Goal: Information Seeking & Learning: Learn about a topic

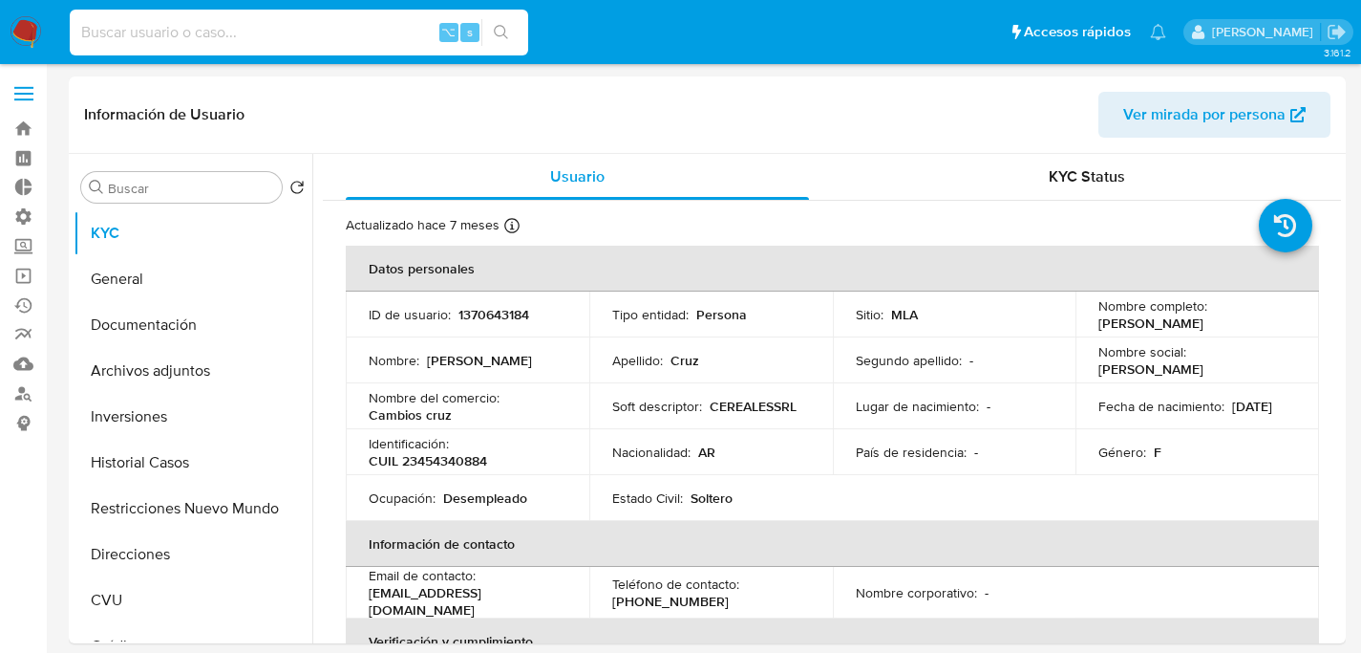
select select "10"
click at [313, 33] on input at bounding box center [299, 32] width 459 height 25
type input "1160793349"
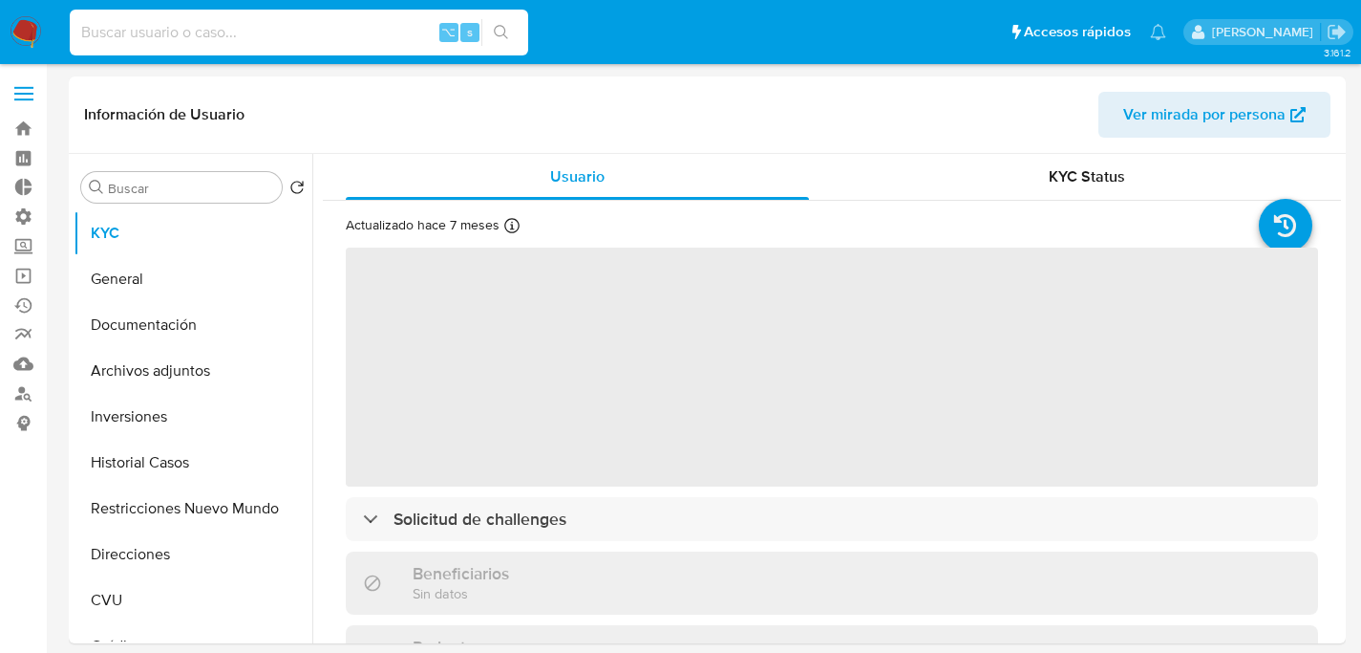
select select "10"
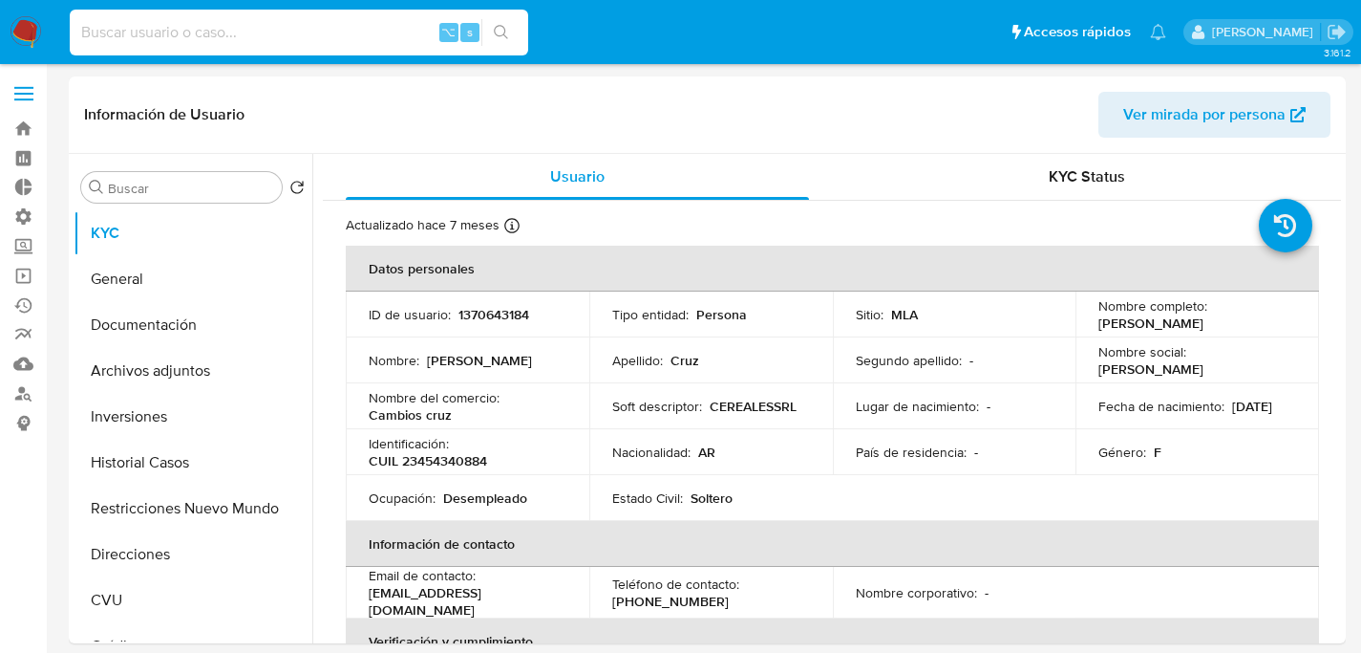
click at [310, 44] on input at bounding box center [299, 32] width 459 height 25
paste input "jt4D8rlISF72srcoUFT3OliD"
type input "jt4D8rlISF72srcoUFT3OliD"
click at [513, 315] on p "1370643184" at bounding box center [494, 314] width 71 height 17
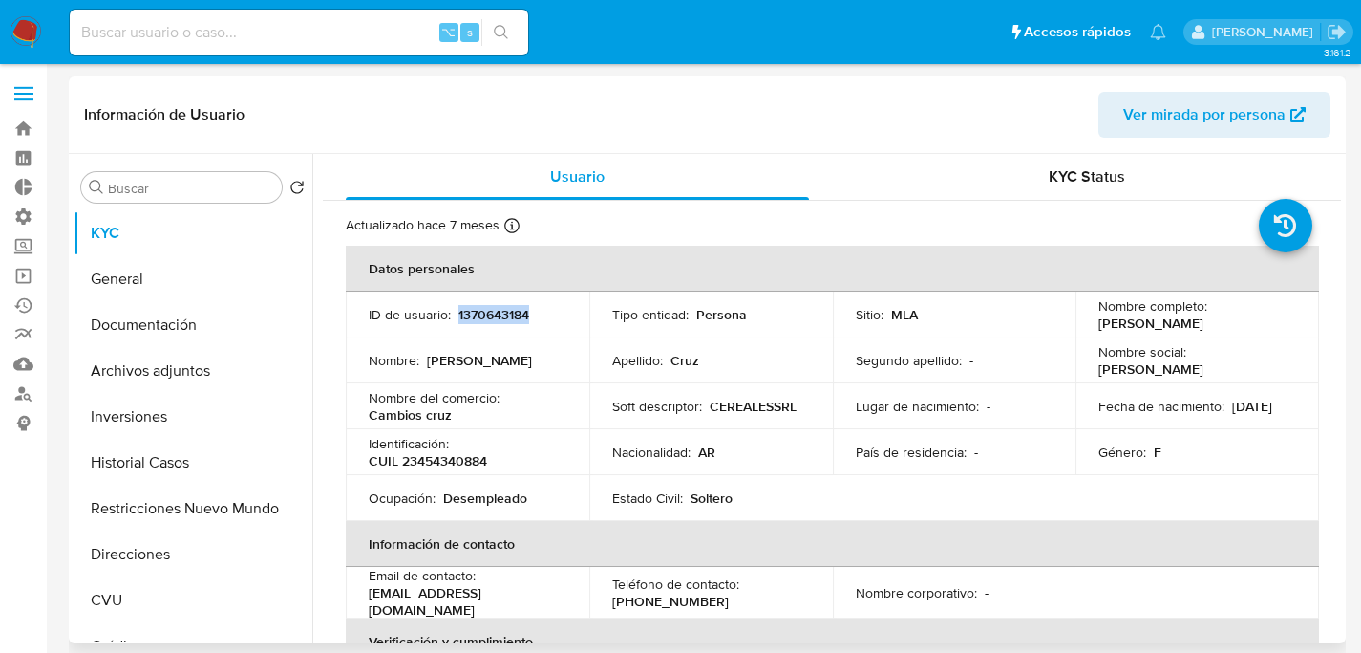
click at [513, 315] on p "1370643184" at bounding box center [494, 314] width 71 height 17
copy p "1370643184"
click at [14, 387] on link "Buscador de personas" at bounding box center [113, 393] width 227 height 30
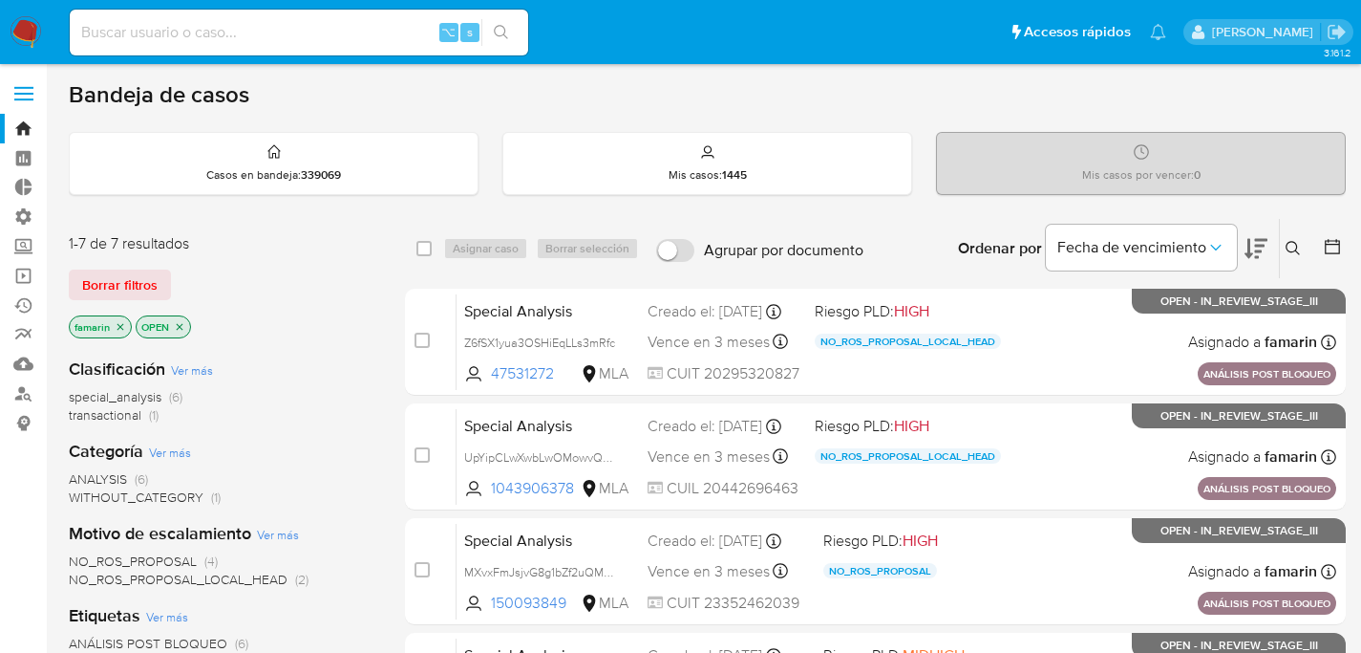
click at [294, 37] on input at bounding box center [299, 32] width 459 height 25
paste input "PuAWJvAFFeewlSvEQnYUBfgk"
type input "PuAWJvAFFeewlSvEQnYUBfgk"
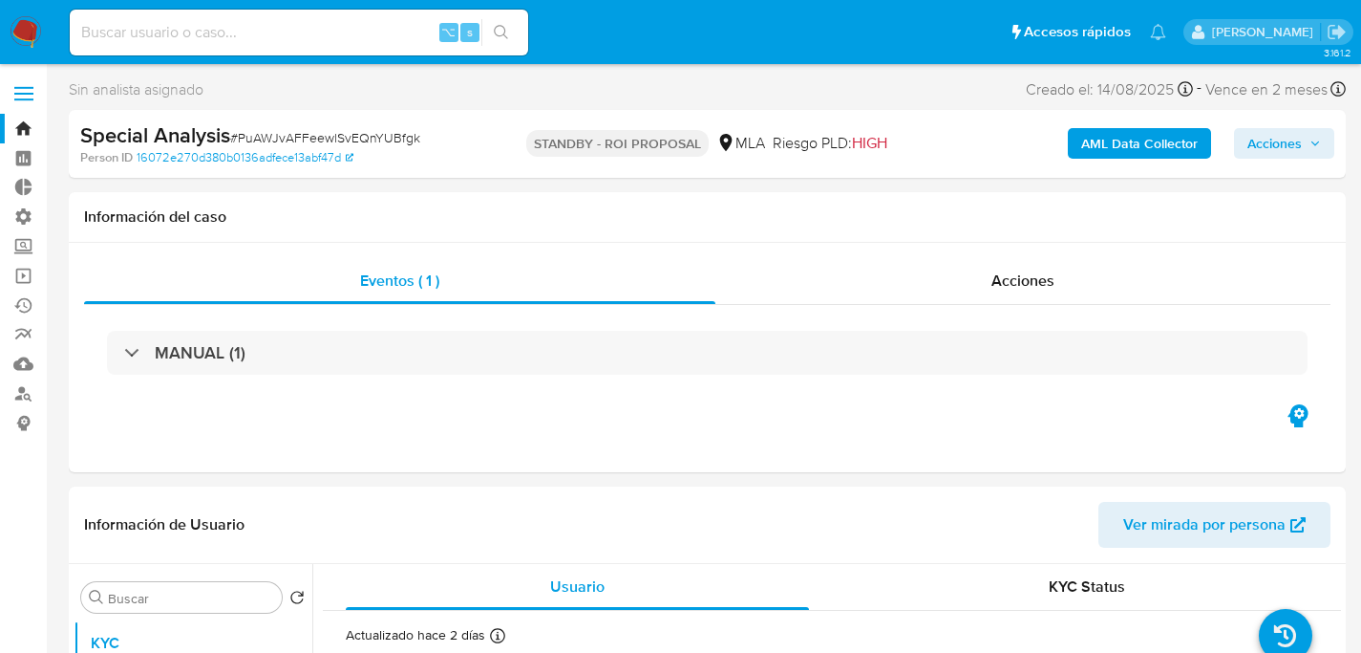
select select "10"
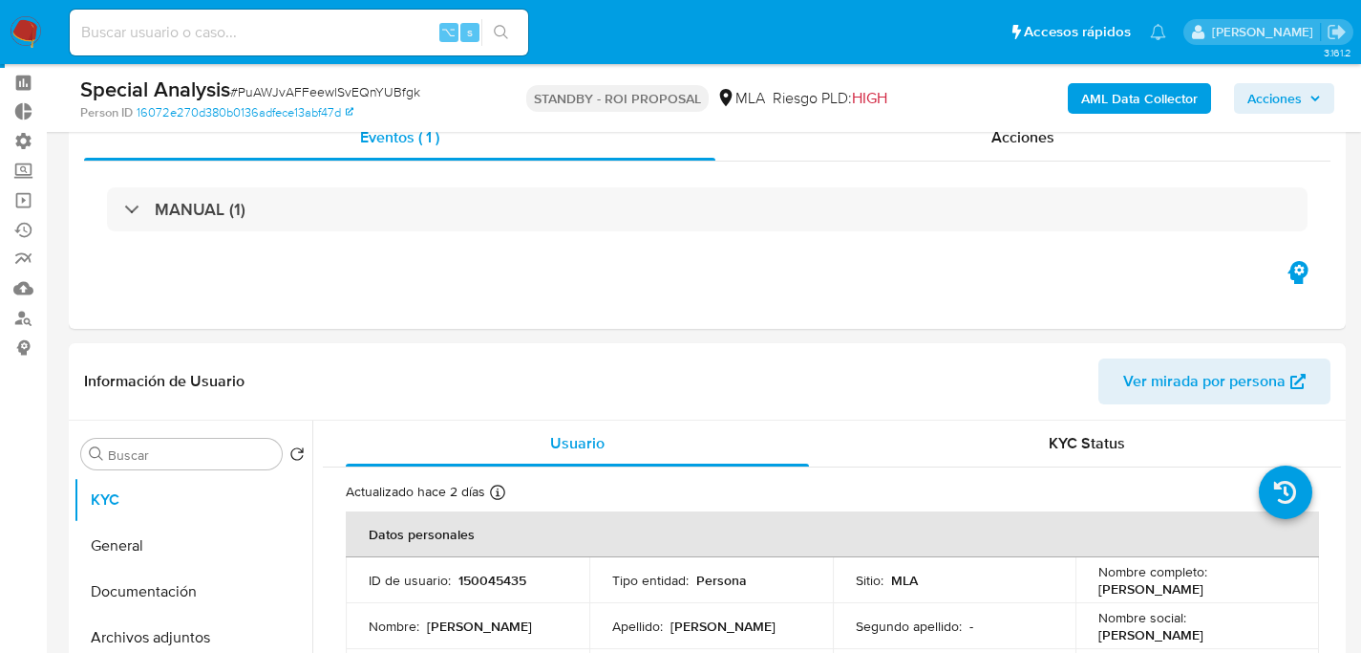
scroll to position [150, 0]
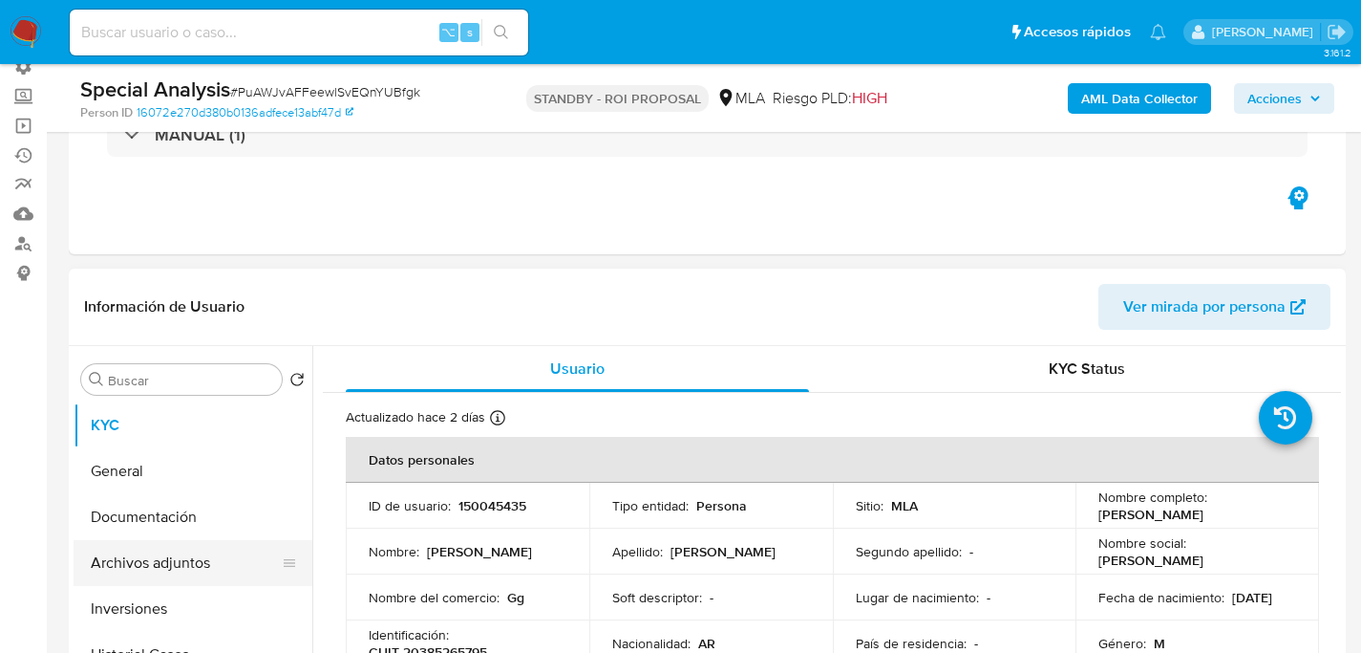
click at [123, 551] on button "Archivos adjuntos" at bounding box center [186, 563] width 224 height 46
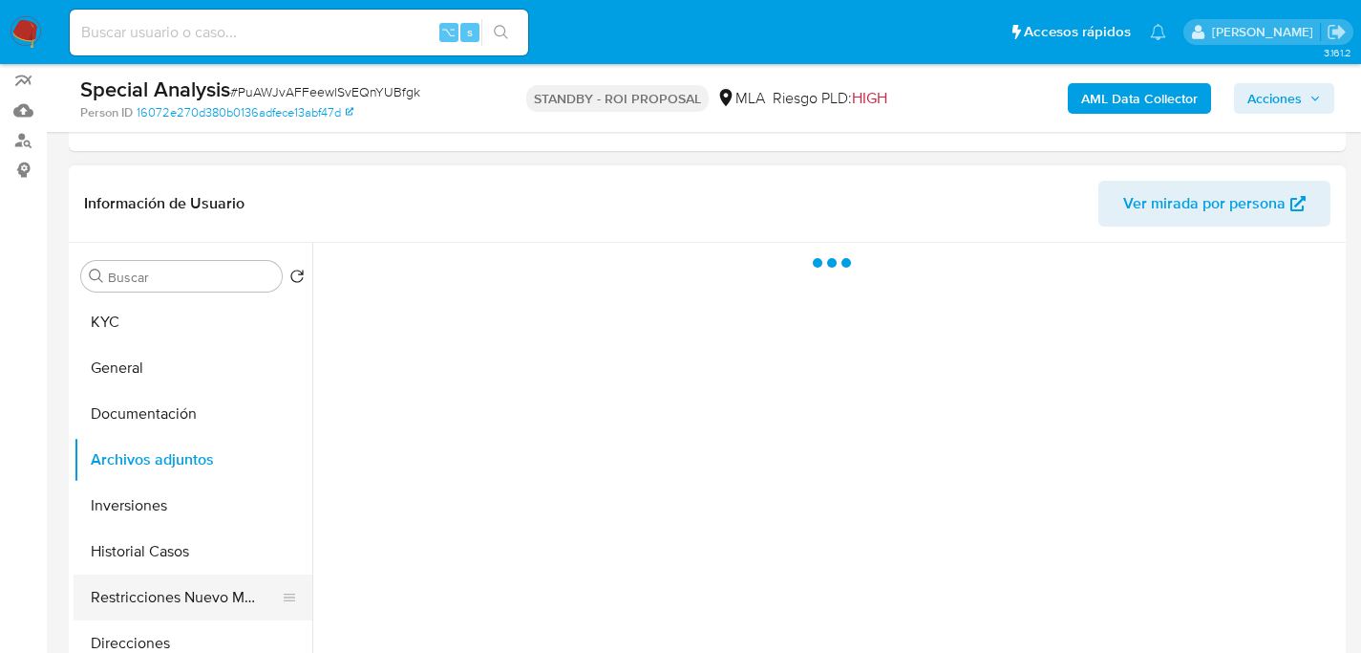
scroll to position [263, 0]
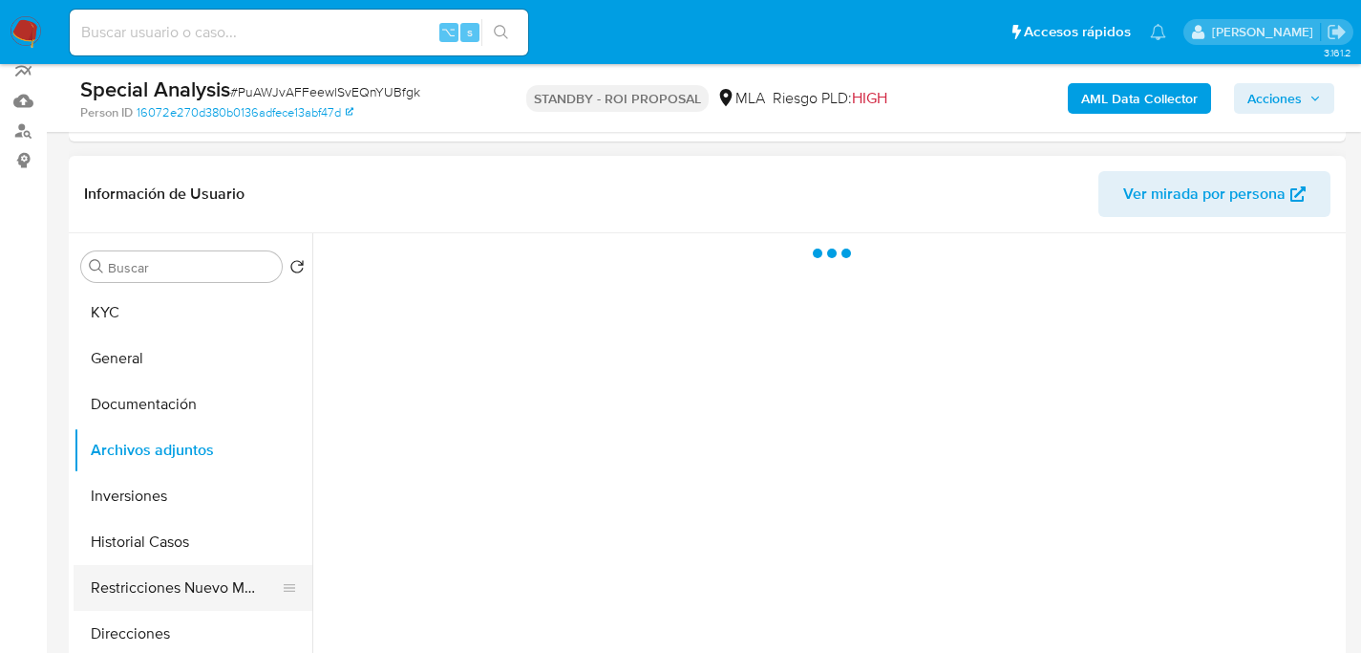
click at [88, 582] on button "Restricciones Nuevo Mundo" at bounding box center [186, 588] width 224 height 46
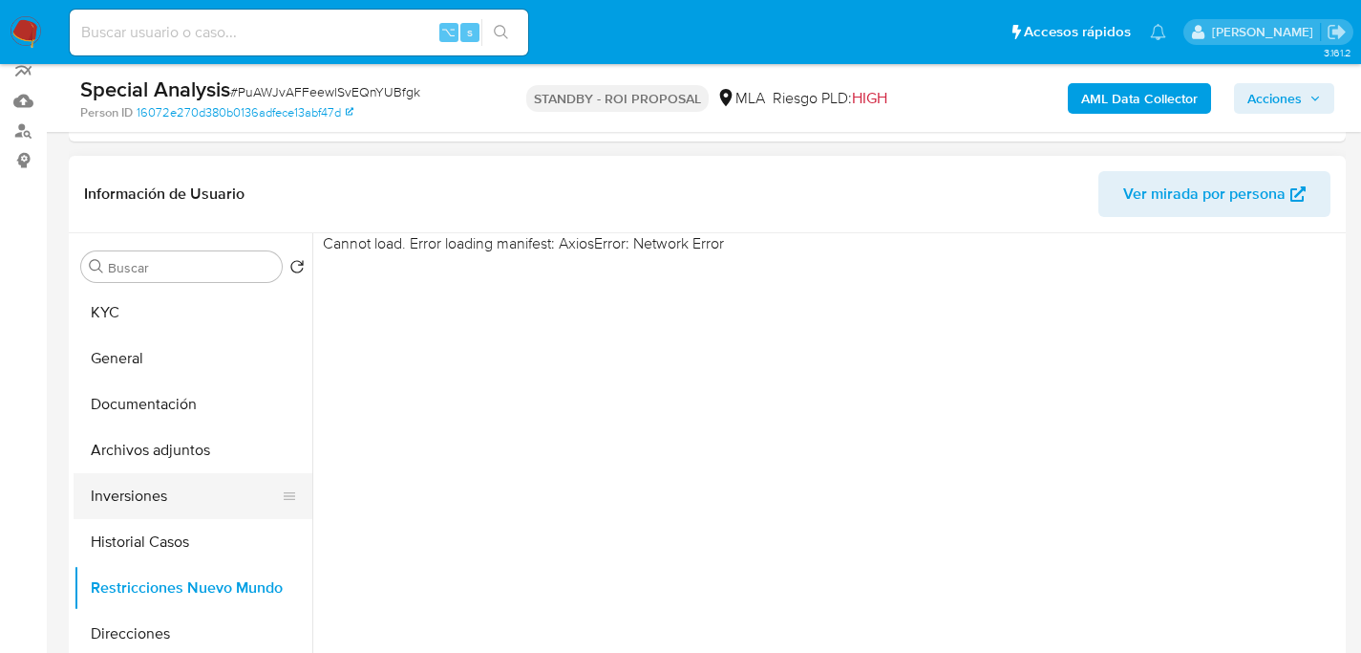
click at [152, 506] on button "Inversiones" at bounding box center [186, 496] width 224 height 46
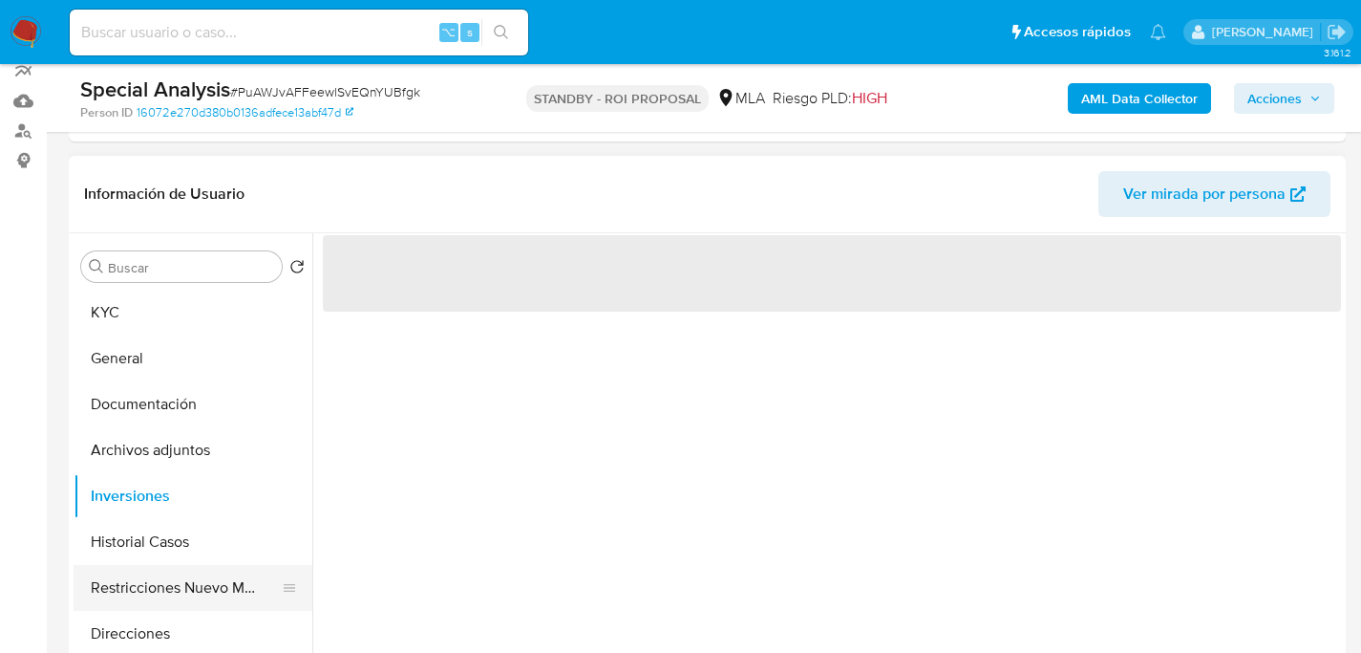
click at [160, 580] on button "Restricciones Nuevo Mundo" at bounding box center [186, 588] width 224 height 46
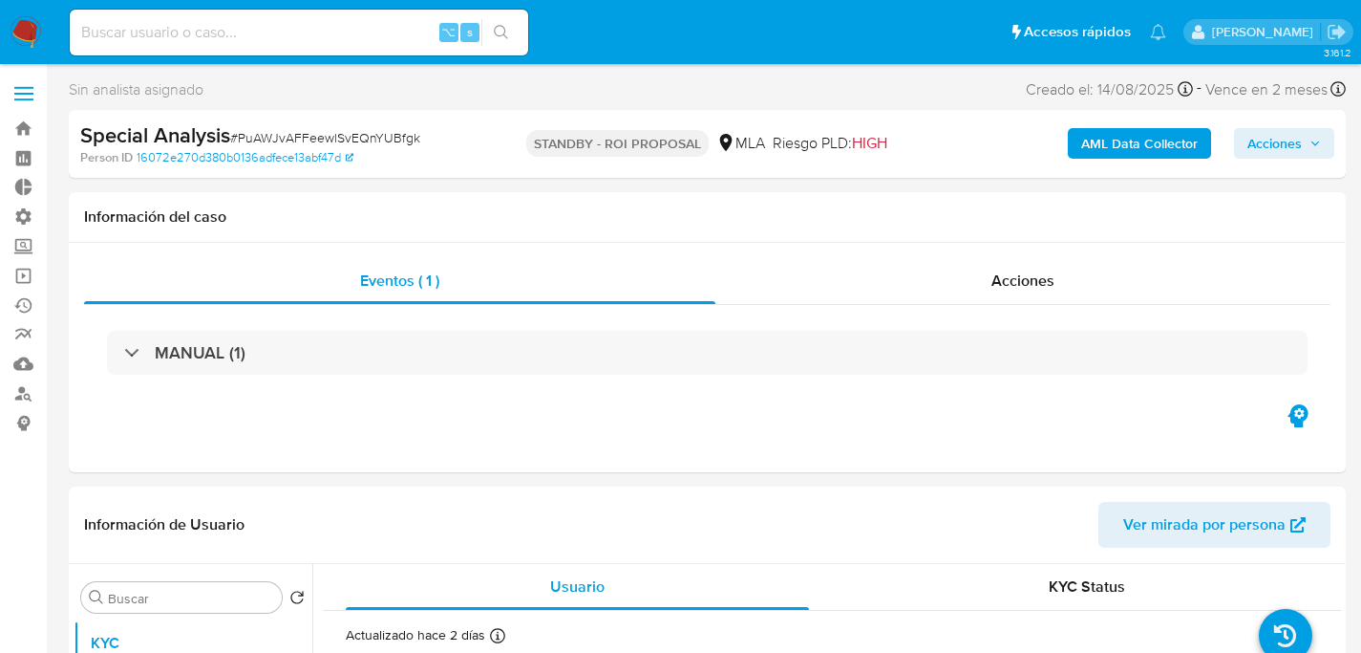
select select "10"
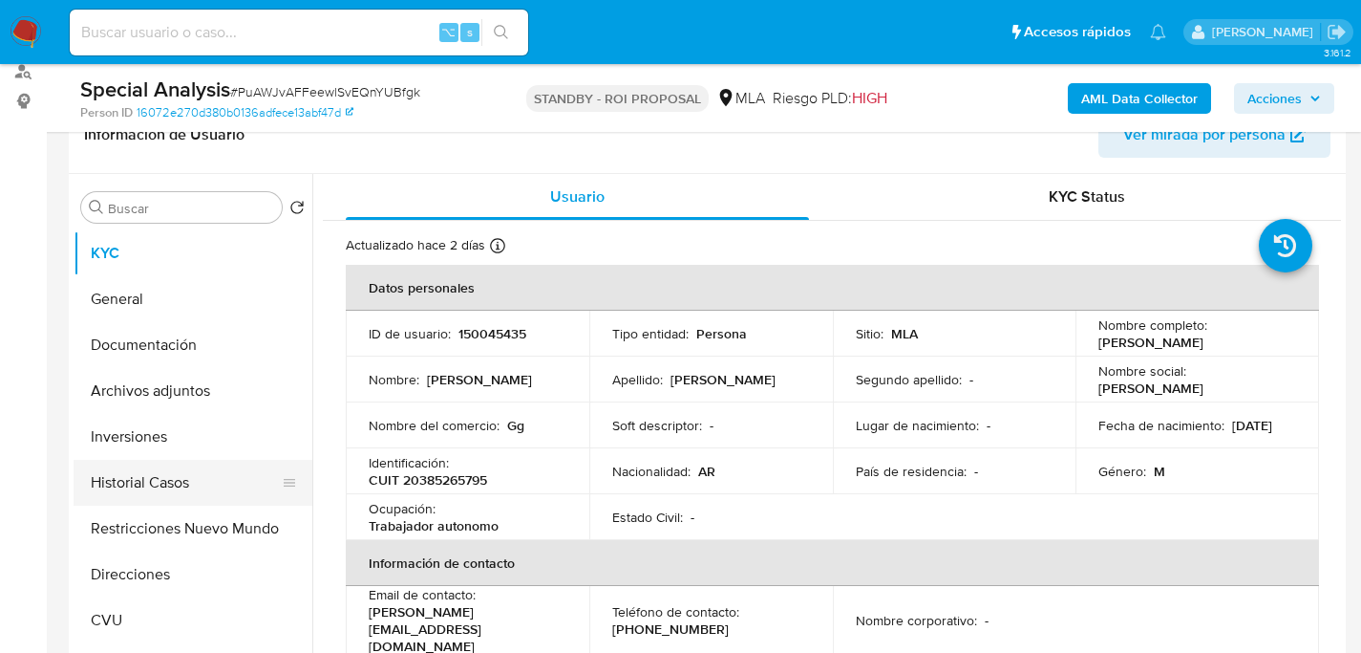
scroll to position [332, 0]
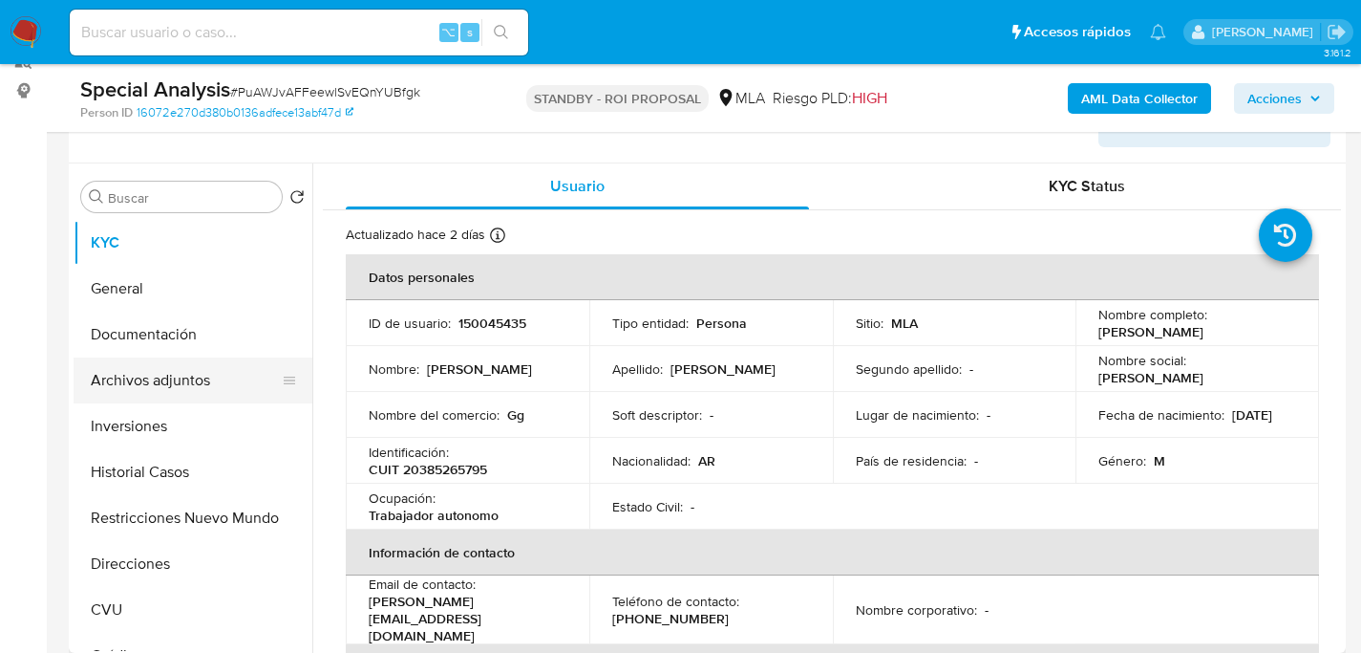
click at [140, 375] on button "Archivos adjuntos" at bounding box center [186, 380] width 224 height 46
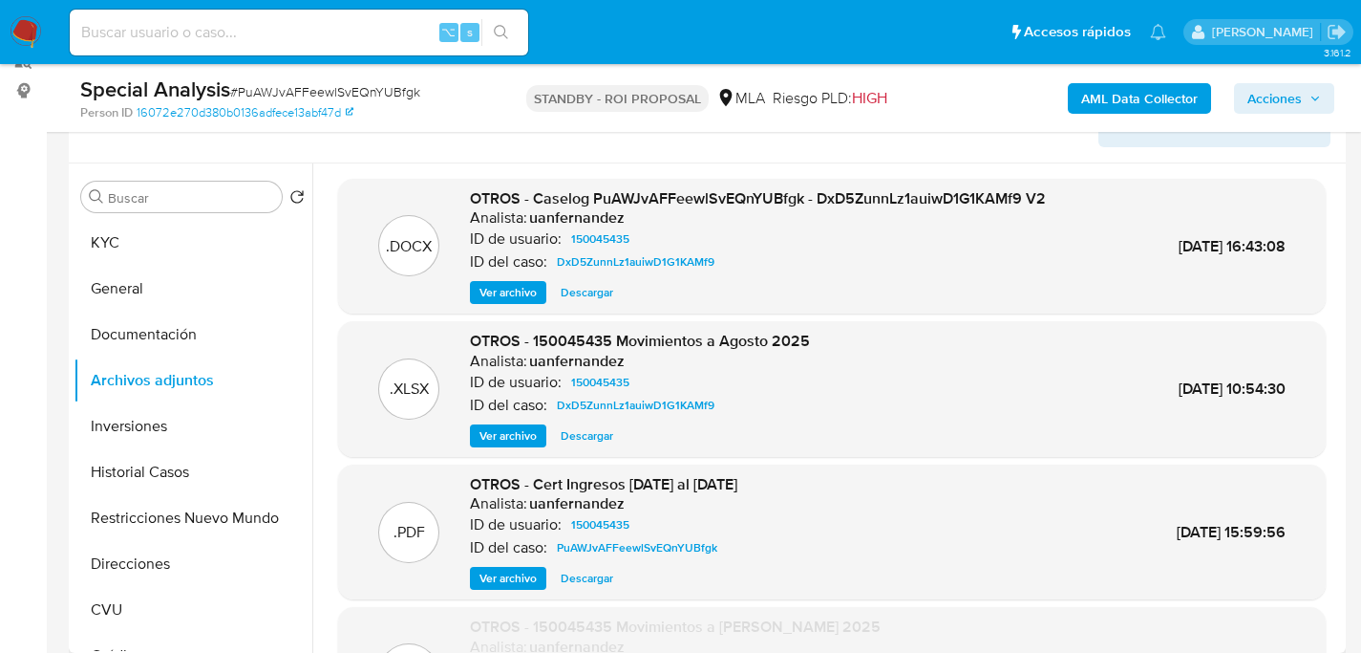
click at [571, 289] on span "Descargar" at bounding box center [587, 292] width 53 height 19
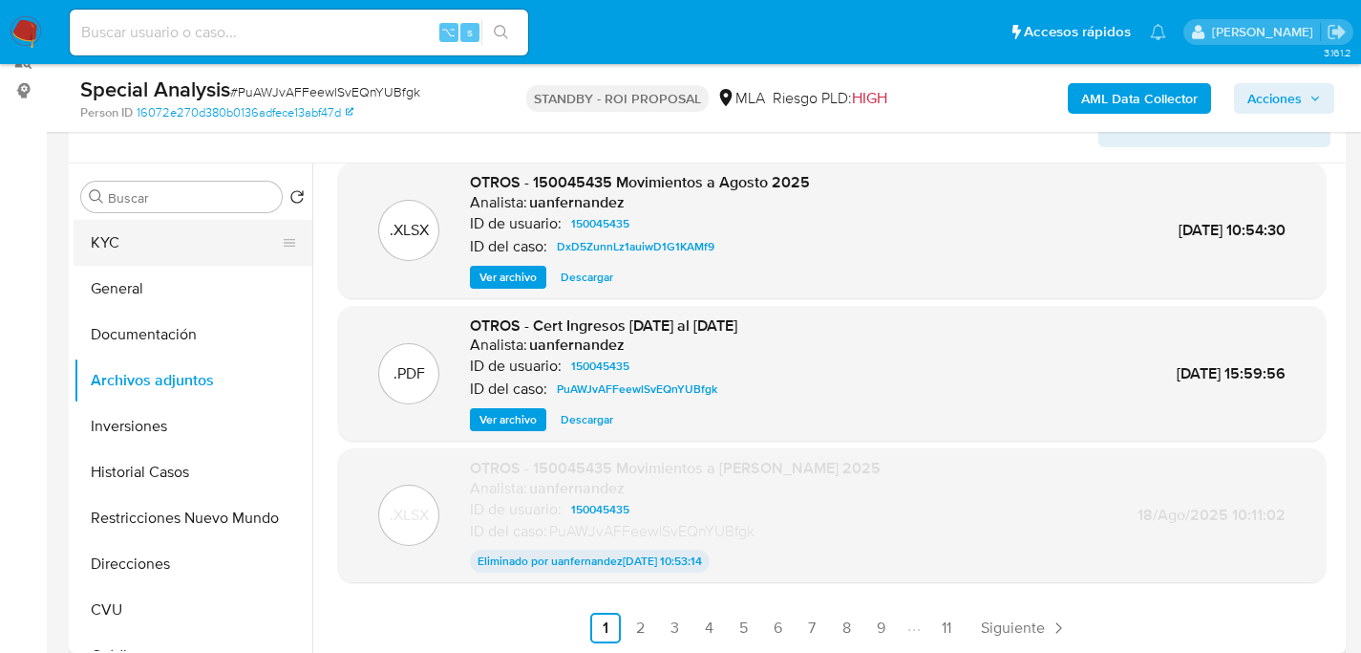
click at [111, 240] on button "KYC" at bounding box center [186, 243] width 224 height 46
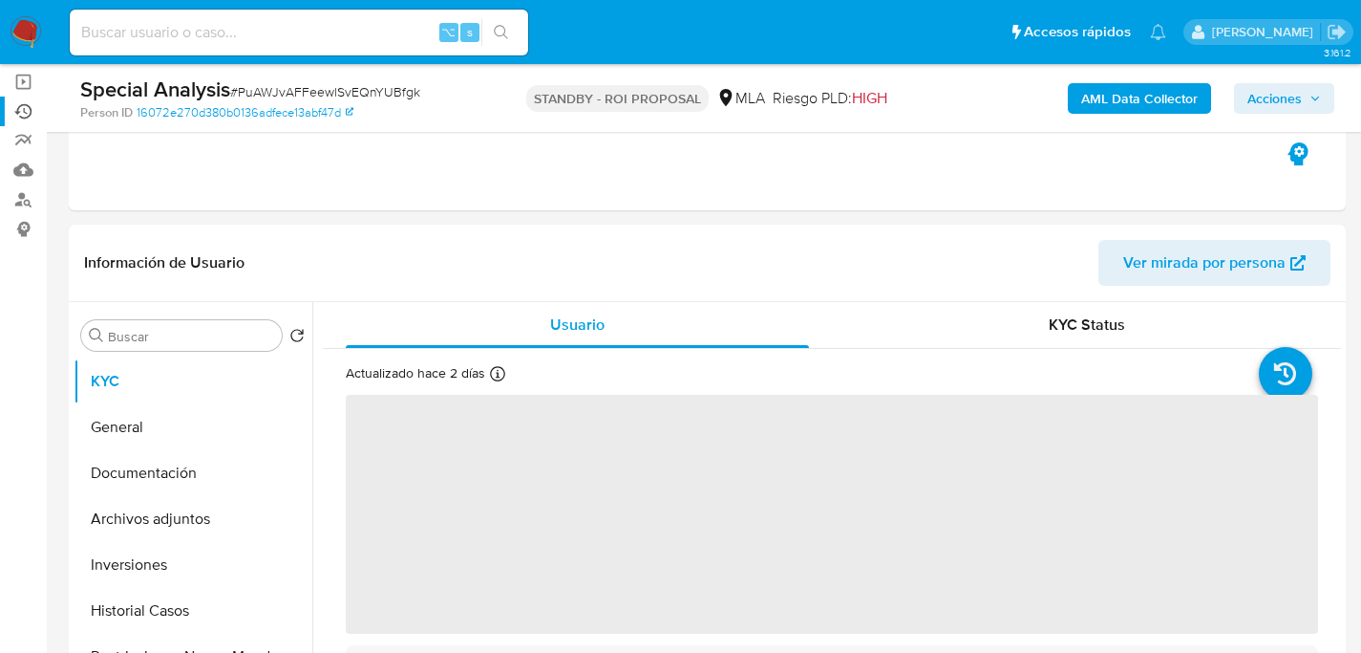
scroll to position [356, 0]
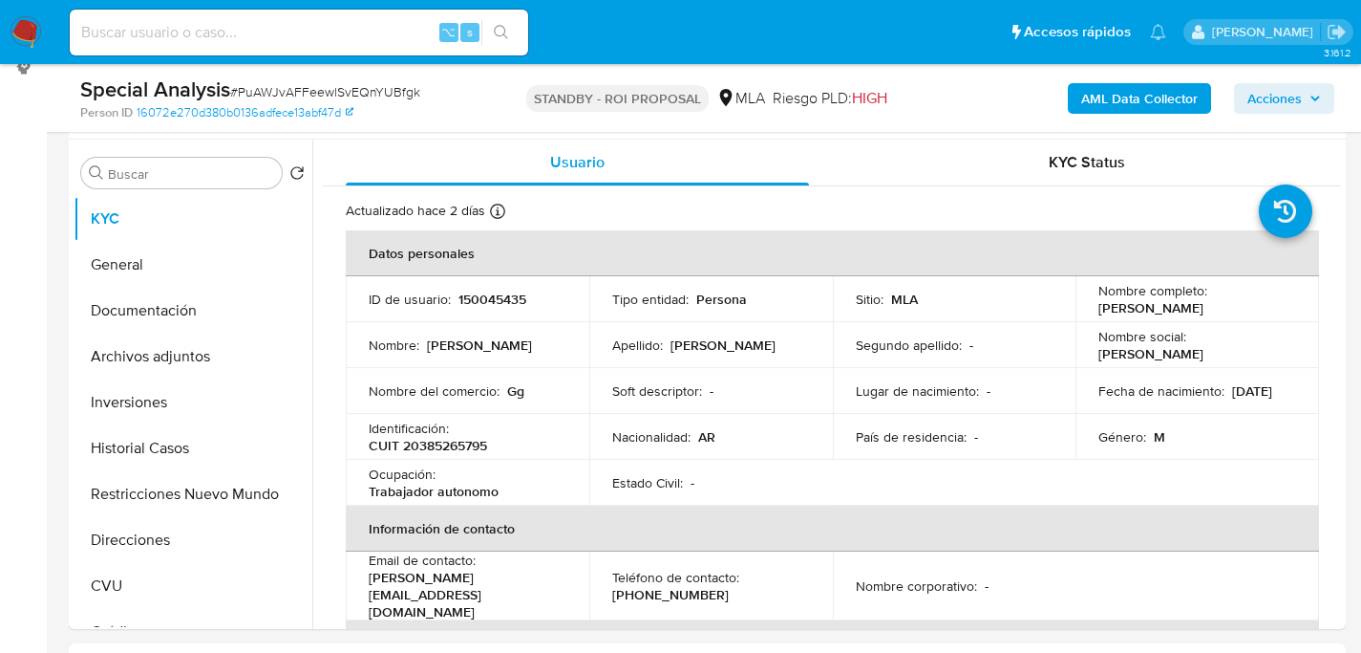
click at [305, 25] on input at bounding box center [299, 32] width 459 height 25
paste input "jt4D8rlISF72srcoUFT3OliD"
type input "jt4D8rlISF72srcoUFT3OliD"
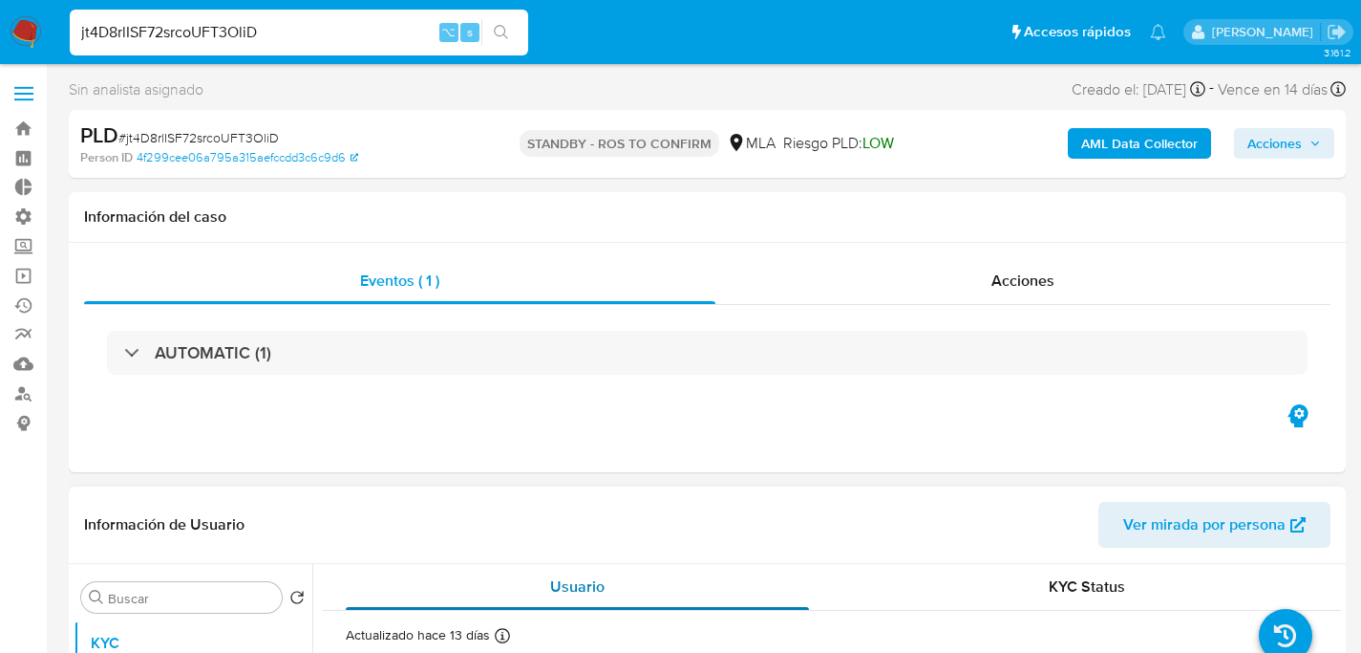
select select "10"
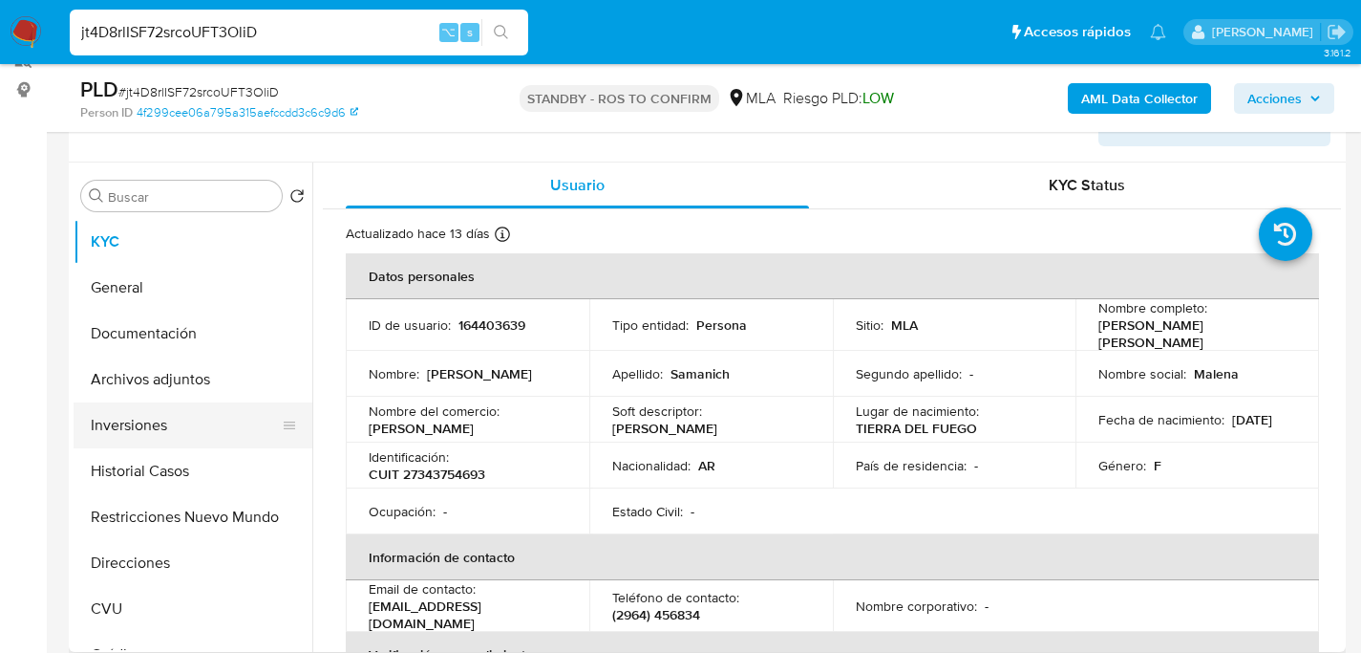
scroll to position [378, 0]
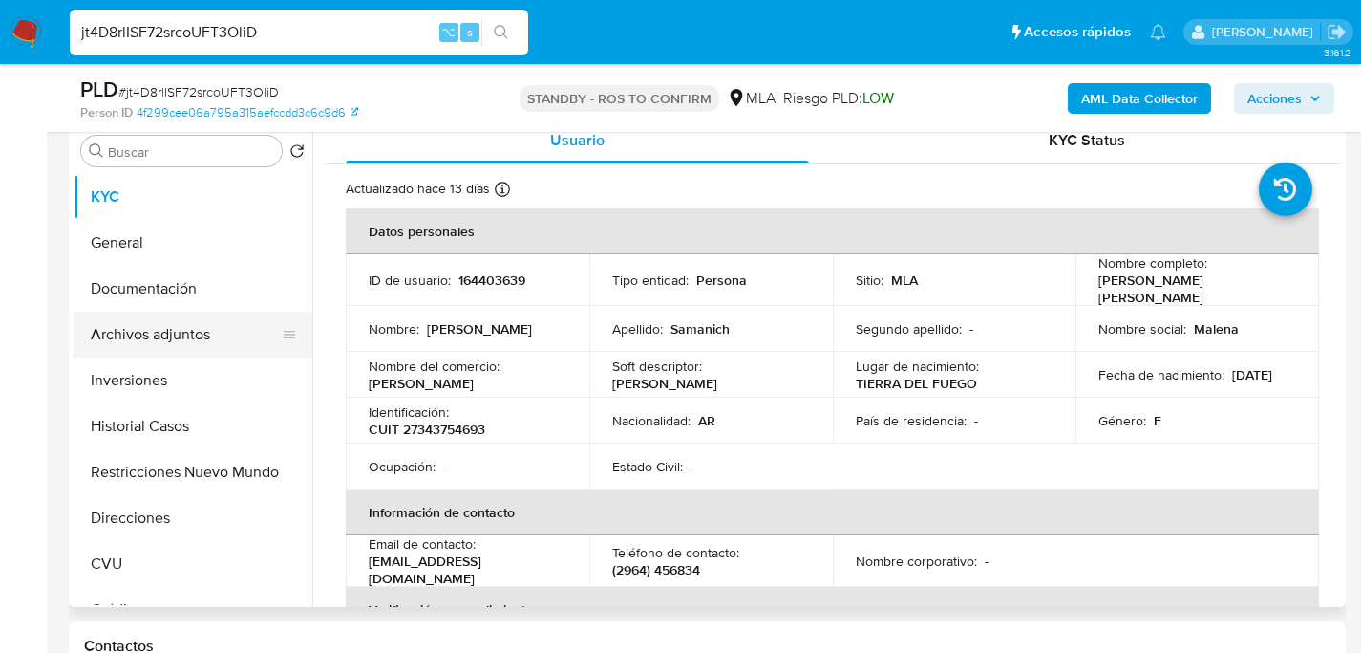
click at [150, 335] on button "Archivos adjuntos" at bounding box center [186, 334] width 224 height 46
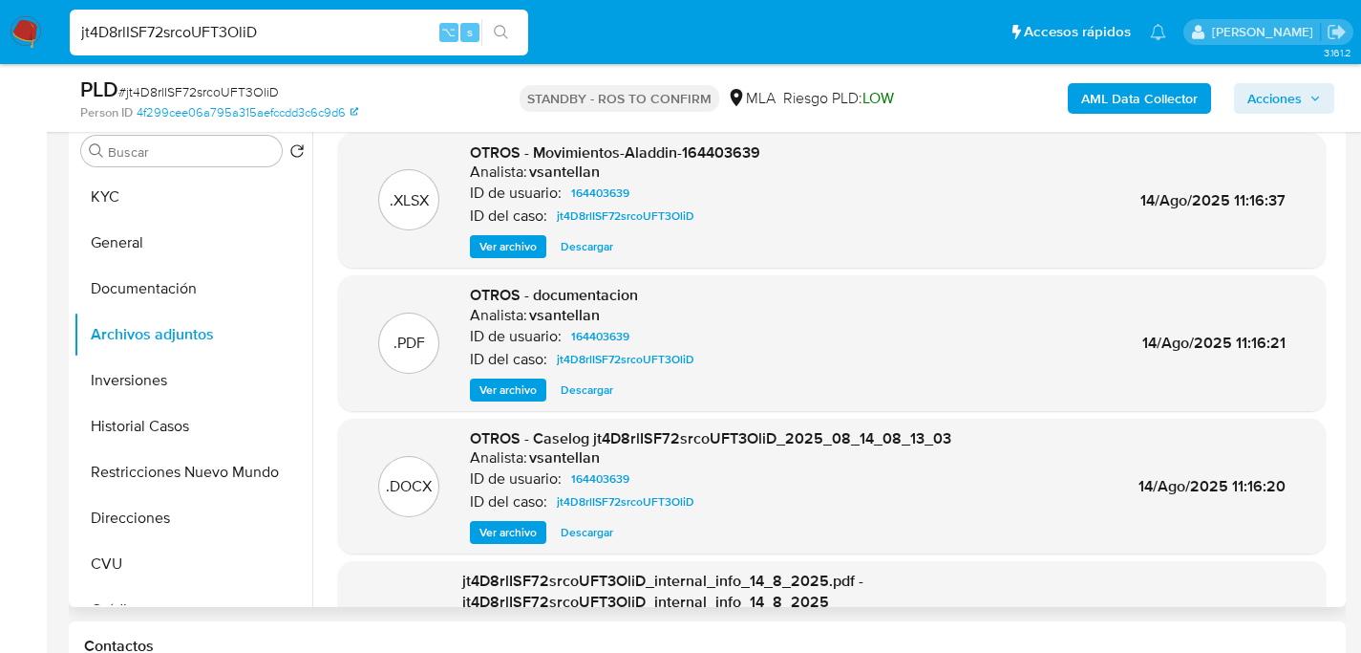
click at [566, 528] on span "Descargar" at bounding box center [587, 532] width 53 height 19
click at [300, 22] on input "jt4D8rlISF72srcoUFT3OliD" at bounding box center [299, 32] width 459 height 25
paste input "JRjXm2Tv6IqI50IteBiecGVK"
type input "JRjXm2Tv6IqI50IteBiecGVK"
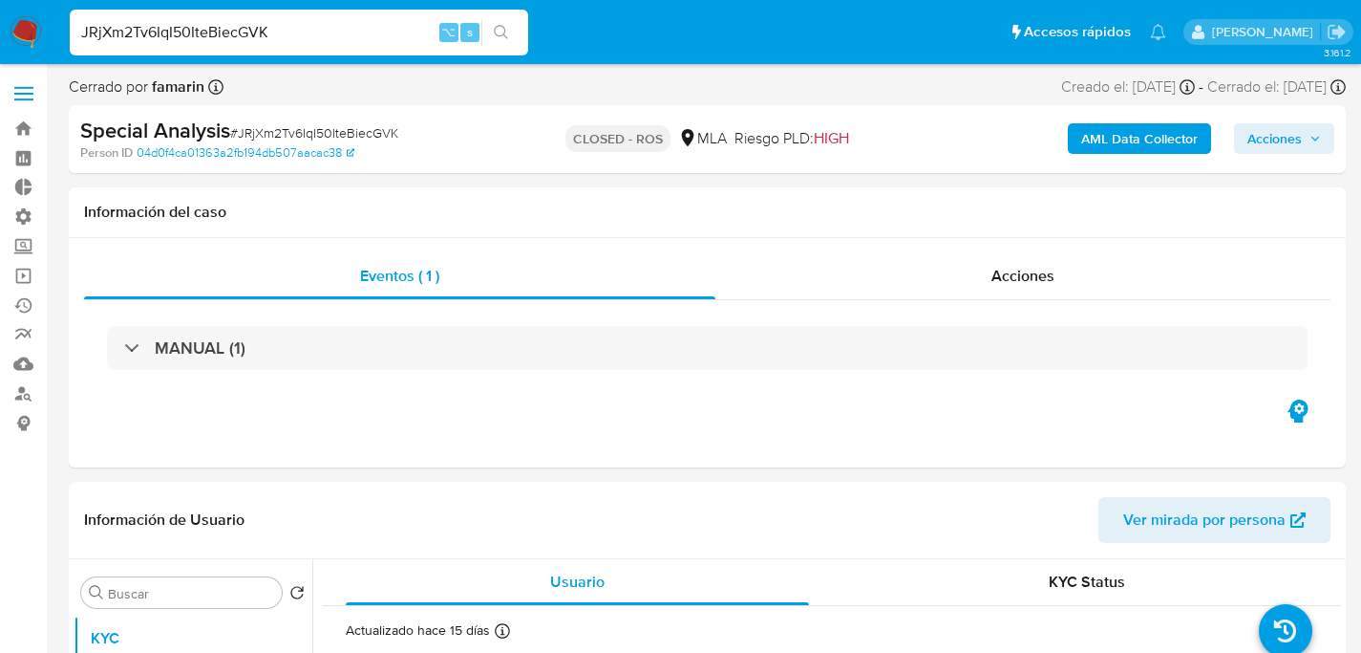
select select "10"
click at [326, 49] on div "JRjXm2Tv6IqI50IteBiecGVK ⌥ s" at bounding box center [299, 33] width 459 height 46
click at [339, 39] on input "JRjXm2Tv6IqI50IteBiecGVK" at bounding box center [299, 32] width 459 height 25
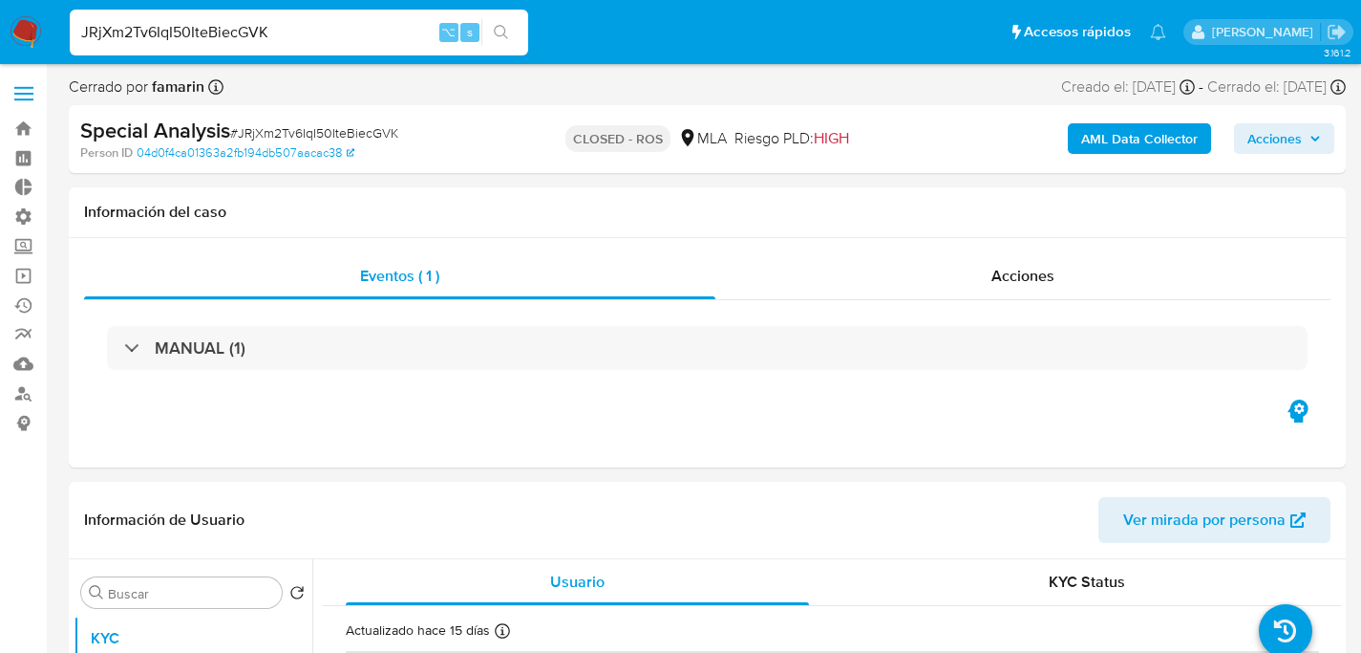
paste input "Abre8Mld872tmIlZ9XZeTBTW"
type input "Abre8Mld872tmIlZ9XZeTBTW"
select select "10"
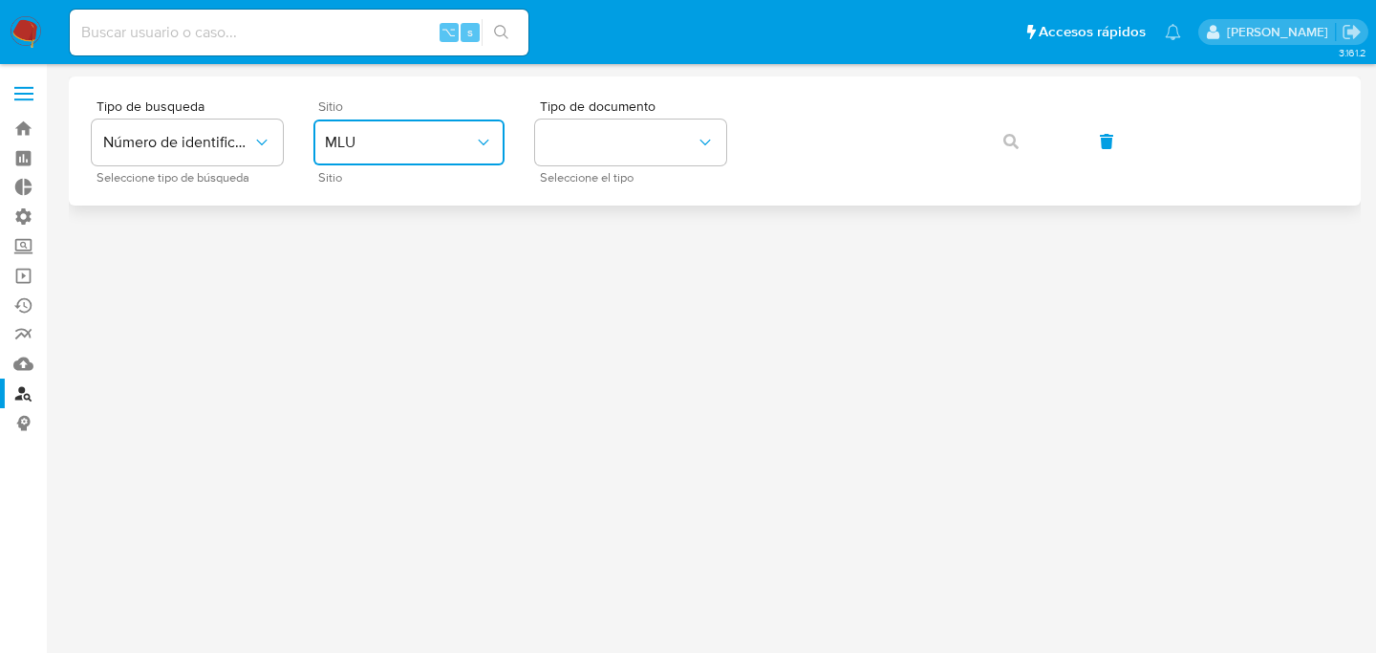
drag, startPoint x: 419, startPoint y: 136, endPoint x: 414, endPoint y: 159, distance: 23.6
click at [419, 136] on span "MLU" at bounding box center [399, 142] width 149 height 19
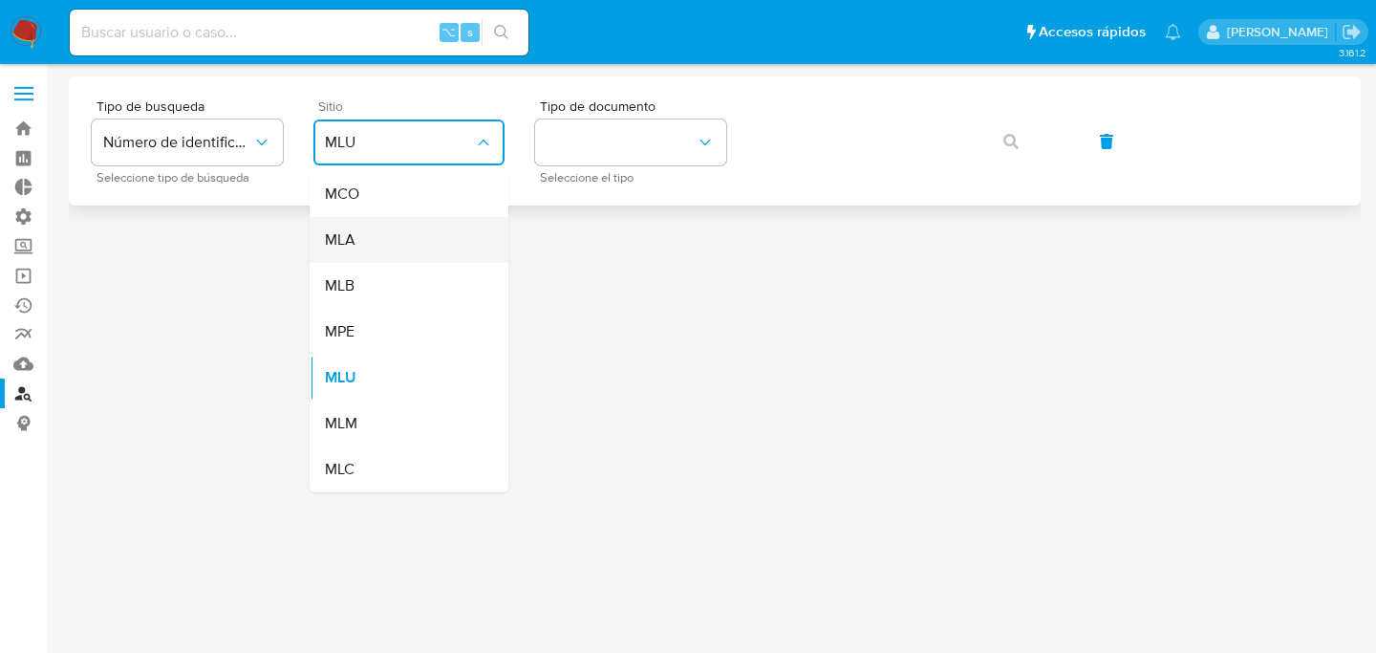
drag, startPoint x: 412, startPoint y: 176, endPoint x: 396, endPoint y: 225, distance: 52.0
click at [396, 225] on ul "MCO MLA MLB MPE MLU MLM MLC" at bounding box center [409, 331] width 199 height 321
click at [436, 242] on div "MLA" at bounding box center [403, 240] width 157 height 46
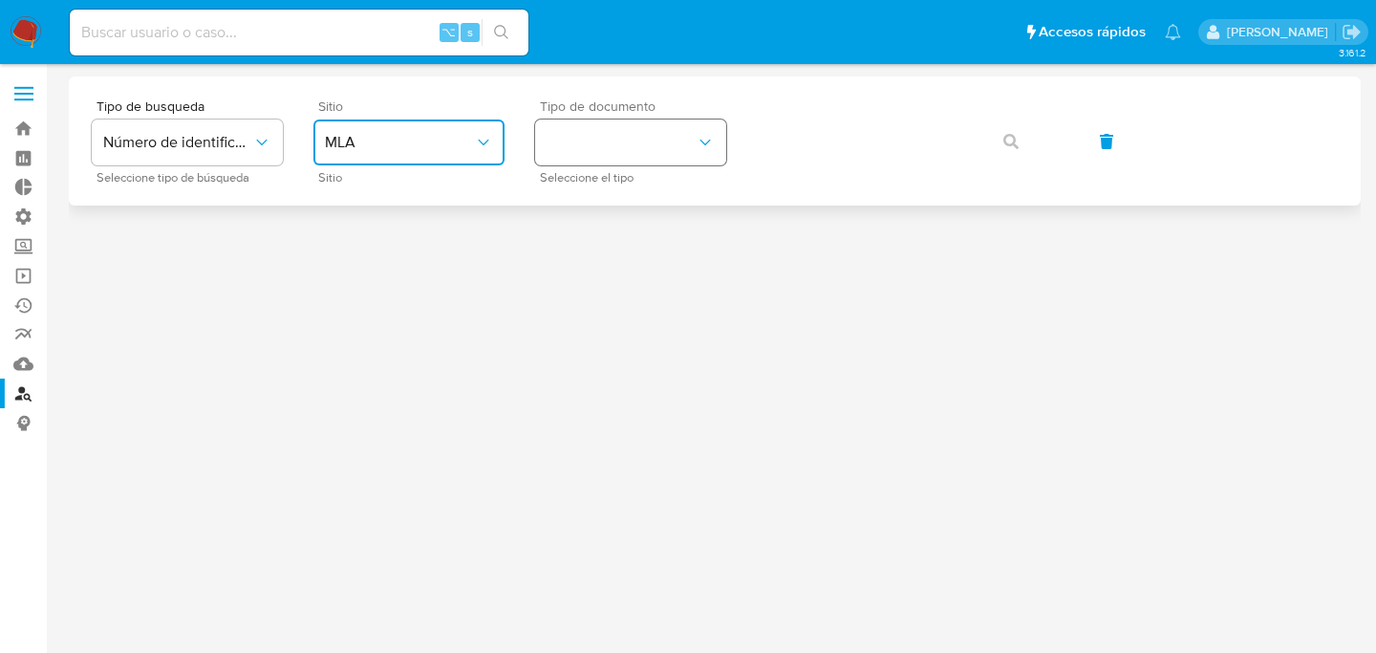
click at [635, 153] on button "identificationType" at bounding box center [630, 142] width 191 height 46
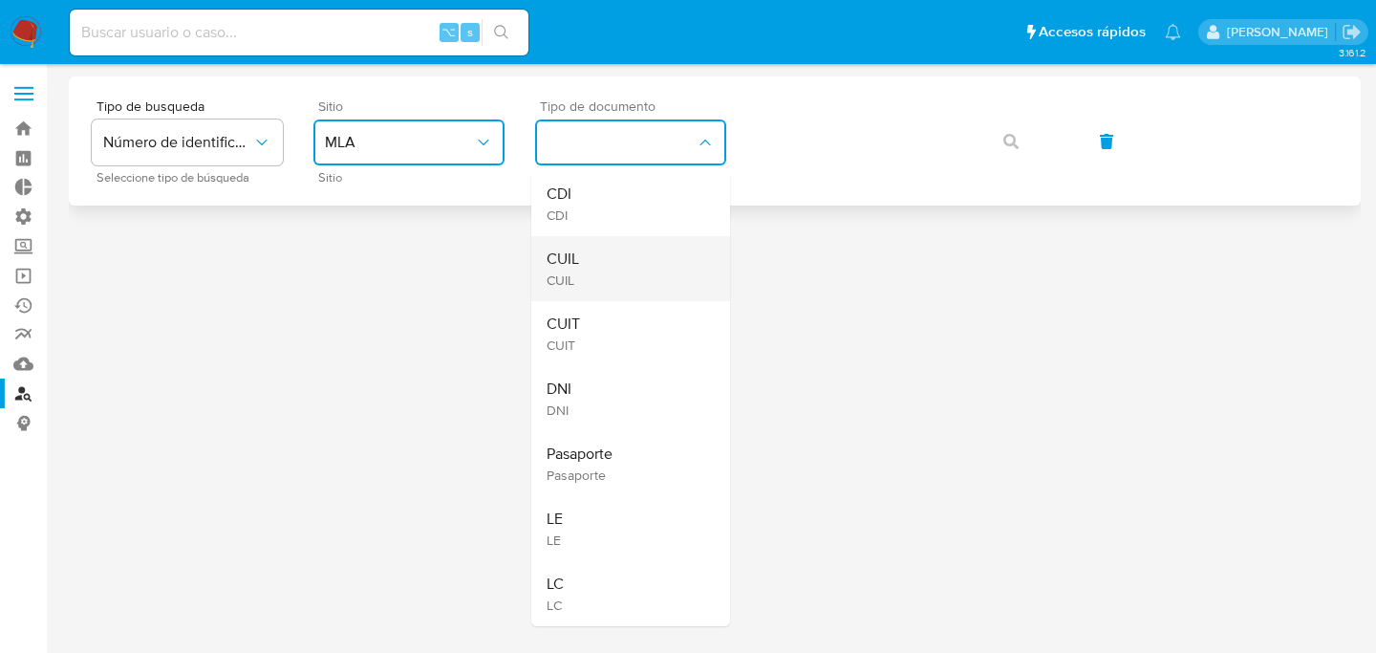
click at [623, 252] on div "CUIL CUIL" at bounding box center [624, 268] width 157 height 65
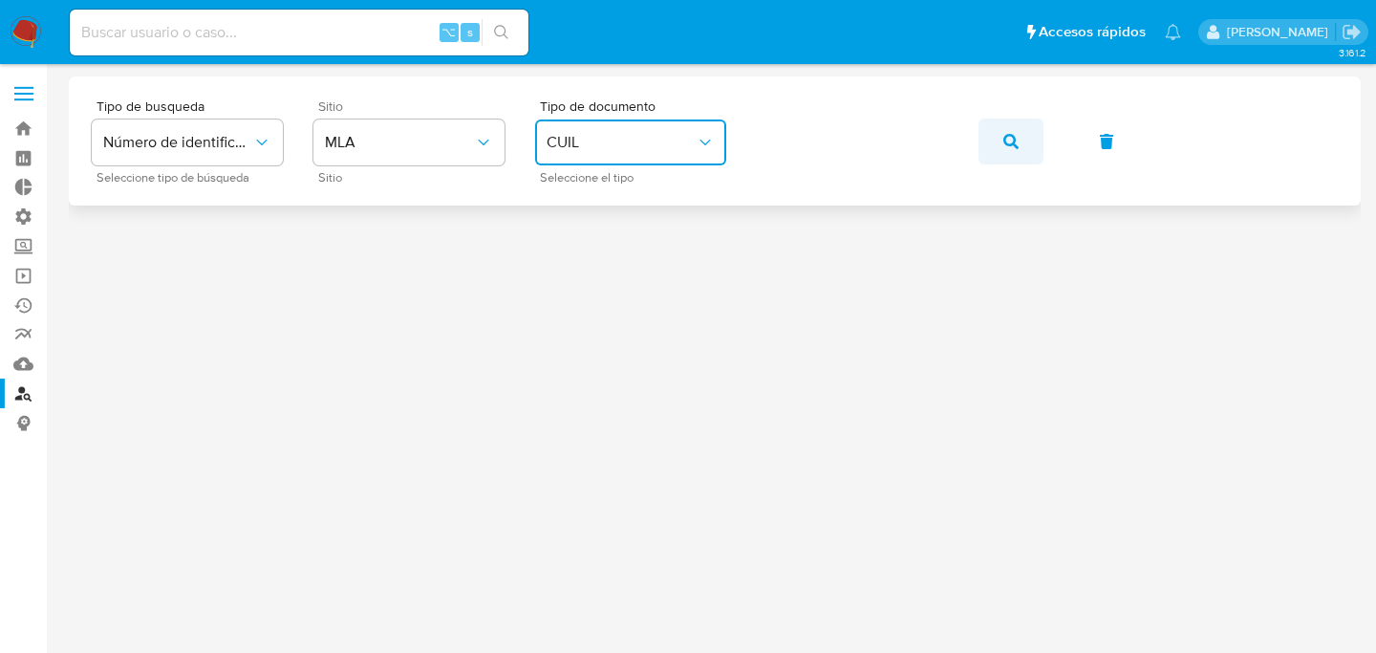
click at [1017, 150] on span "button" at bounding box center [1010, 141] width 15 height 42
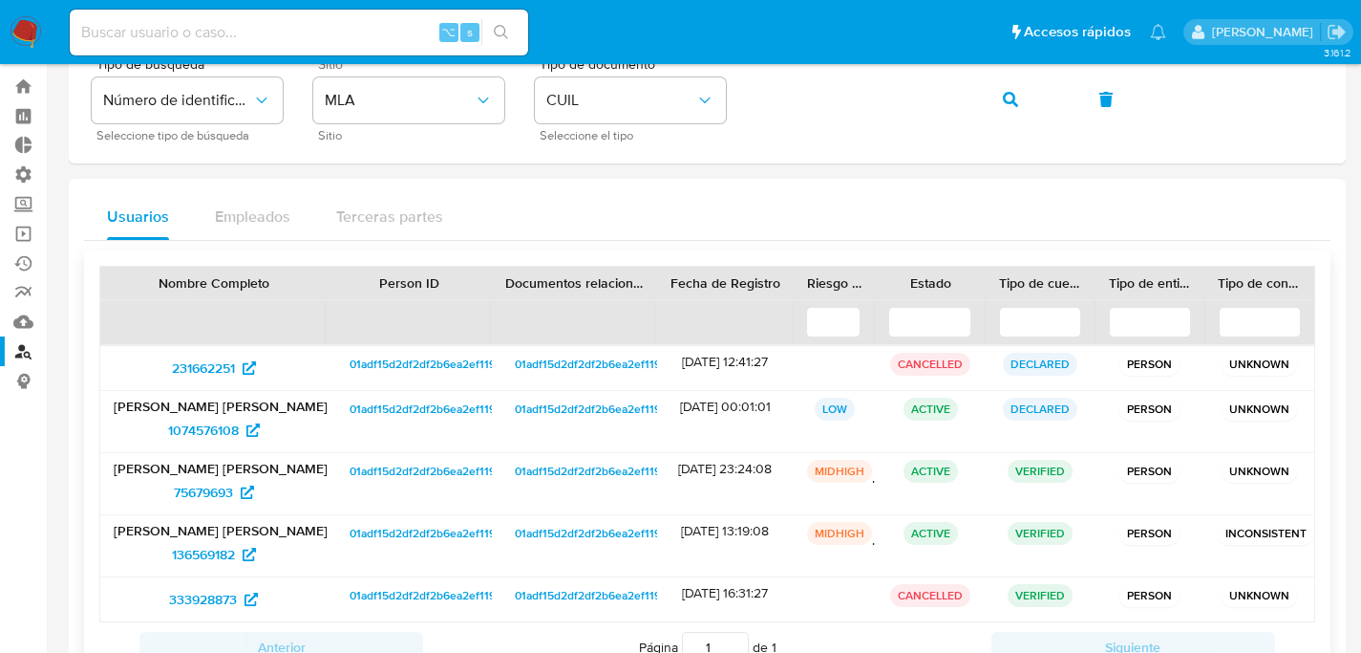
scroll to position [140, 0]
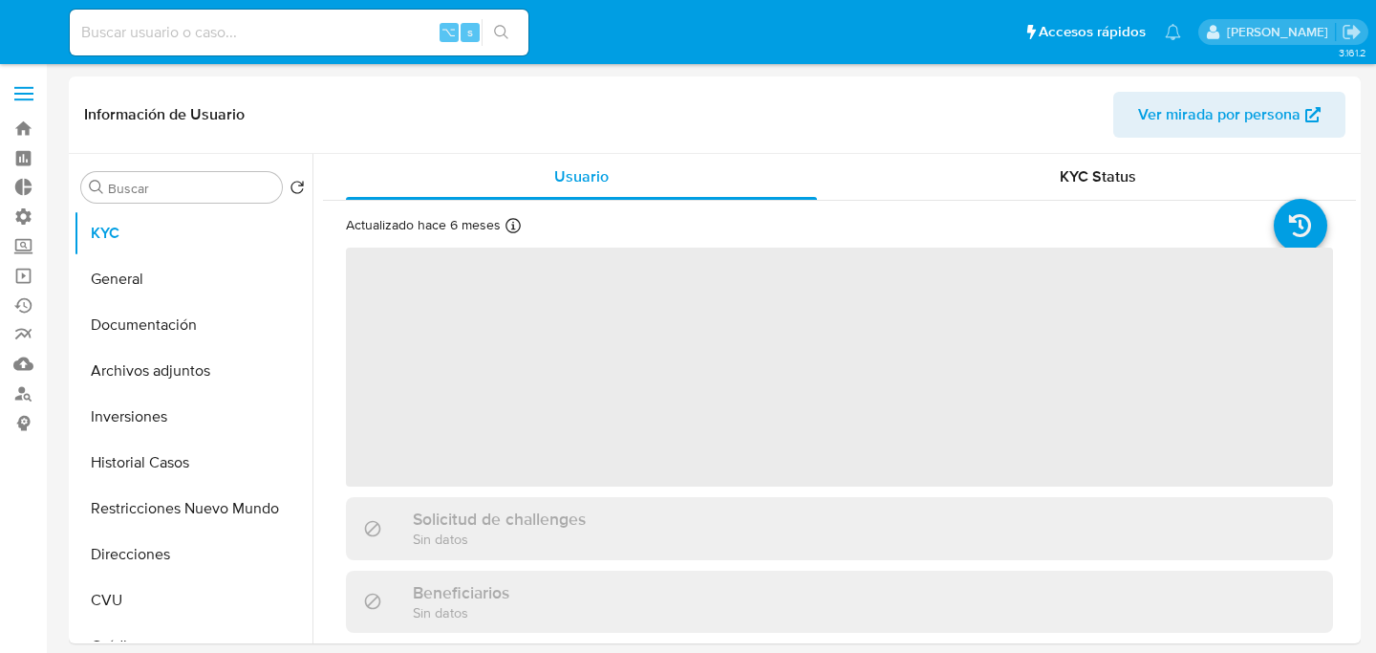
select select "10"
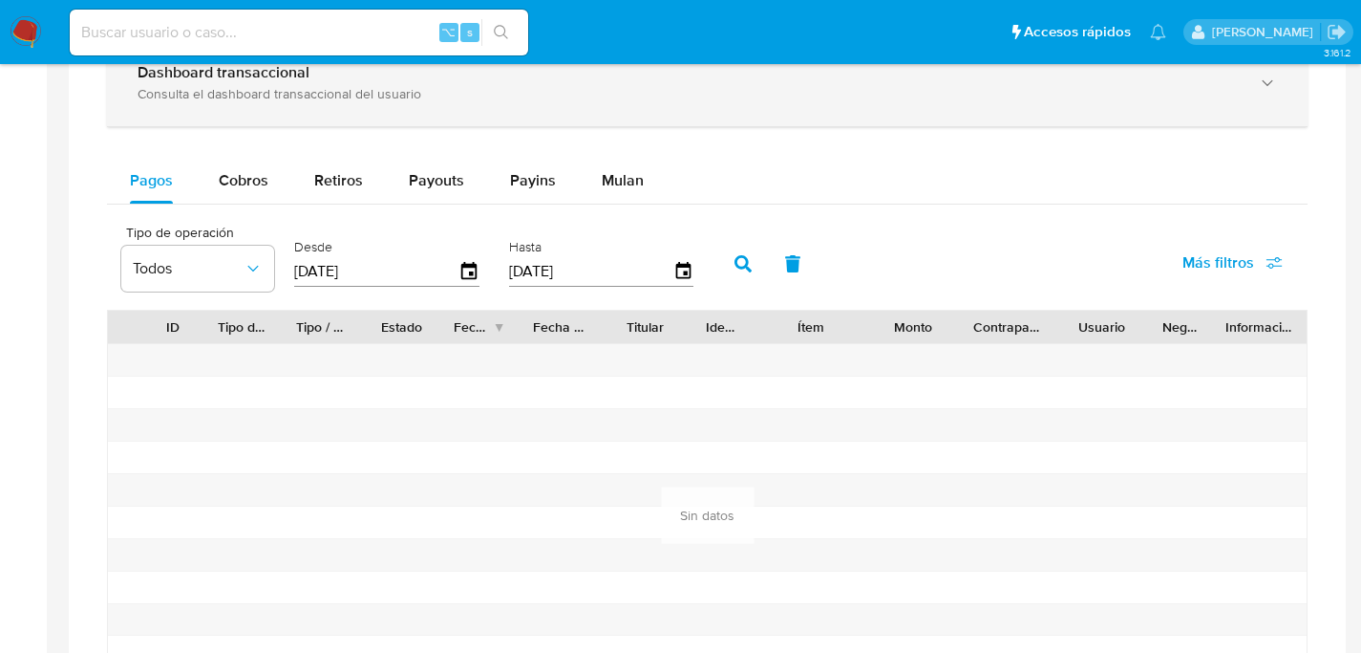
scroll to position [1196, 0]
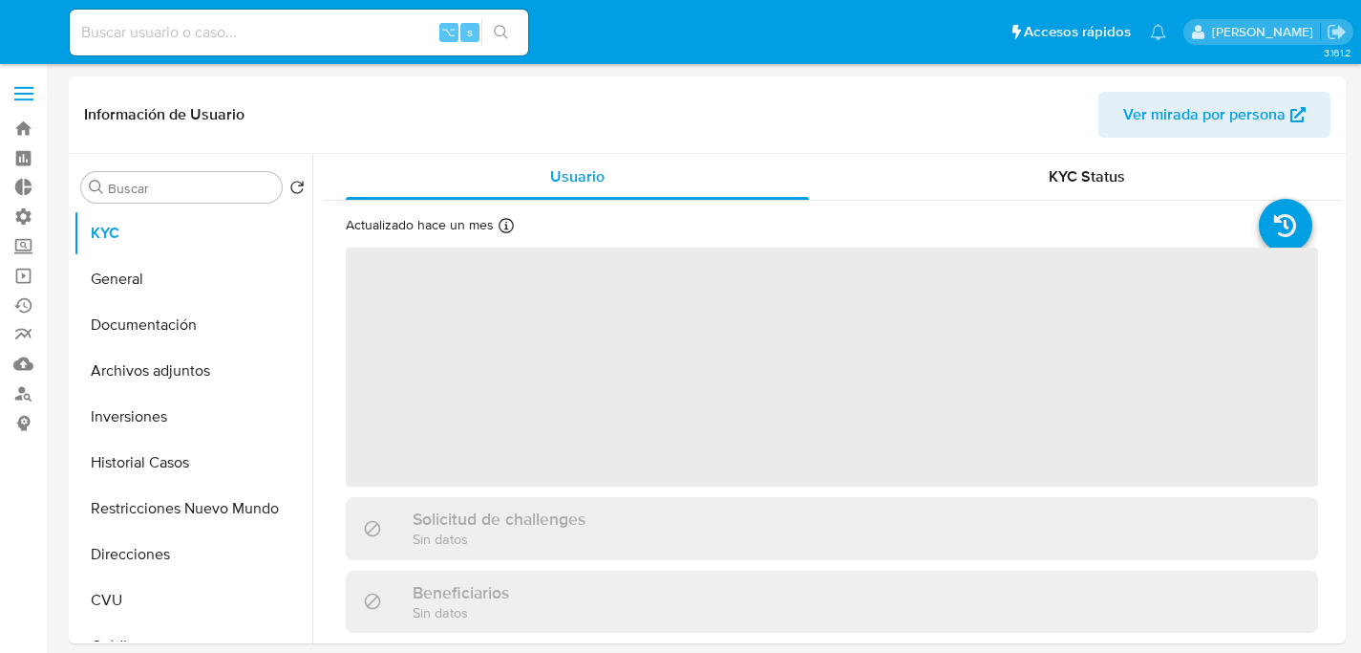
select select "10"
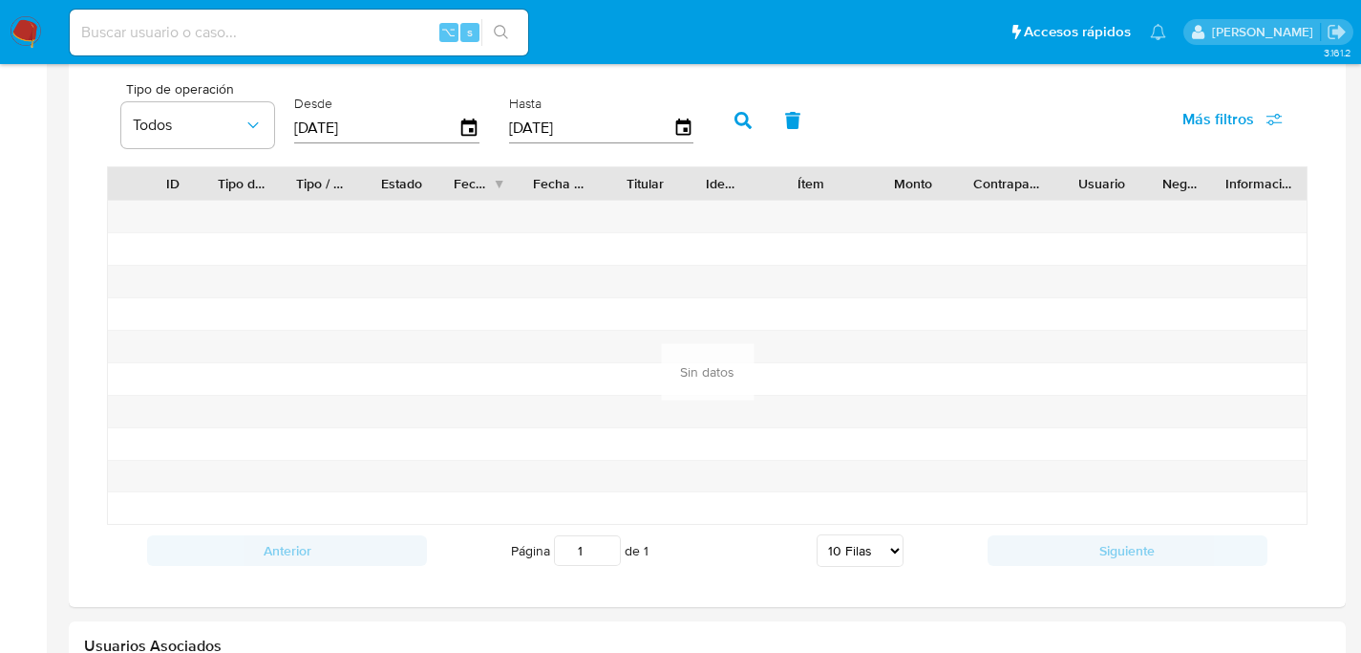
scroll to position [1429, 0]
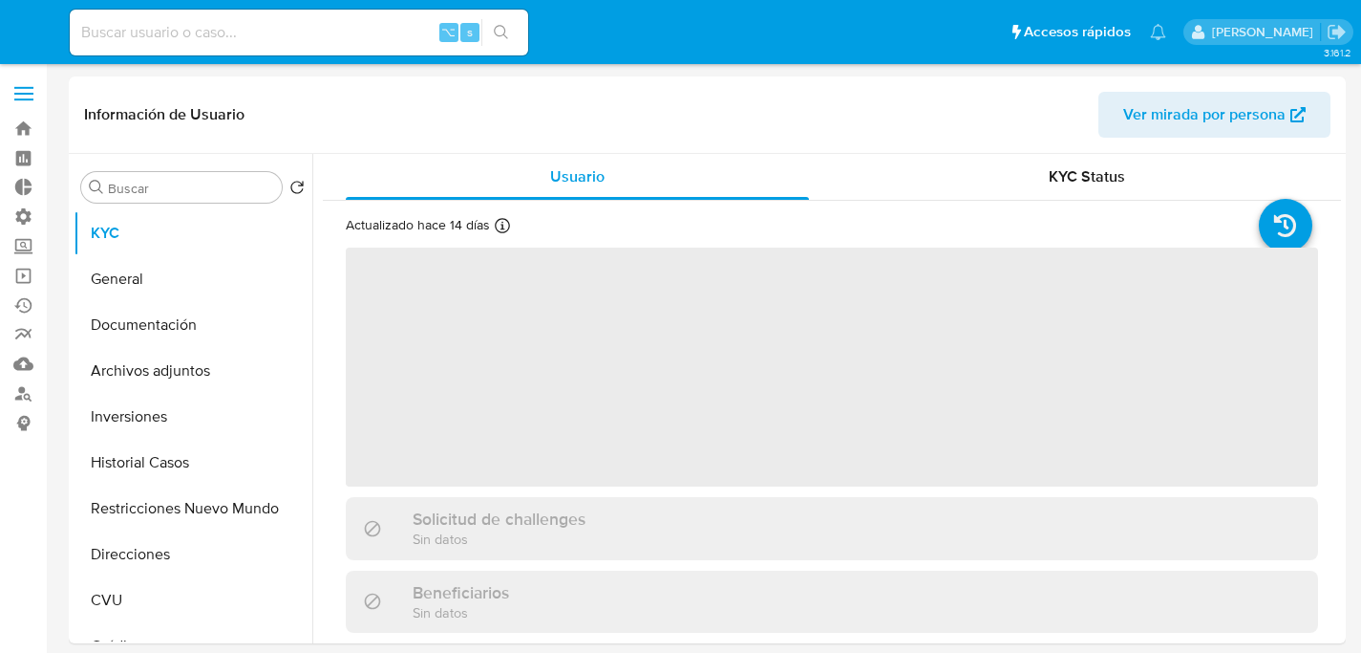
select select "10"
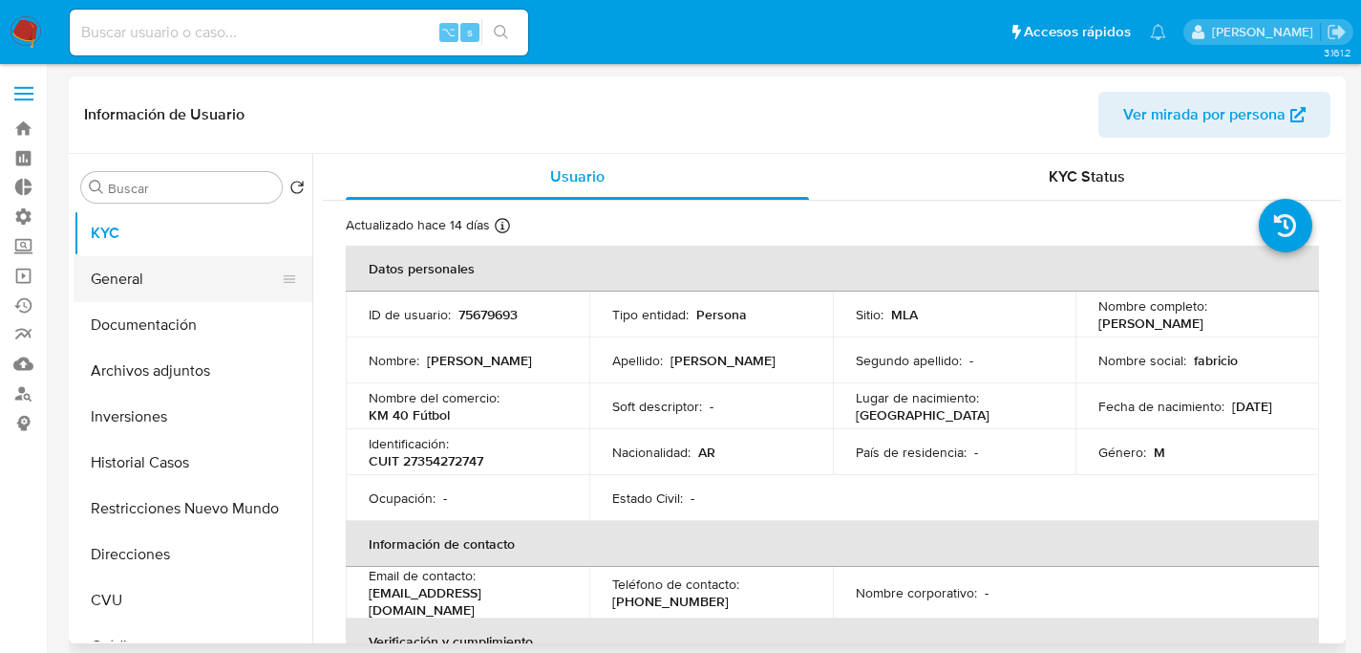
click at [158, 261] on button "General" at bounding box center [186, 279] width 224 height 46
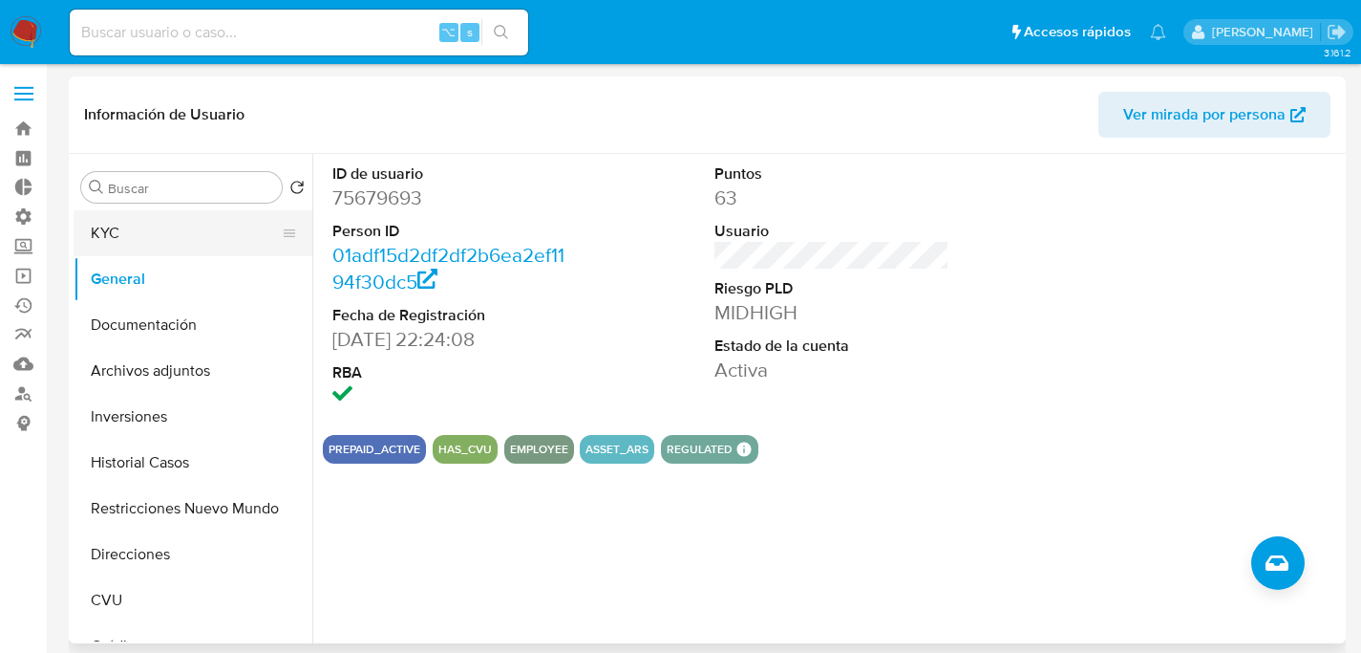
click at [182, 233] on button "KYC" at bounding box center [186, 233] width 224 height 46
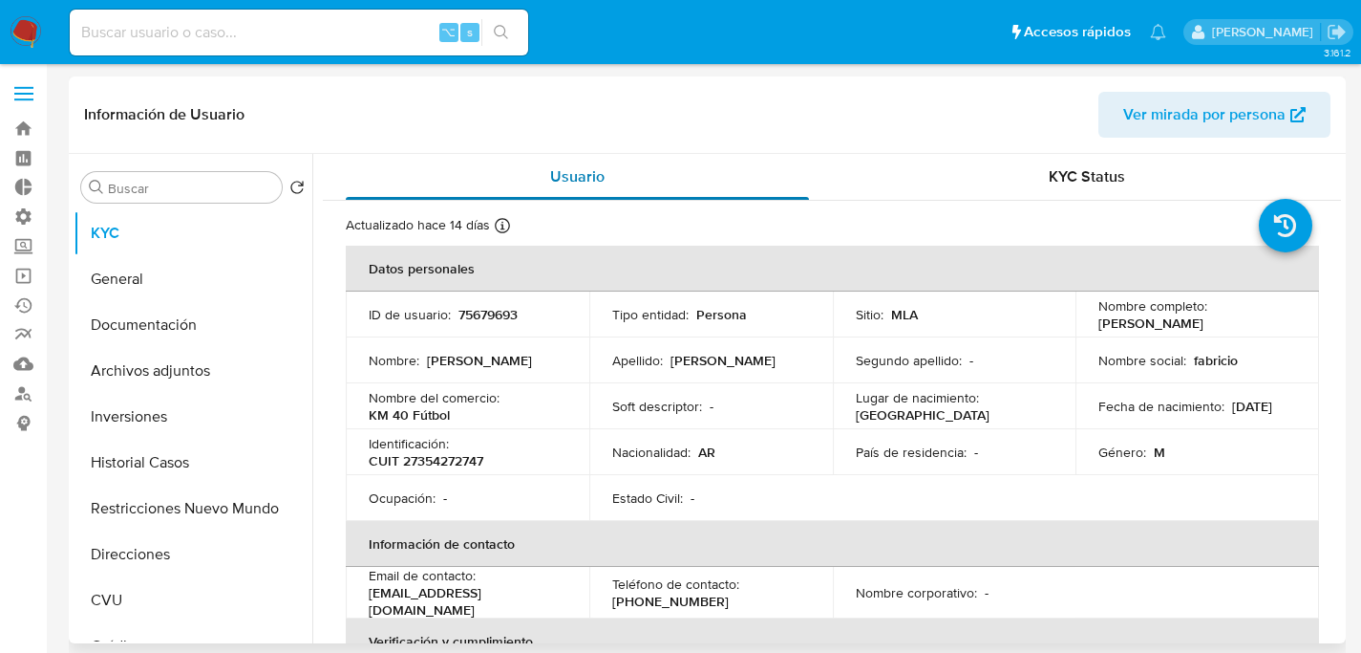
click at [701, 195] on div "Usuario" at bounding box center [577, 177] width 463 height 46
click at [441, 455] on p "CUIT 27354272747" at bounding box center [426, 460] width 115 height 17
copy p "27354272747"
click at [433, 412] on p "KM 40 Fútbol" at bounding box center [409, 414] width 81 height 17
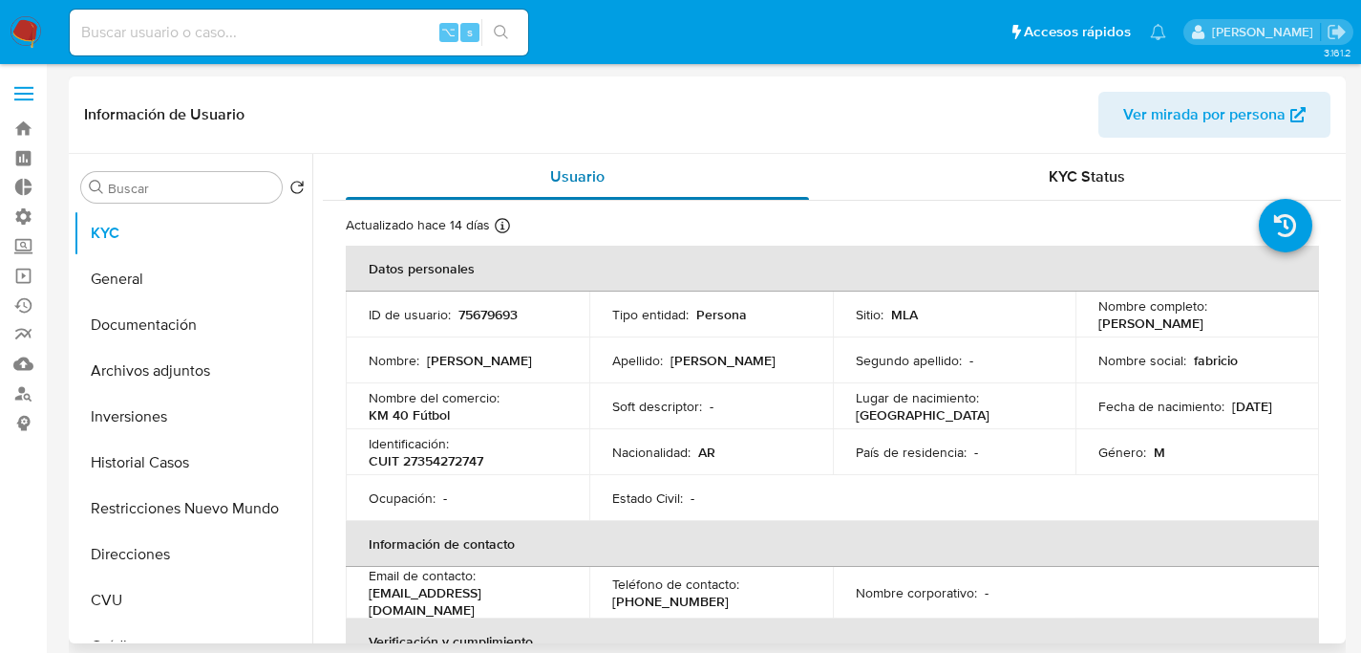
click at [567, 156] on div "Usuario" at bounding box center [577, 177] width 463 height 46
click at [139, 536] on button "Direcciones" at bounding box center [186, 554] width 224 height 46
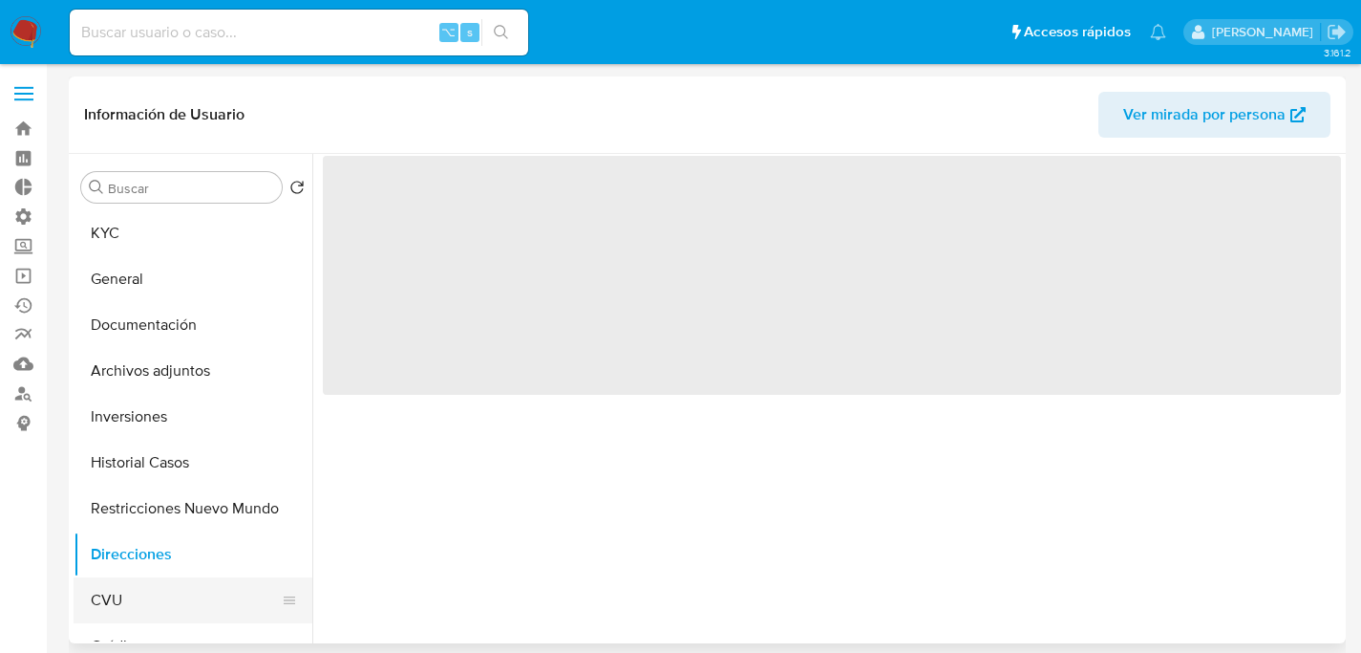
click at [148, 589] on button "CVU" at bounding box center [186, 600] width 224 height 46
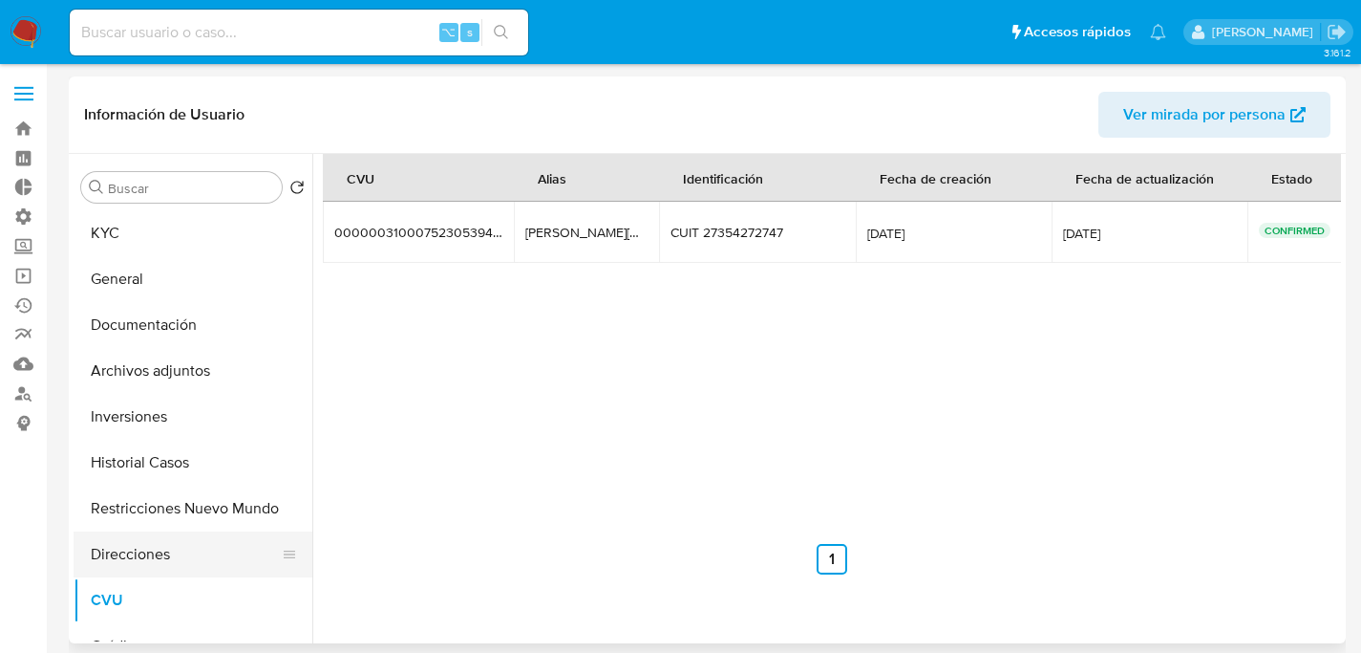
click at [107, 549] on button "Direcciones" at bounding box center [186, 554] width 224 height 46
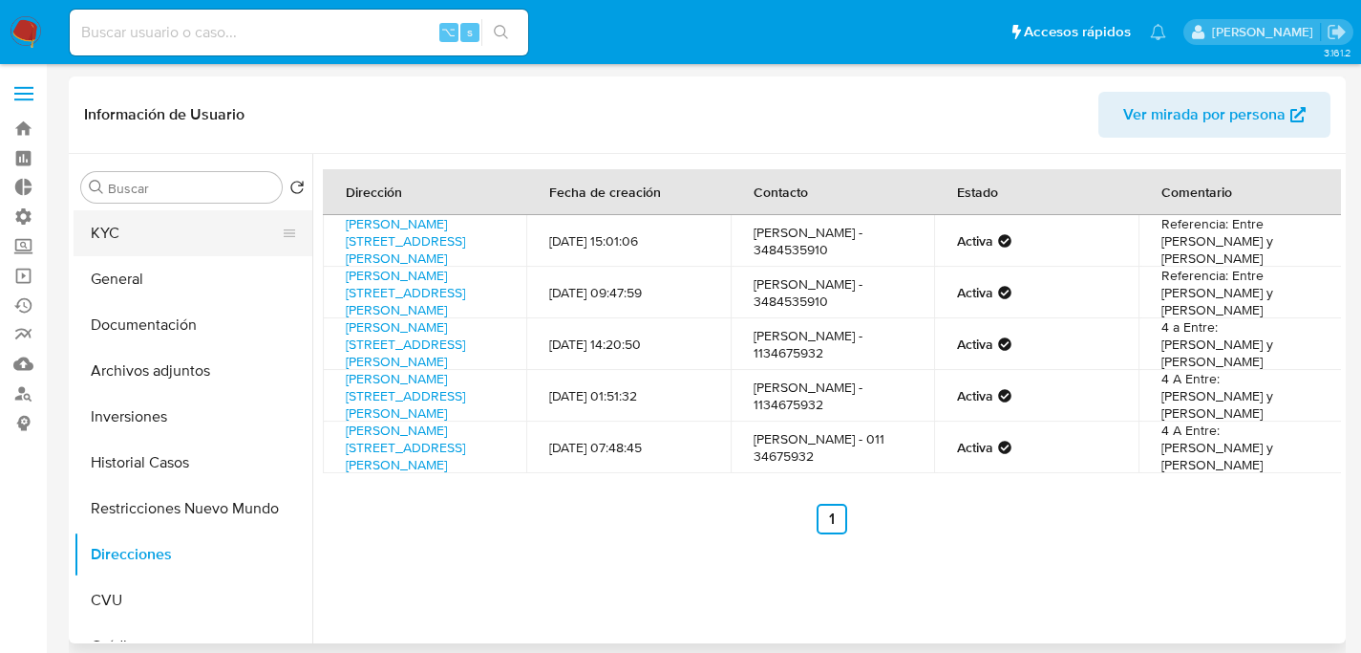
click at [123, 231] on button "KYC" at bounding box center [186, 233] width 224 height 46
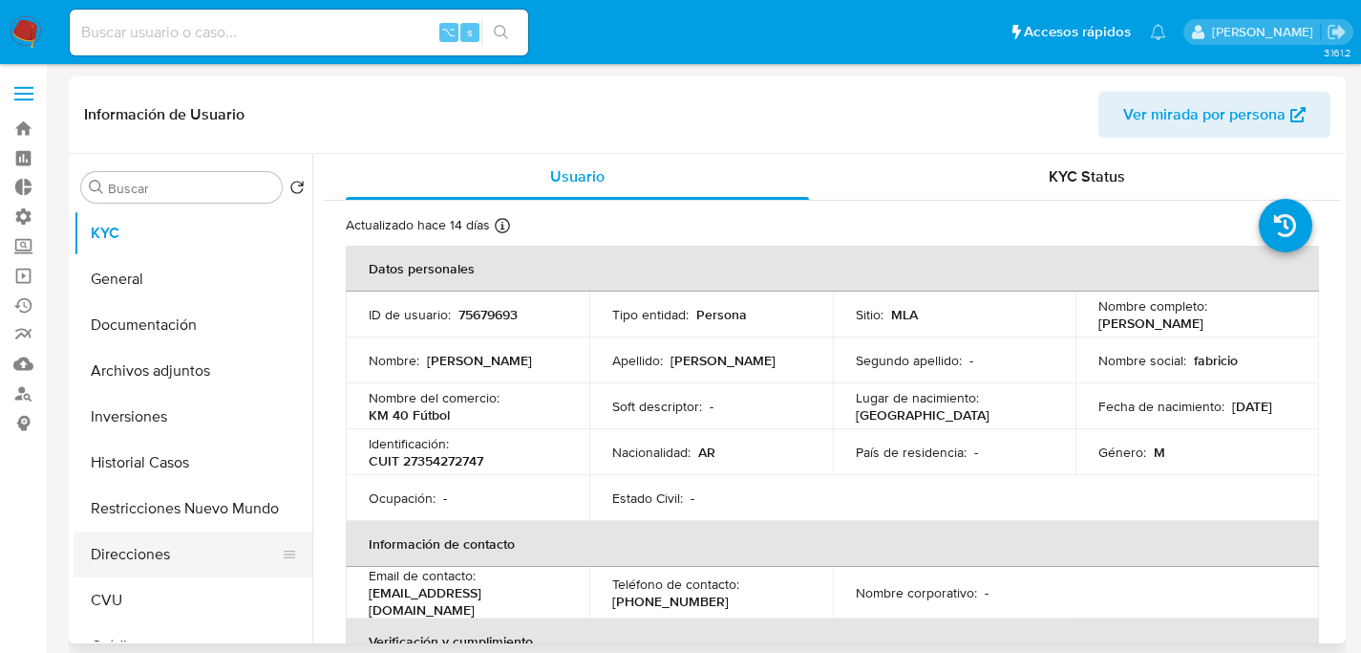
click at [133, 559] on button "Direcciones" at bounding box center [186, 554] width 224 height 46
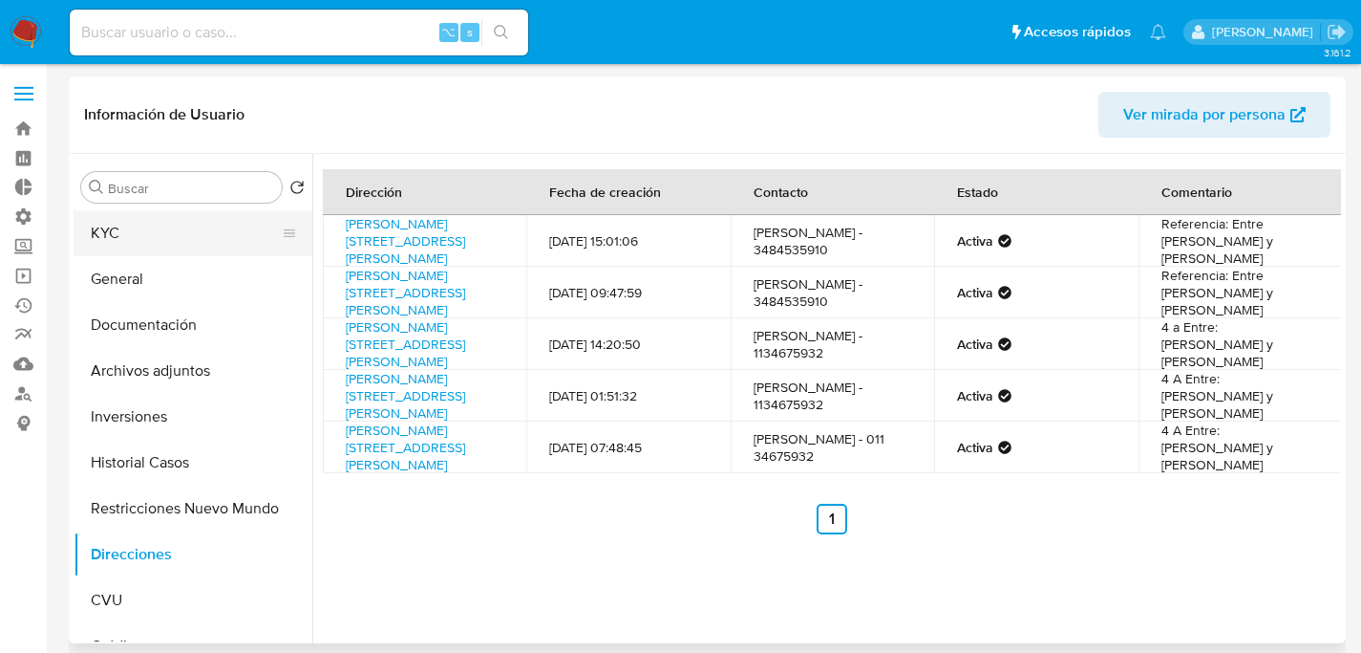
click at [122, 225] on button "KYC" at bounding box center [186, 233] width 224 height 46
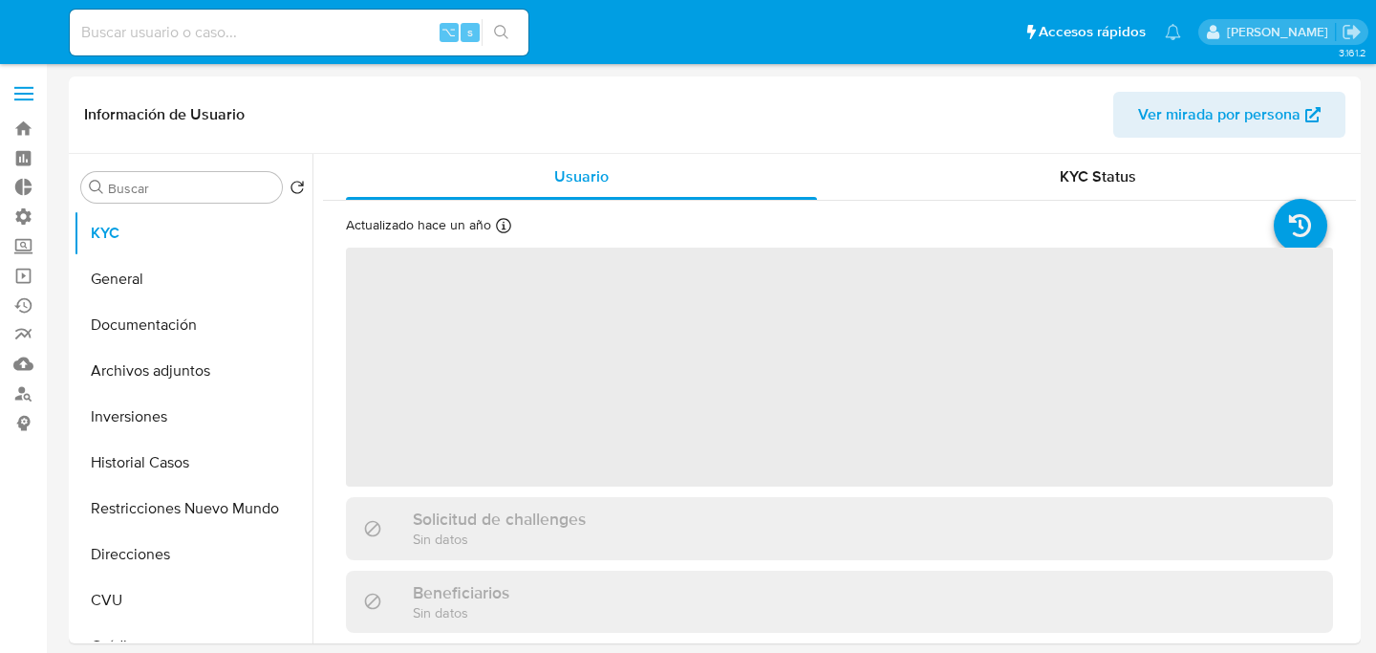
select select "10"
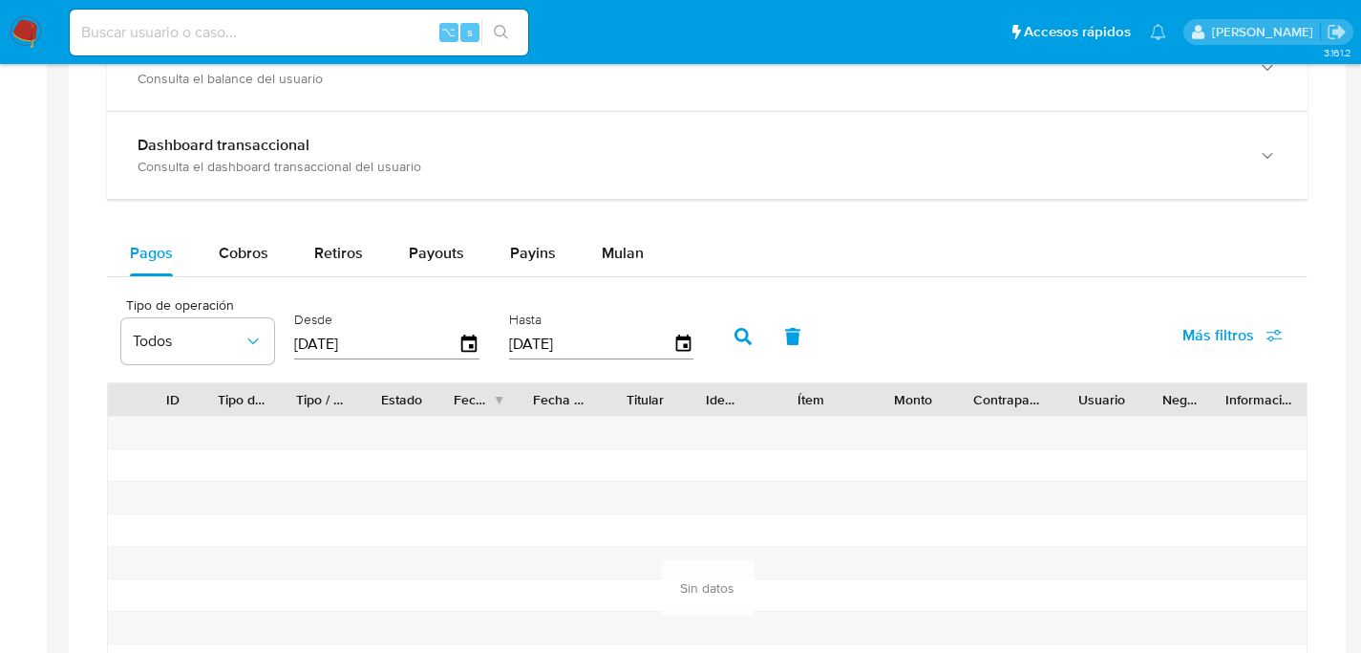
scroll to position [1124, 0]
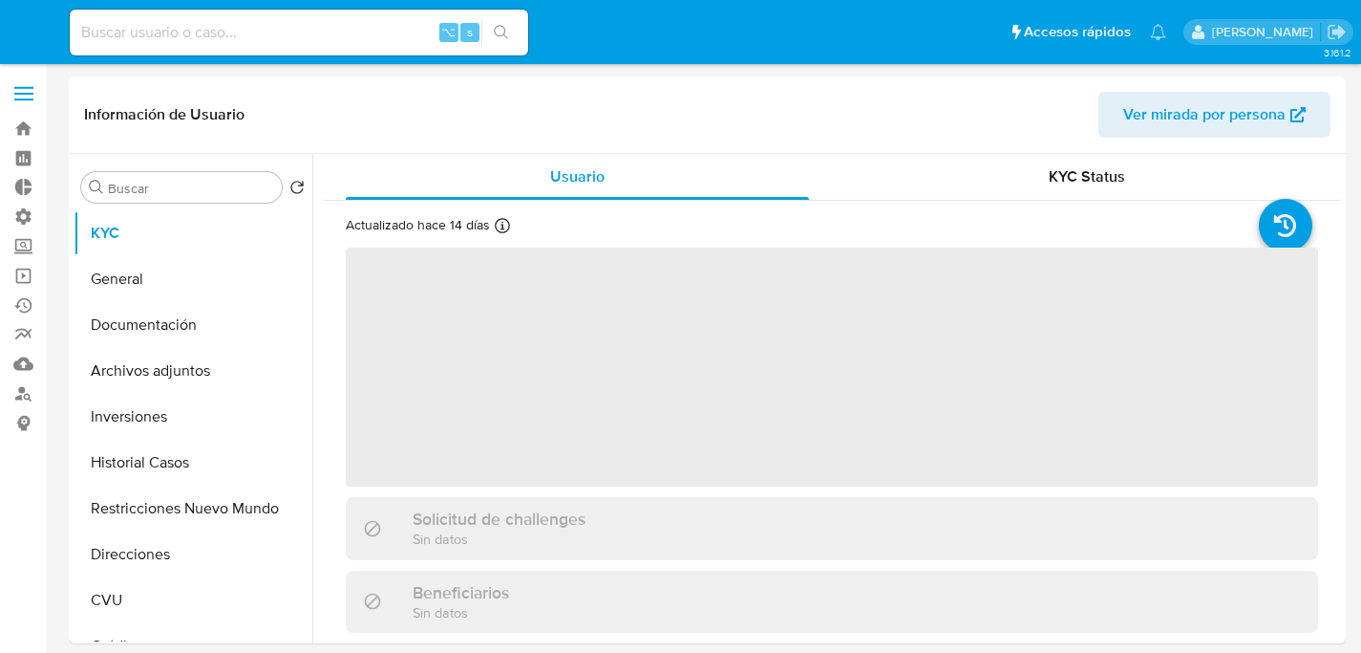
select select "10"
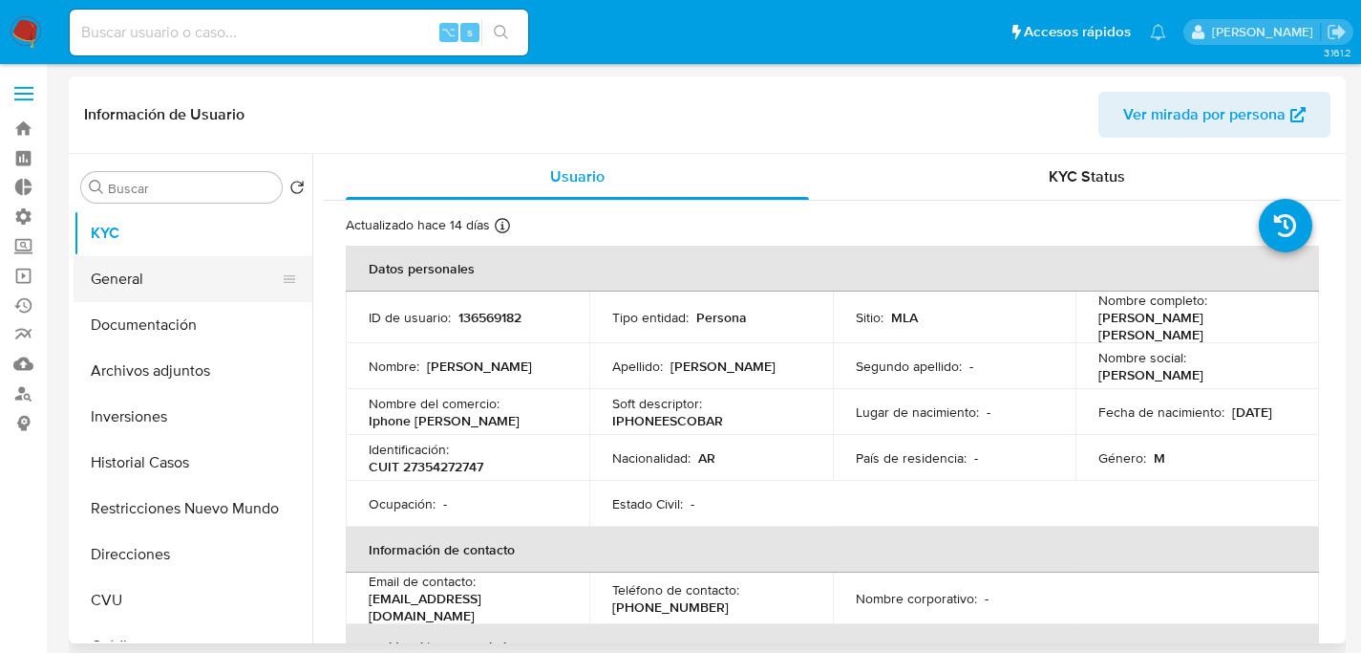
click at [144, 286] on button "General" at bounding box center [186, 279] width 224 height 46
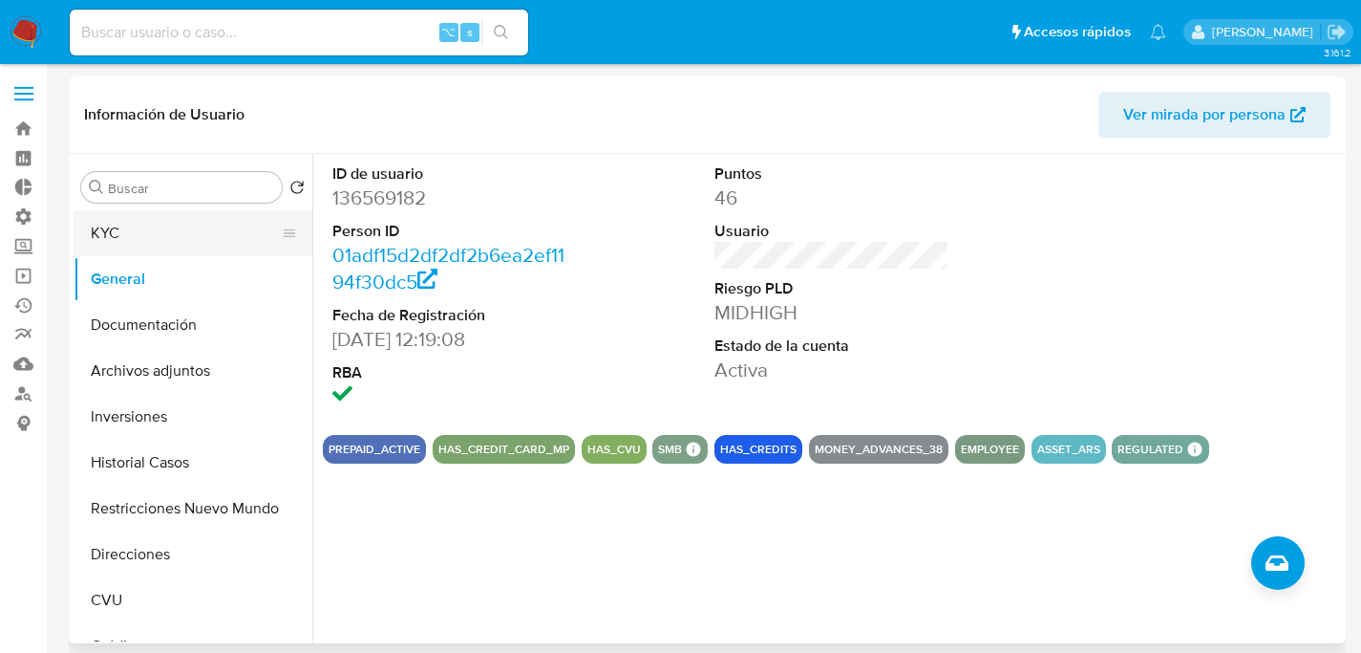
click at [149, 230] on button "KYC" at bounding box center [186, 233] width 224 height 46
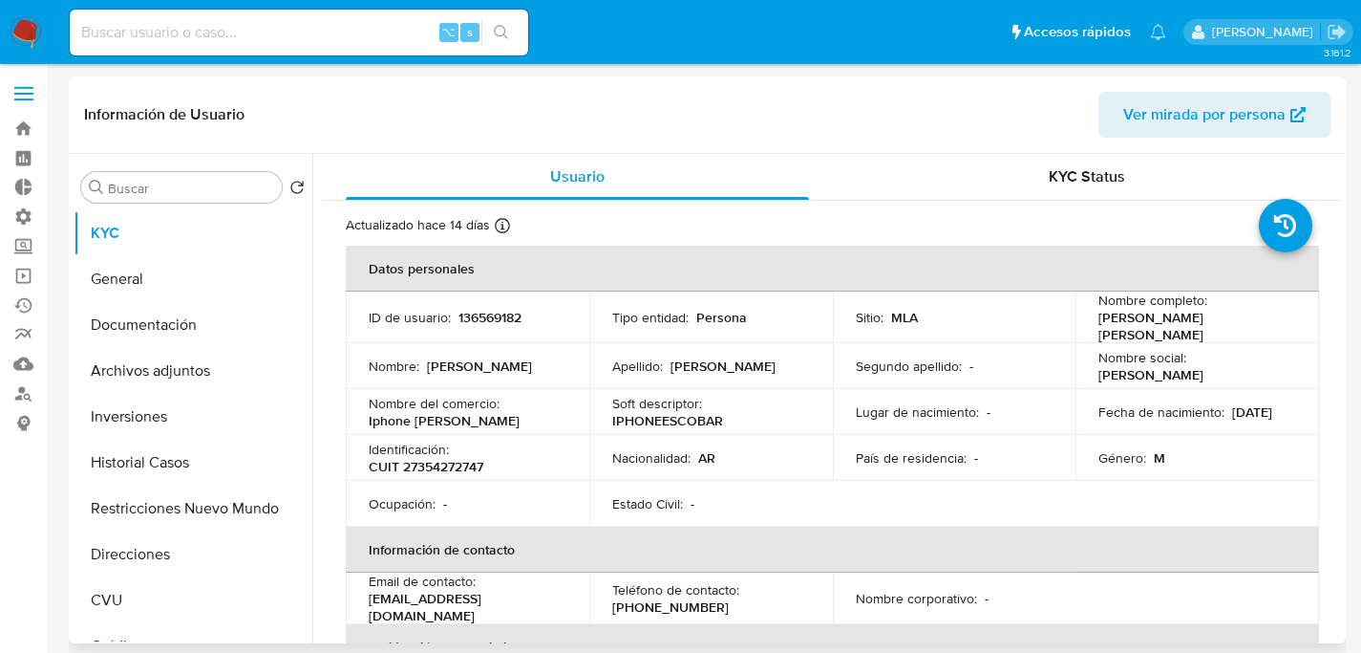
click at [498, 315] on p "136569182" at bounding box center [490, 317] width 63 height 17
copy p "136569182"
click at [633, 258] on th "Datos personales" at bounding box center [833, 269] width 974 height 46
drag, startPoint x: 600, startPoint y: 415, endPoint x: 726, endPoint y: 415, distance: 126.1
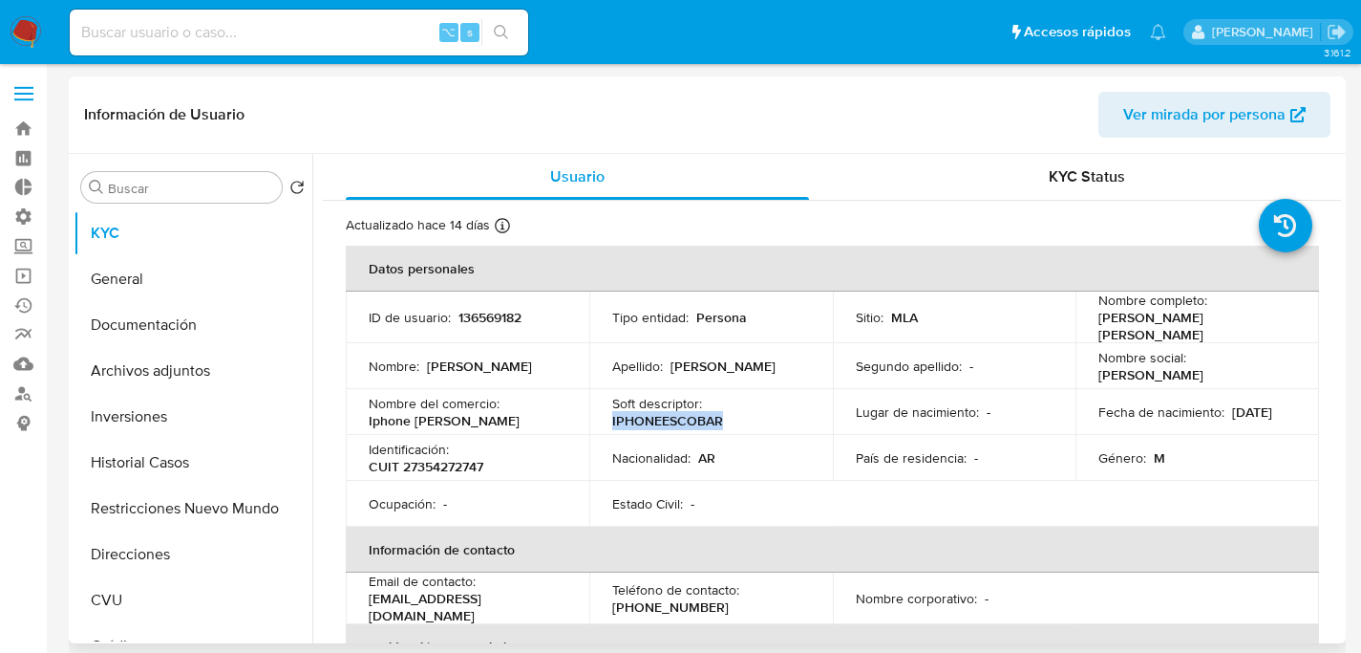
click at [727, 417] on td "Soft descriptor : IPHONEESCOBAR" at bounding box center [711, 412] width 244 height 46
click at [788, 395] on div "Soft descriptor : IPHONEESCOBAR" at bounding box center [711, 412] width 198 height 34
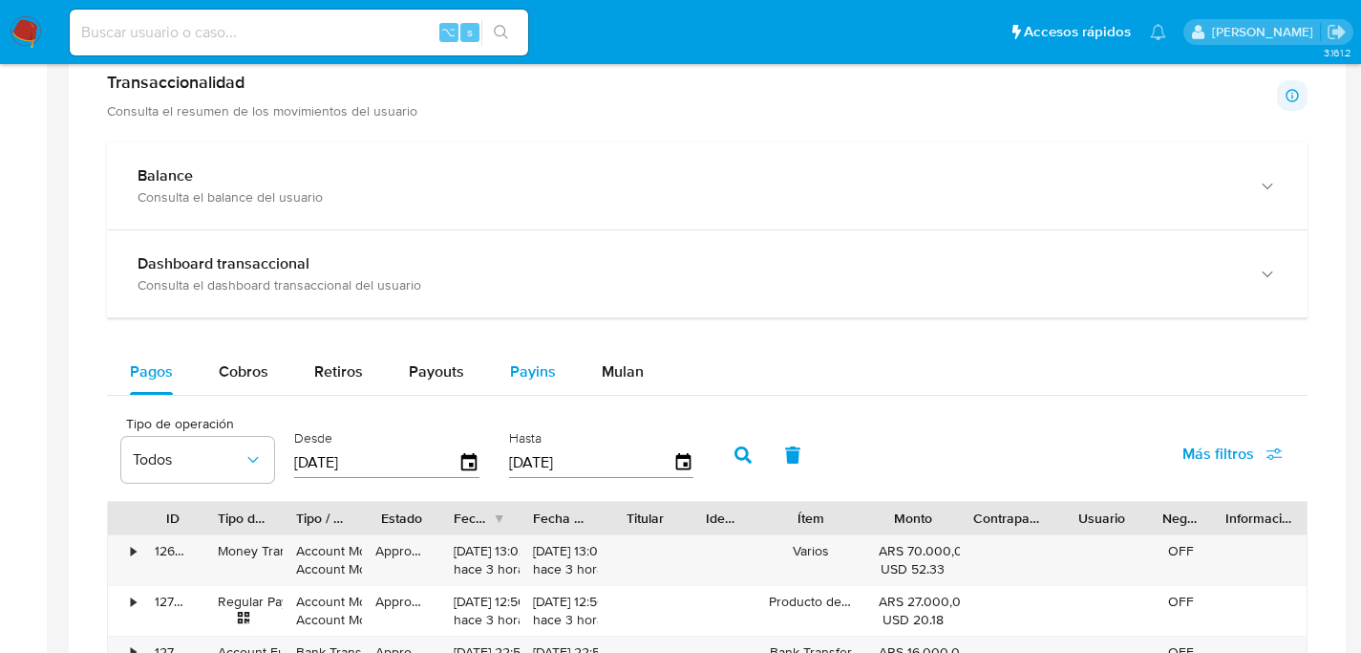
scroll to position [1004, 0]
click at [625, 386] on div "Mulan" at bounding box center [623, 372] width 42 height 46
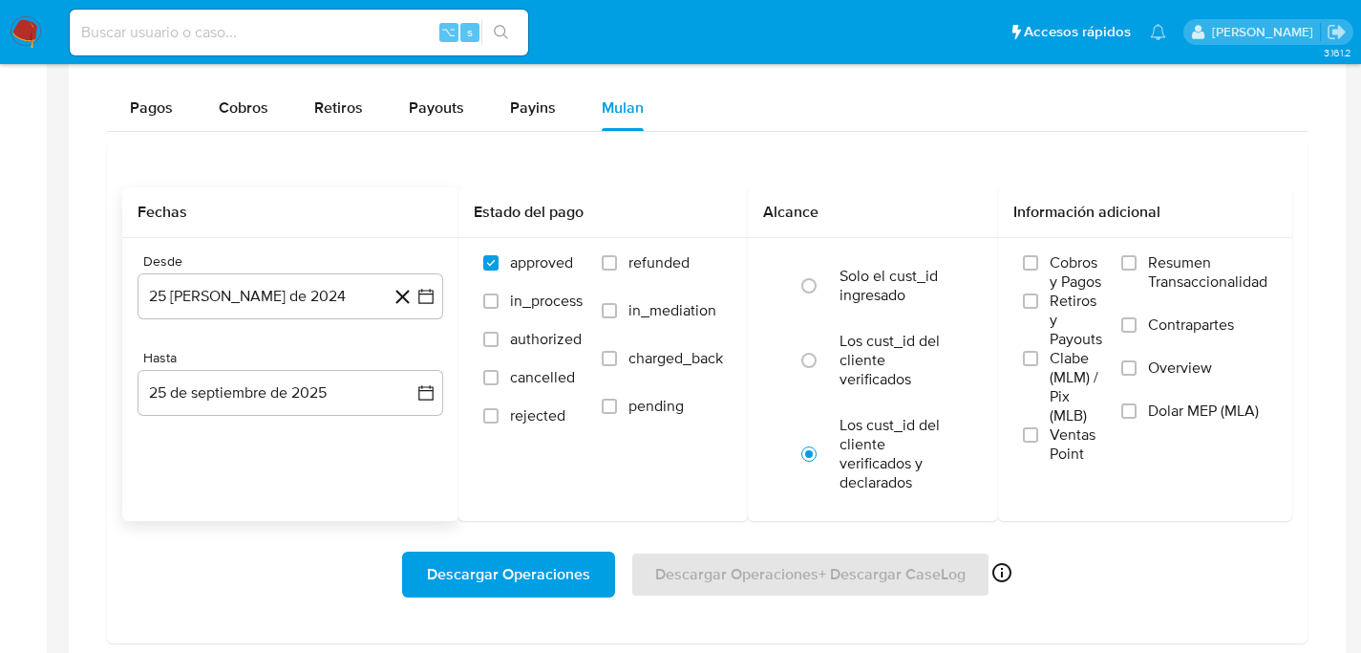
scroll to position [1270, 0]
click at [227, 310] on button "25 de agosto de 2024" at bounding box center [291, 294] width 306 height 46
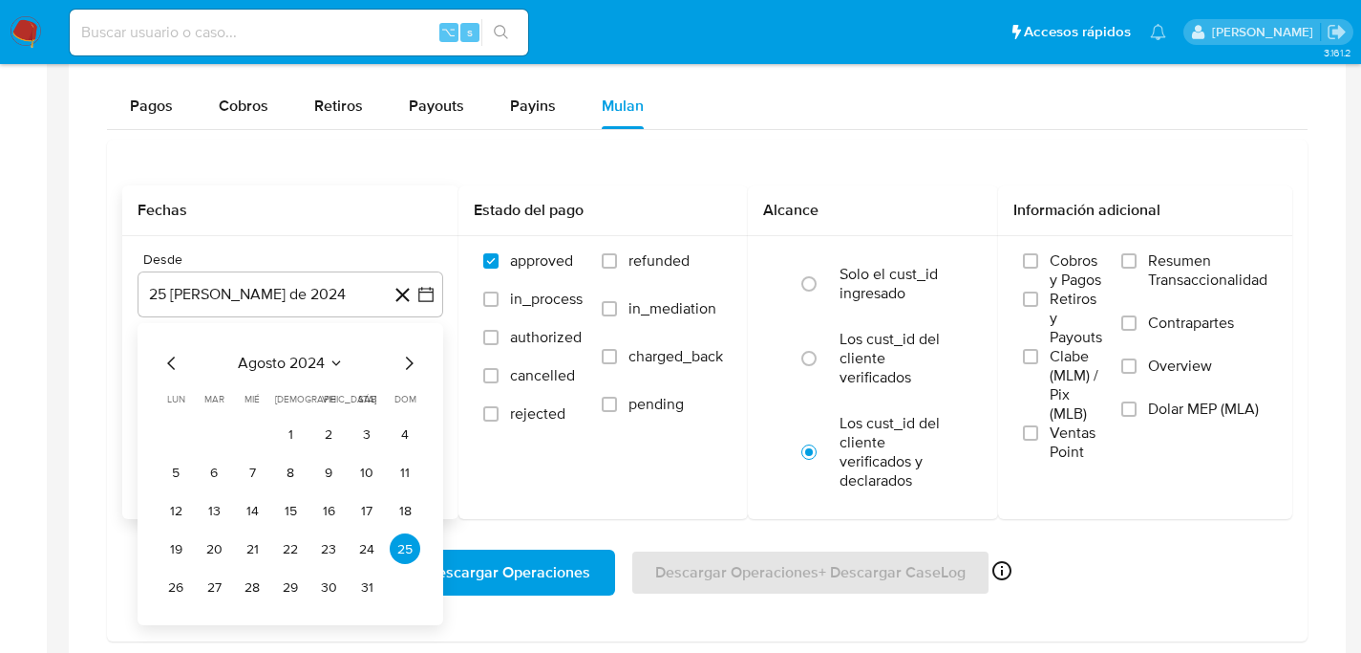
click at [390, 353] on div "agosto 2024" at bounding box center [291, 363] width 260 height 23
click at [396, 355] on div "agosto 2024" at bounding box center [291, 363] width 260 height 23
click at [403, 360] on icon "Mes siguiente" at bounding box center [408, 363] width 23 height 23
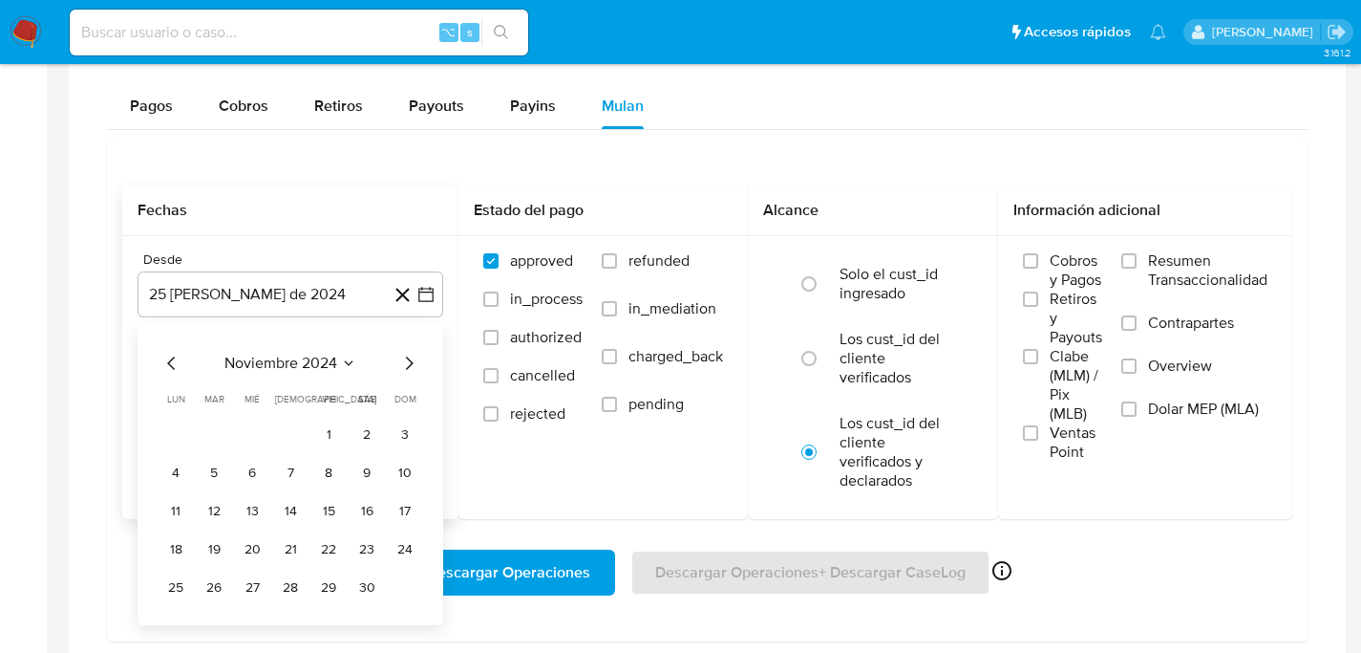
click at [403, 360] on icon "Mes siguiente" at bounding box center [408, 363] width 23 height 23
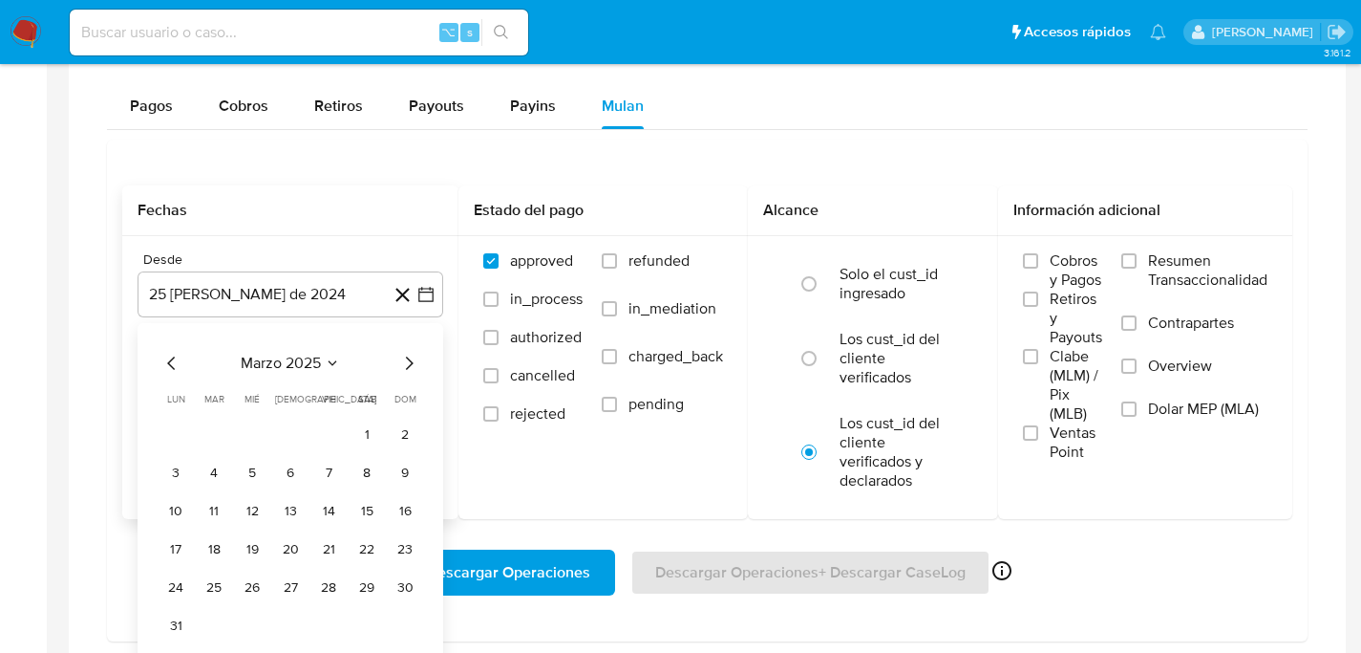
click at [403, 360] on icon "Mes siguiente" at bounding box center [408, 363] width 23 height 23
click at [168, 369] on icon "Mes anterior" at bounding box center [172, 363] width 23 height 23
click at [297, 435] on button "1" at bounding box center [290, 433] width 31 height 31
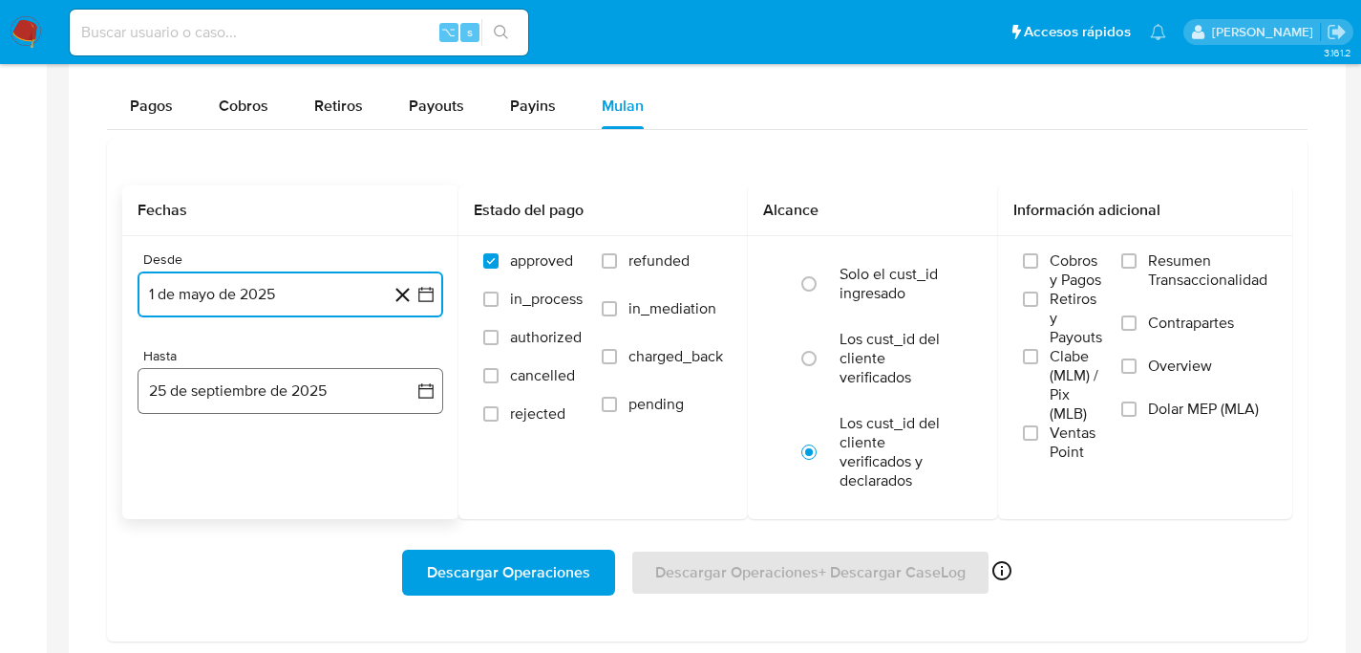
click at [190, 387] on button "25 de septiembre de 2025" at bounding box center [291, 391] width 306 height 46
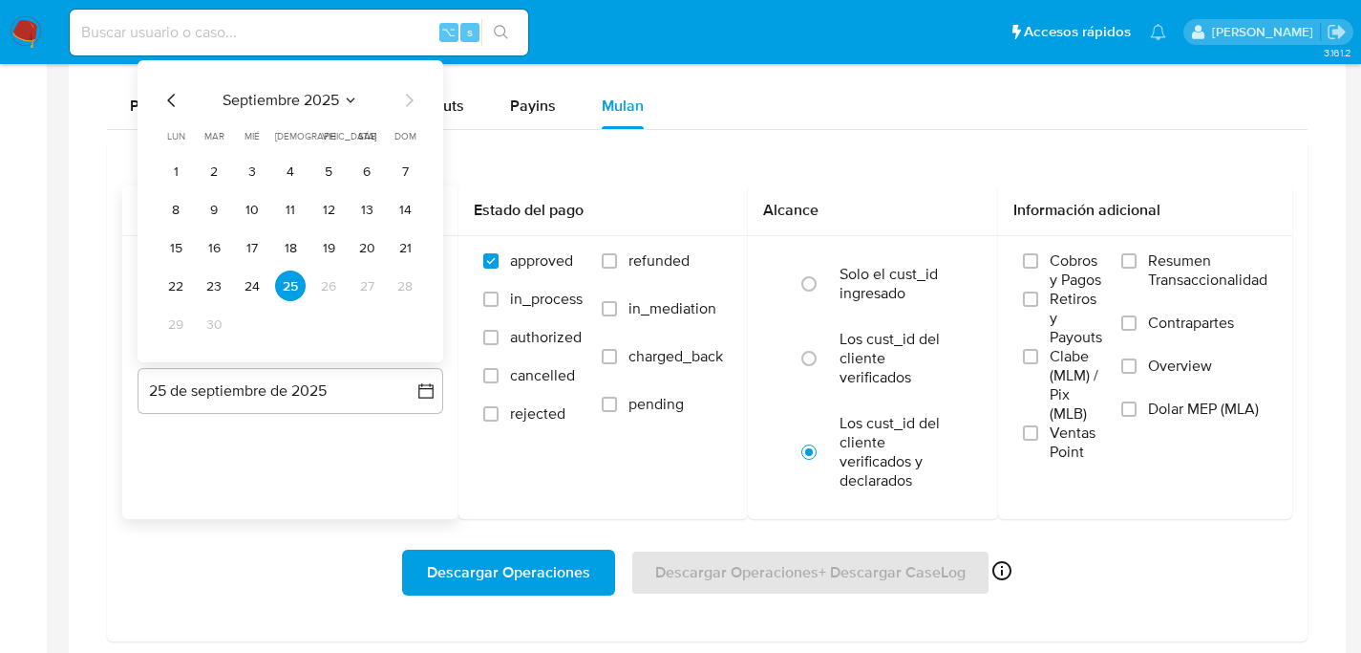
click at [164, 100] on icon "Mes anterior" at bounding box center [172, 100] width 23 height 23
click at [394, 314] on button "31" at bounding box center [405, 324] width 31 height 31
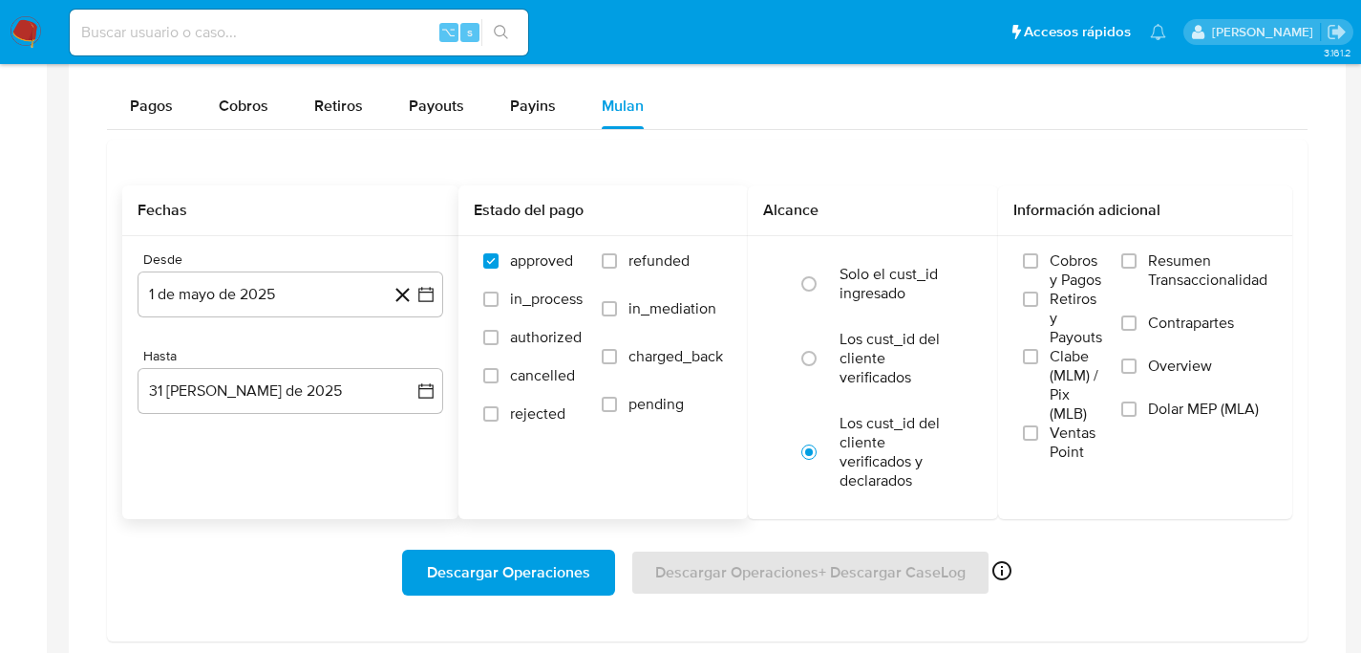
click at [623, 266] on label "refunded" at bounding box center [662, 275] width 121 height 48
click at [617, 266] on input "refunded" at bounding box center [609, 260] width 15 height 15
checkbox input "true"
click at [862, 333] on label "Los cust_id del cliente verificados" at bounding box center [893, 358] width 107 height 57
click at [824, 343] on input "radio" at bounding box center [809, 358] width 31 height 31
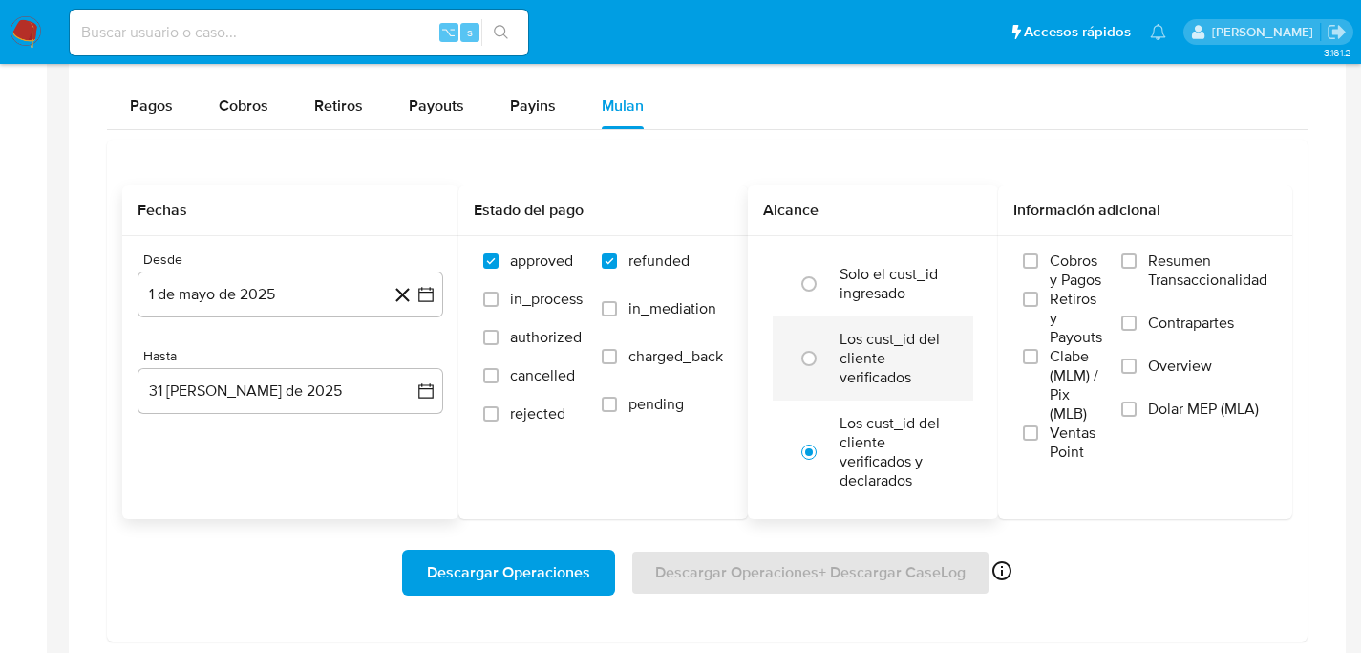
radio input "true"
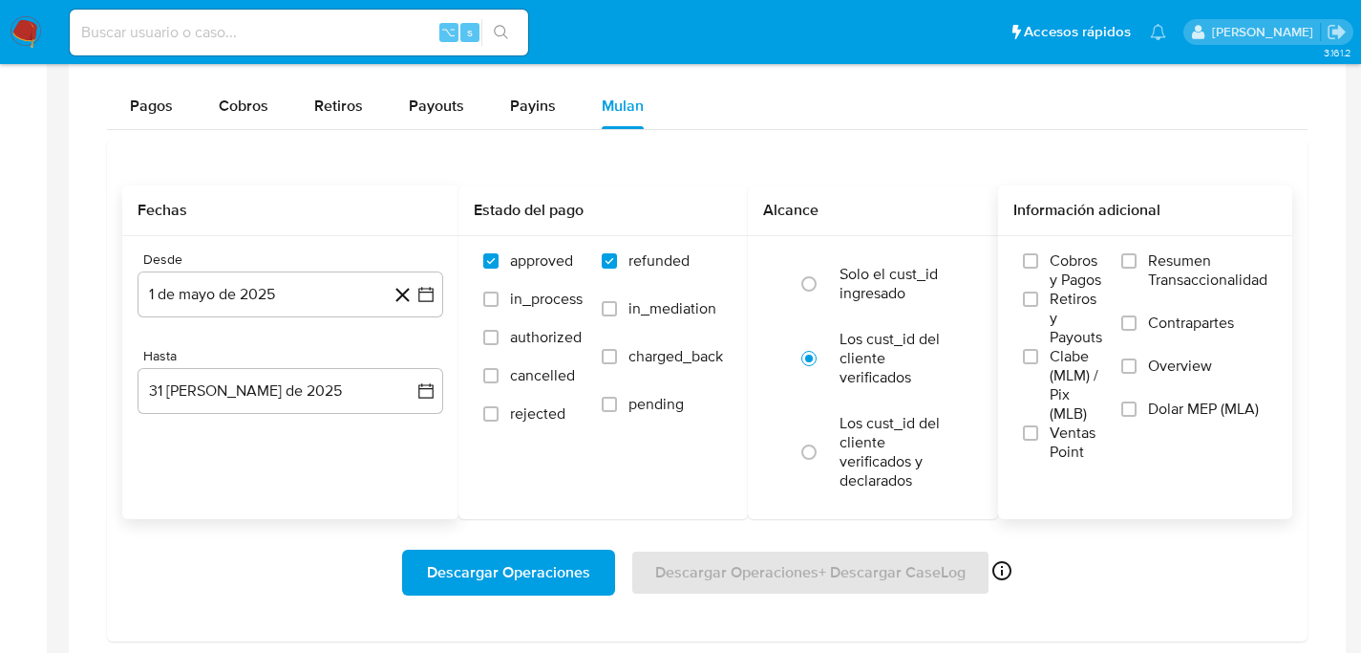
click at [1139, 419] on label "Dolar MEP (MLA)" at bounding box center [1195, 420] width 146 height 43
click at [1137, 417] on input "Dolar MEP (MLA)" at bounding box center [1129, 408] width 15 height 15
click at [1165, 415] on span "Dolar MEP (MLA)" at bounding box center [1203, 408] width 111 height 19
click at [1137, 415] on input "Dolar MEP (MLA)" at bounding box center [1129, 408] width 15 height 15
click at [489, 578] on span "Descargar Operaciones" at bounding box center [508, 572] width 163 height 42
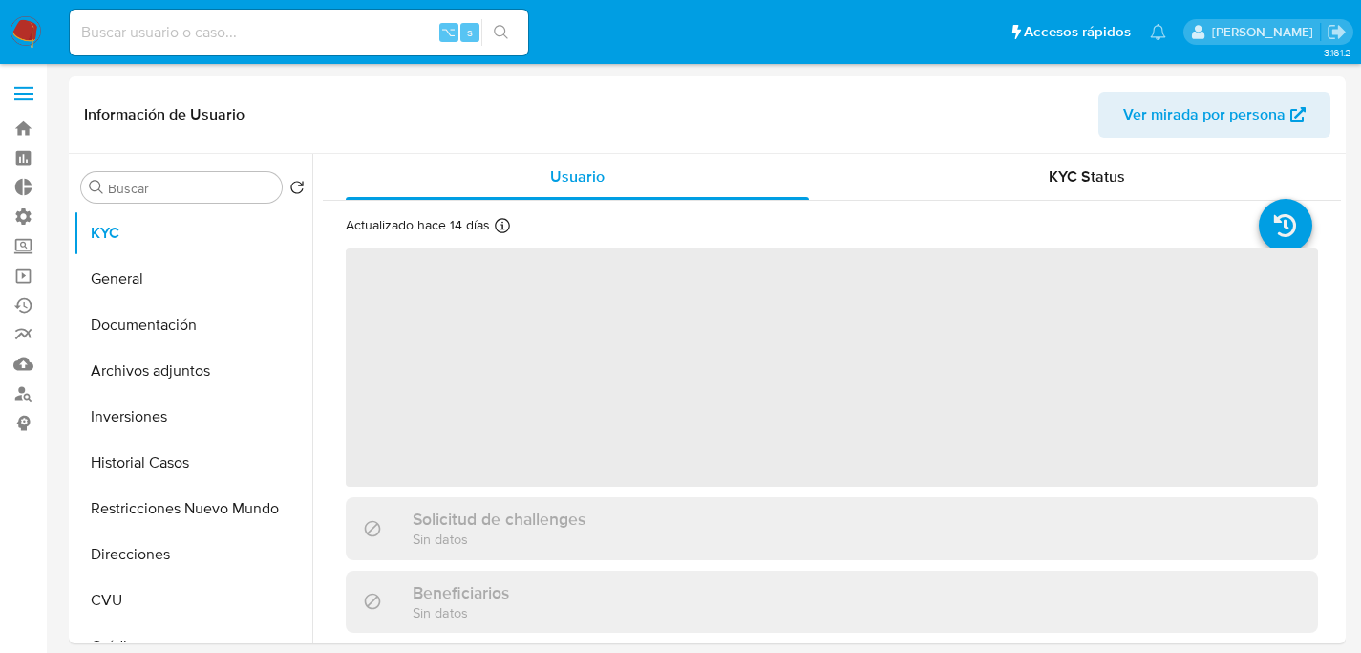
select select "10"
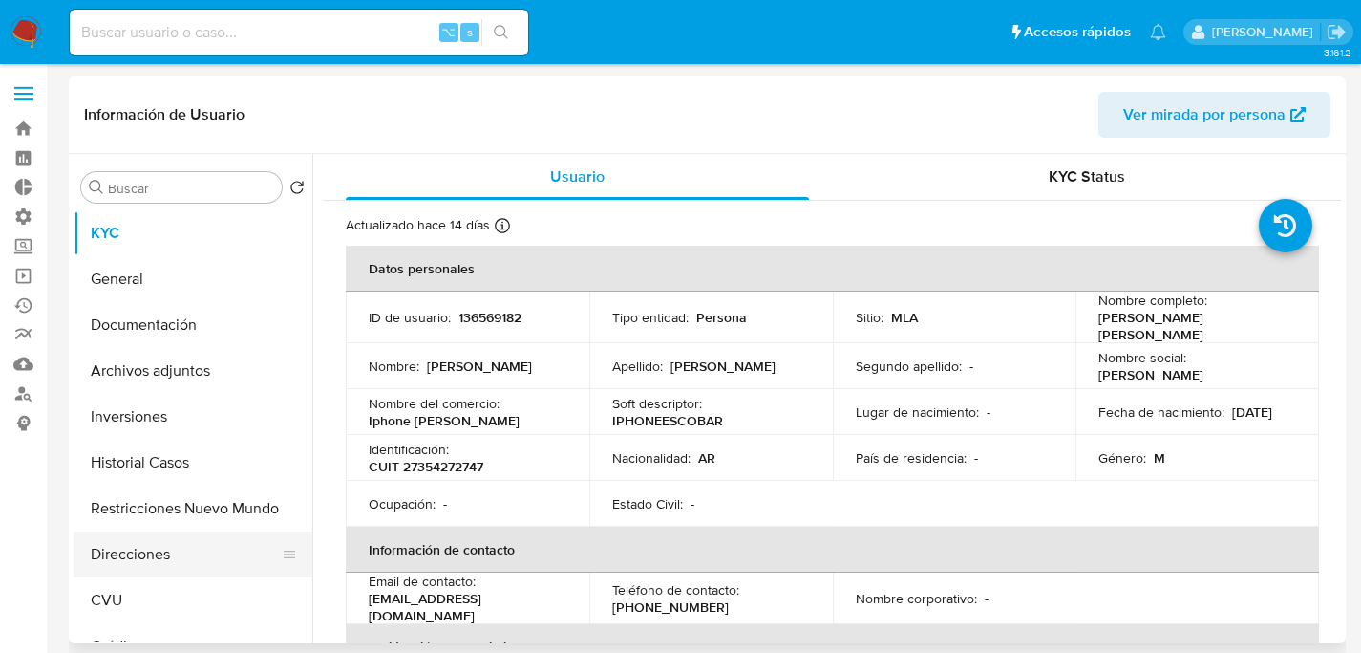
click at [156, 571] on button "Direcciones" at bounding box center [186, 554] width 224 height 46
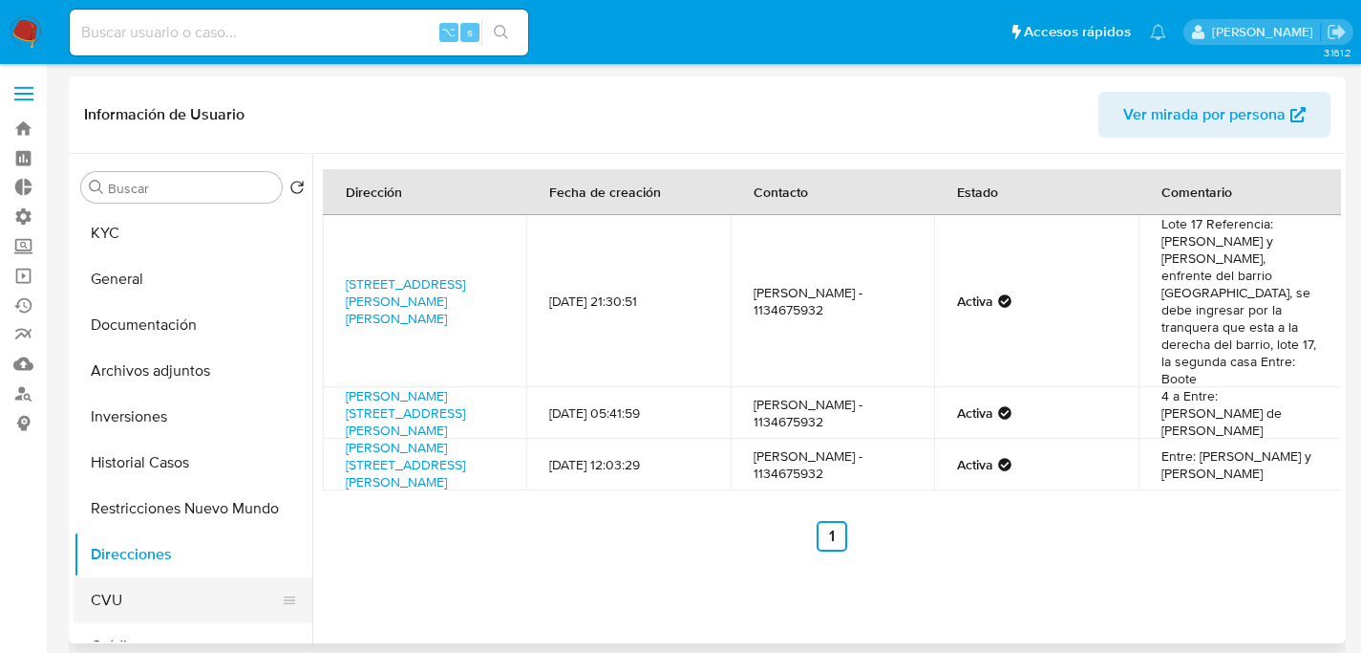
click at [136, 582] on button "CVU" at bounding box center [186, 600] width 224 height 46
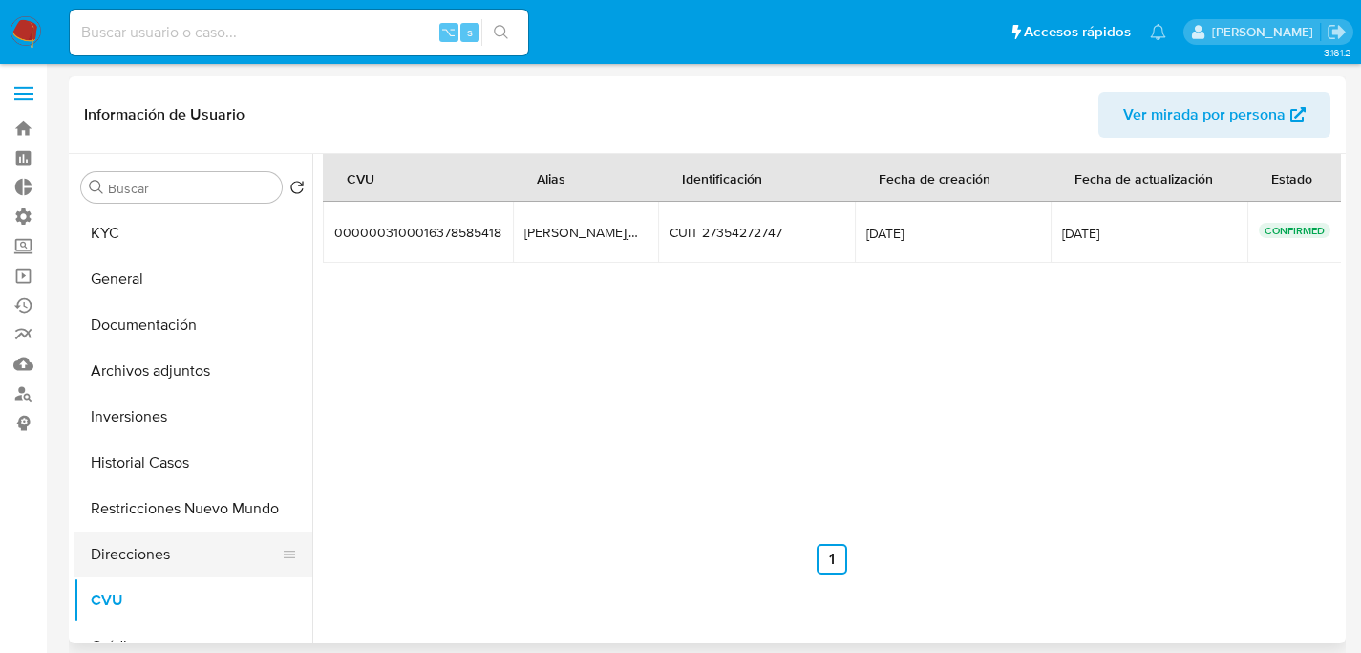
click at [119, 556] on button "Direcciones" at bounding box center [186, 554] width 224 height 46
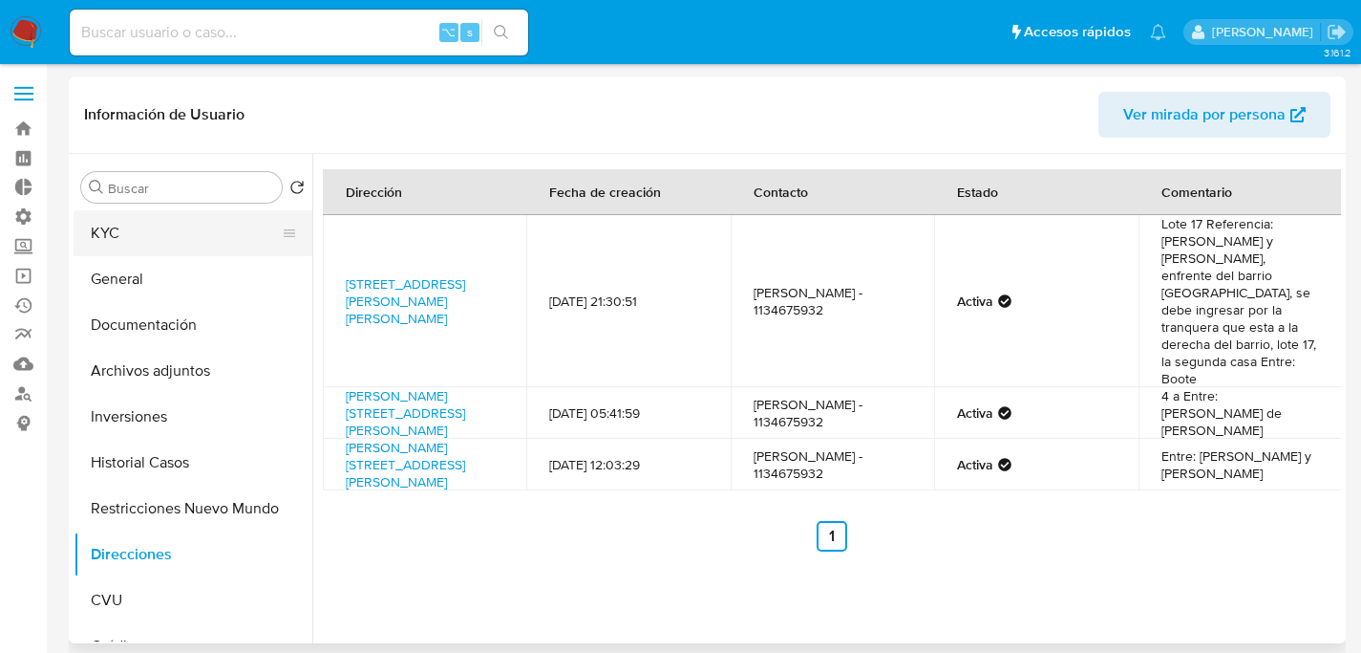
click at [103, 228] on button "KYC" at bounding box center [186, 233] width 224 height 46
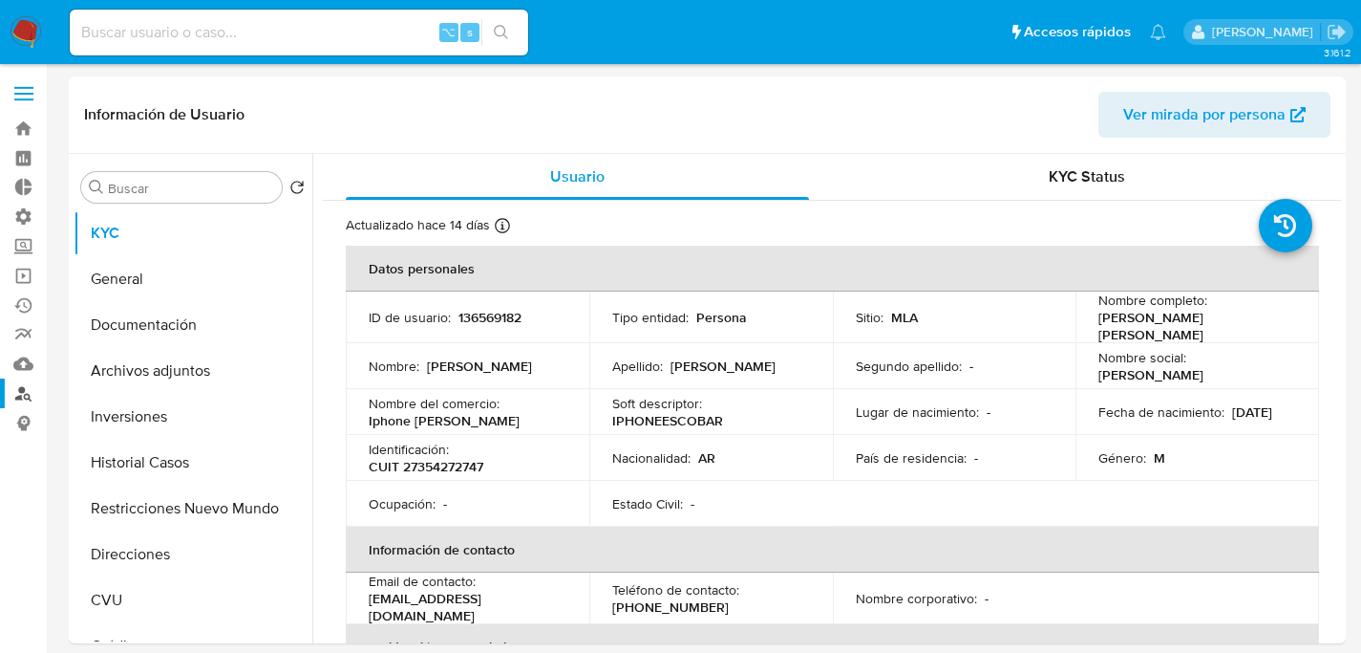
click at [30, 393] on link "Buscador de personas" at bounding box center [113, 393] width 227 height 30
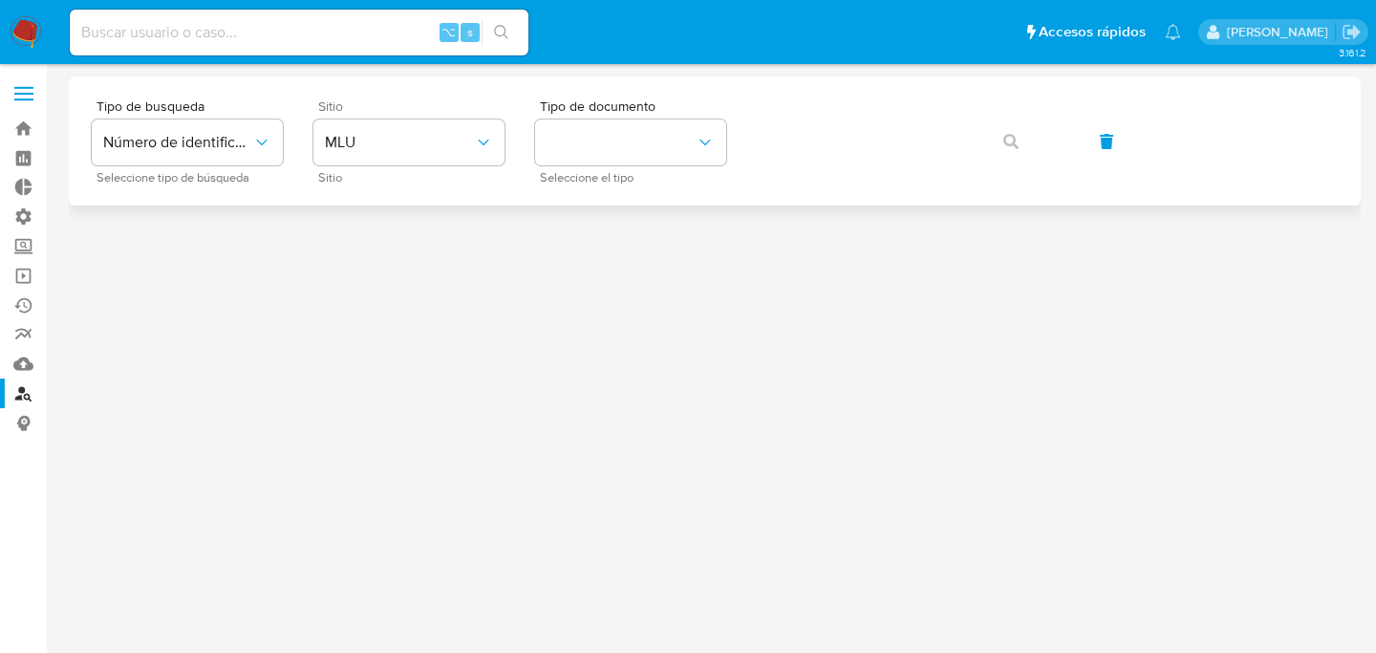
click at [490, 171] on div "Sitio MLU Sitio" at bounding box center [408, 140] width 191 height 83
click at [463, 148] on span "MLU" at bounding box center [399, 142] width 149 height 19
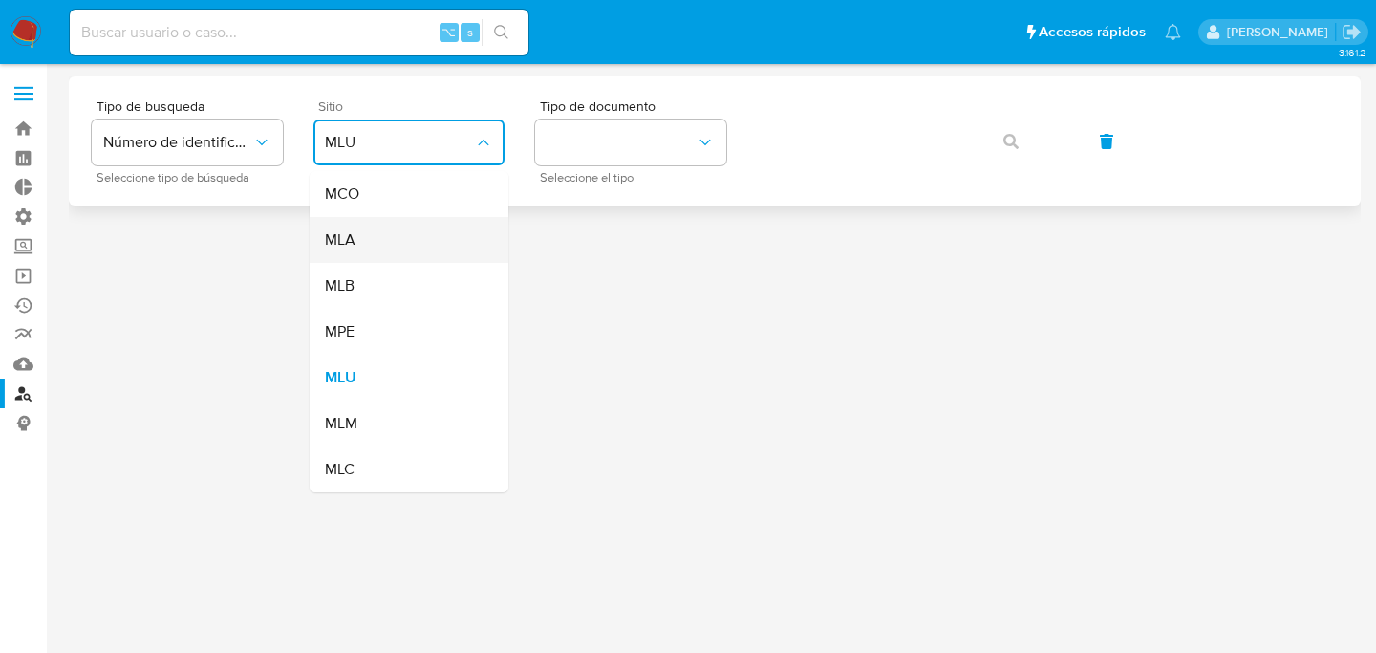
click at [430, 241] on div "MLA" at bounding box center [403, 240] width 157 height 46
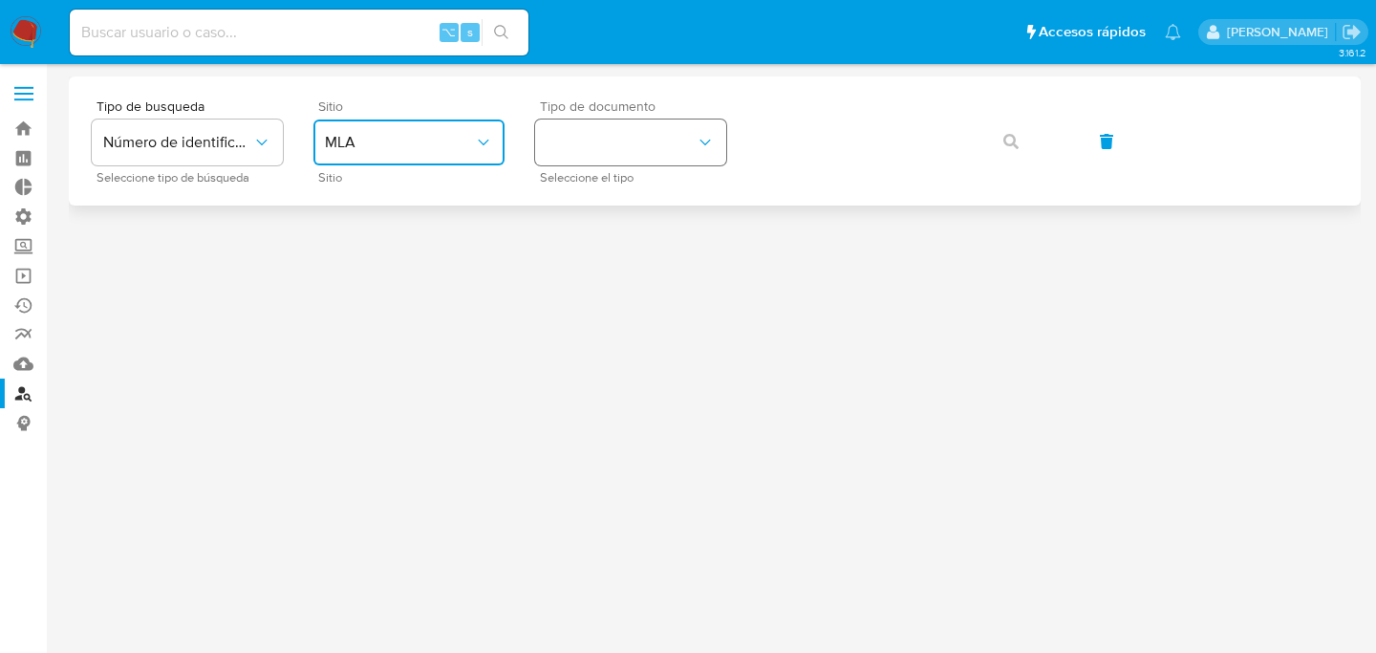
click at [631, 155] on button "identificationType" at bounding box center [630, 142] width 191 height 46
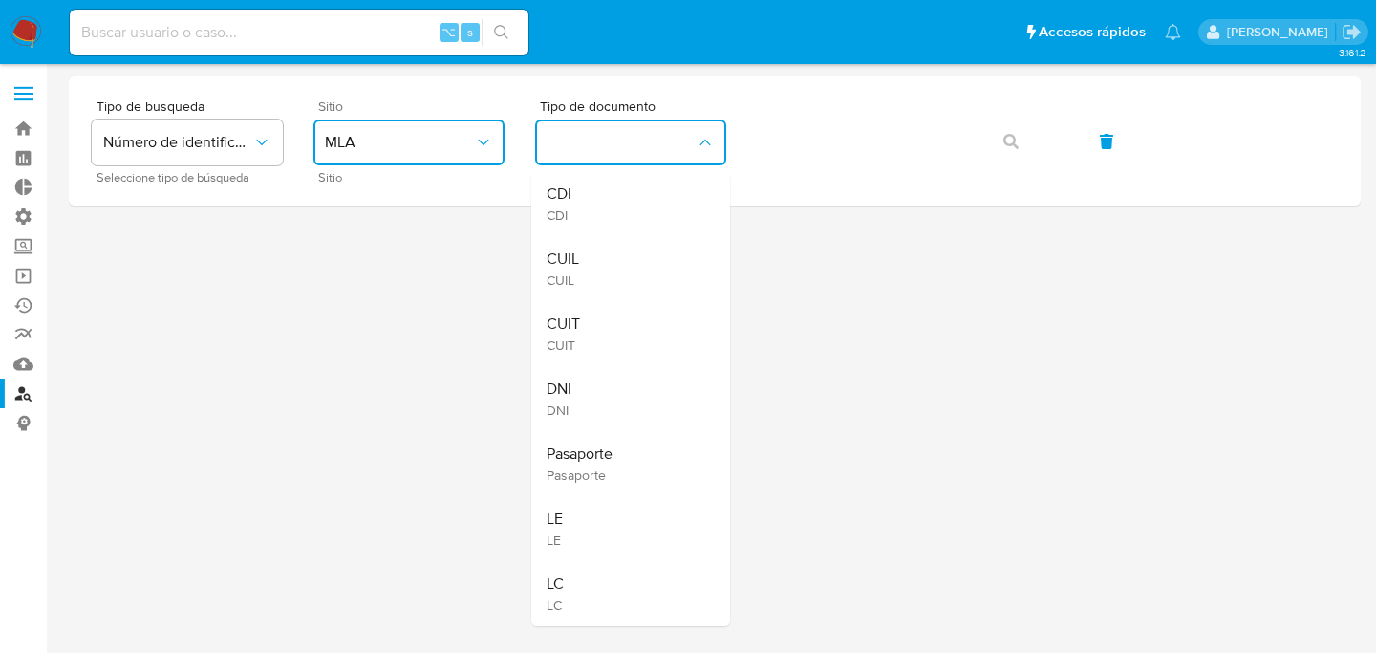
drag, startPoint x: 615, startPoint y: 245, endPoint x: 631, endPoint y: 243, distance: 15.4
click at [615, 245] on div "CUIL CUIL" at bounding box center [624, 268] width 157 height 65
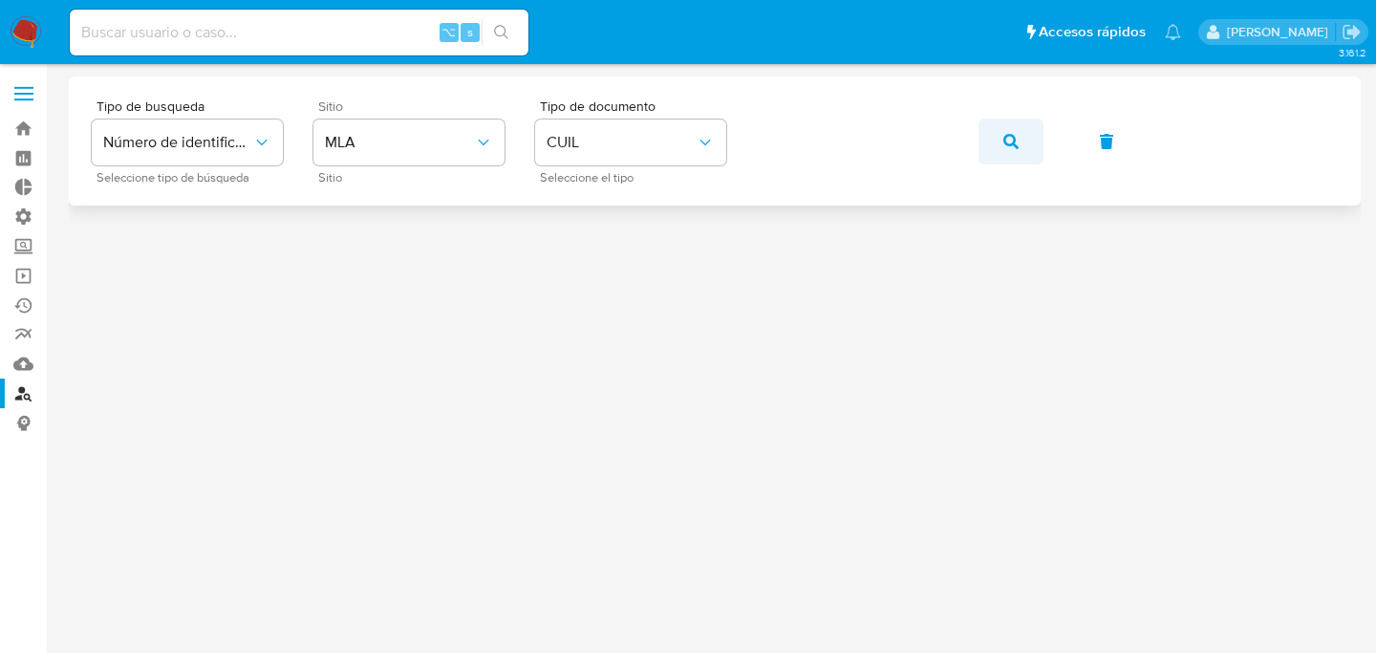
click at [1006, 146] on icon "button" at bounding box center [1010, 141] width 15 height 15
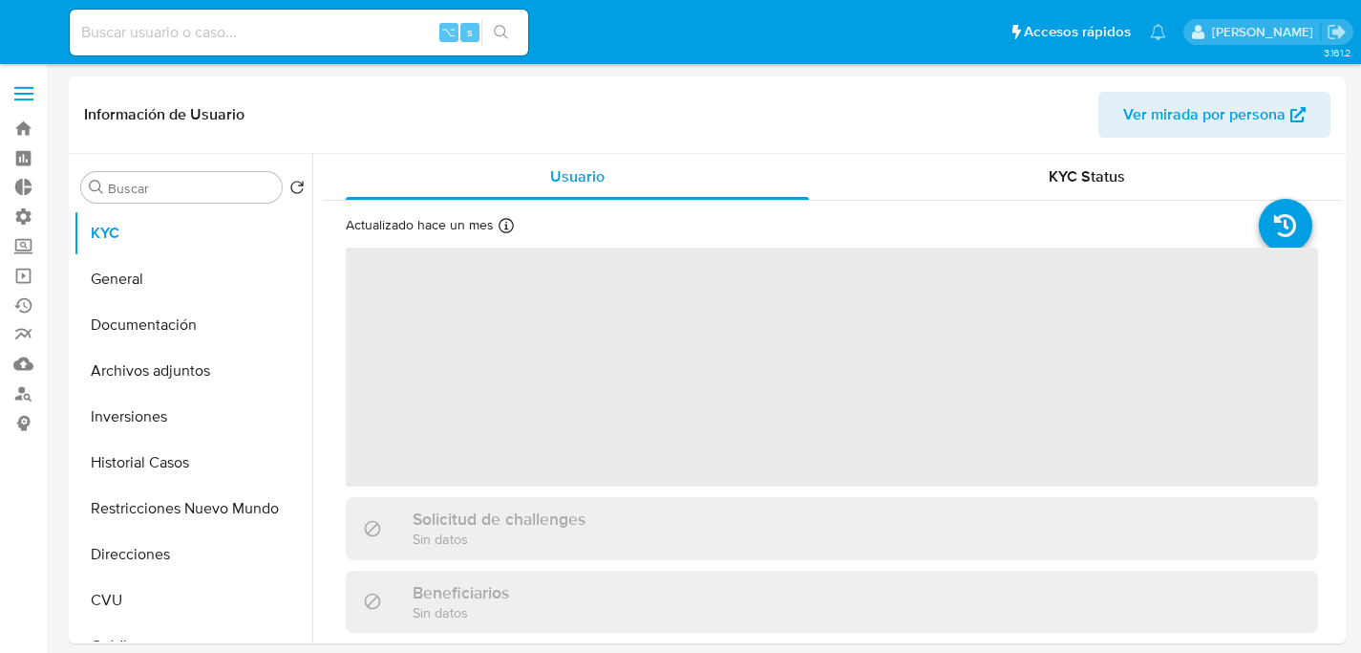
select select "10"
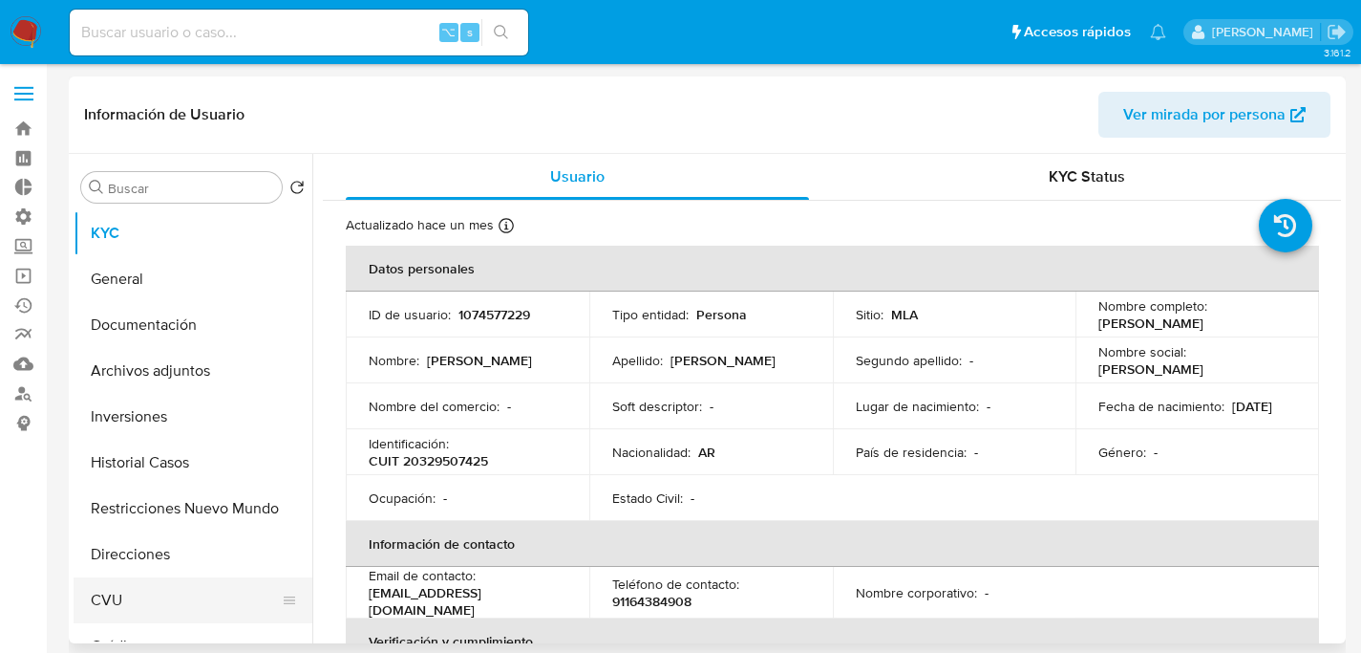
click at [140, 599] on button "CVU" at bounding box center [186, 600] width 224 height 46
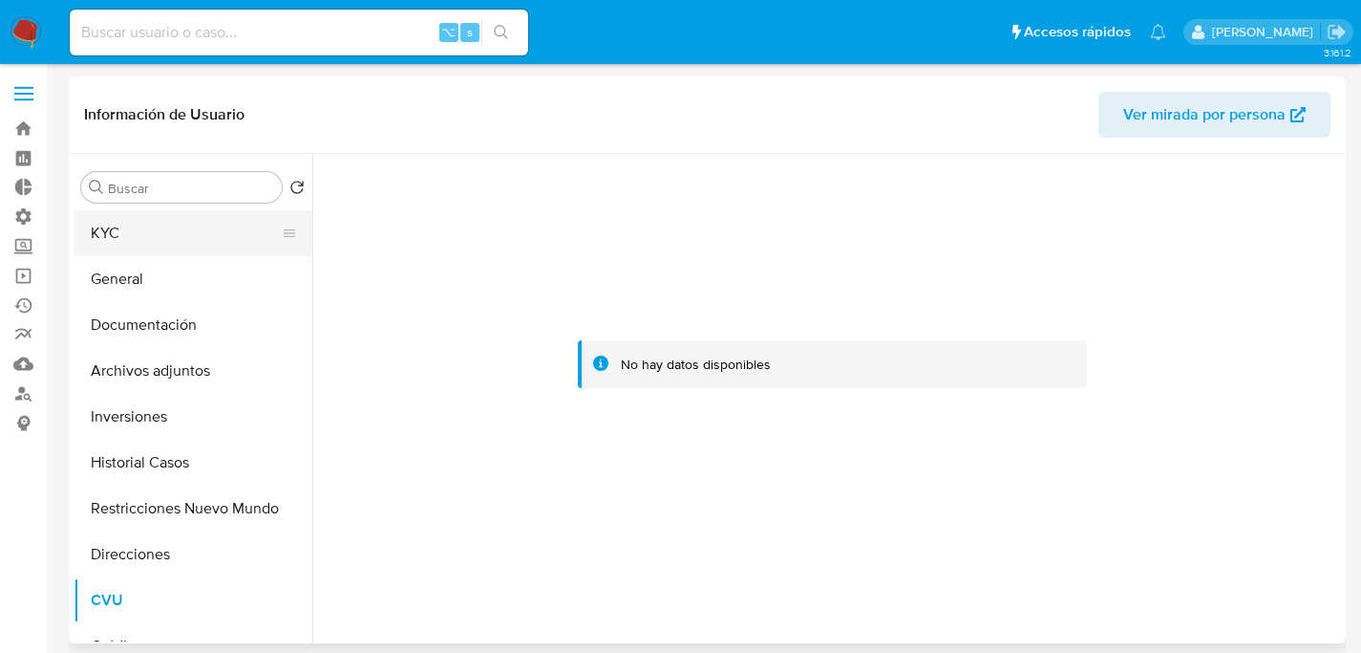
click at [174, 244] on button "KYC" at bounding box center [186, 233] width 224 height 46
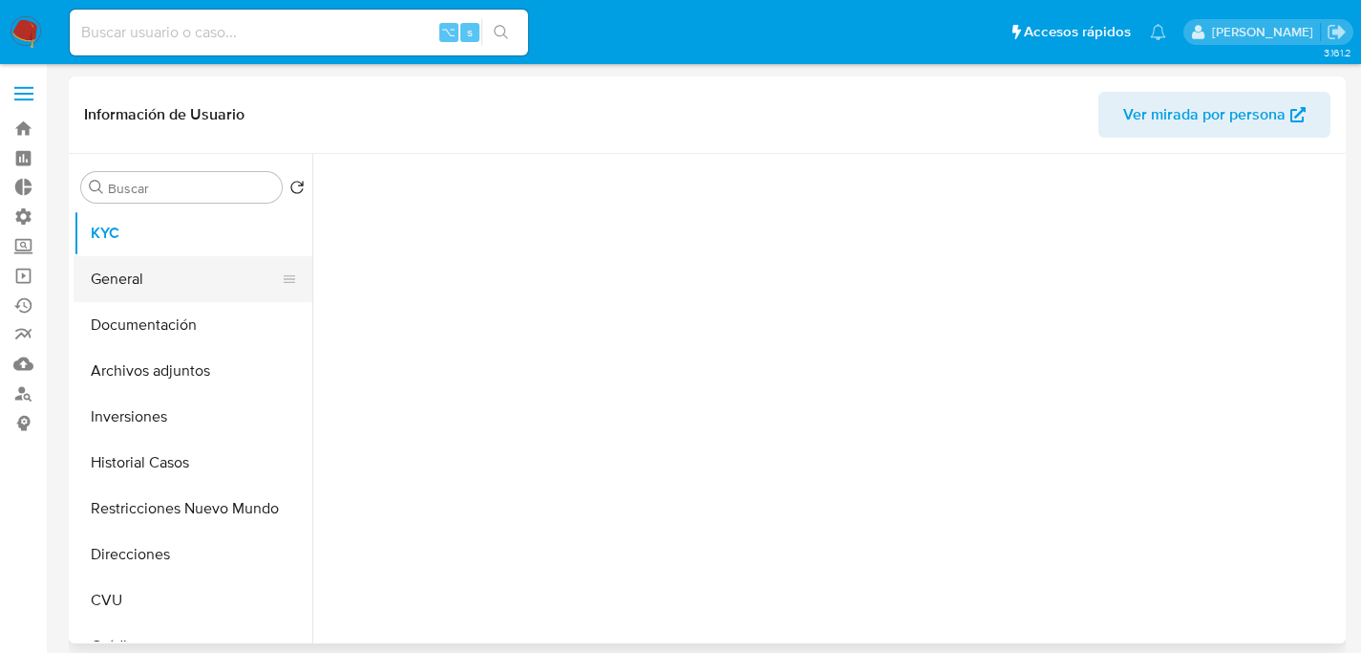
click at [164, 290] on button "General" at bounding box center [186, 279] width 224 height 46
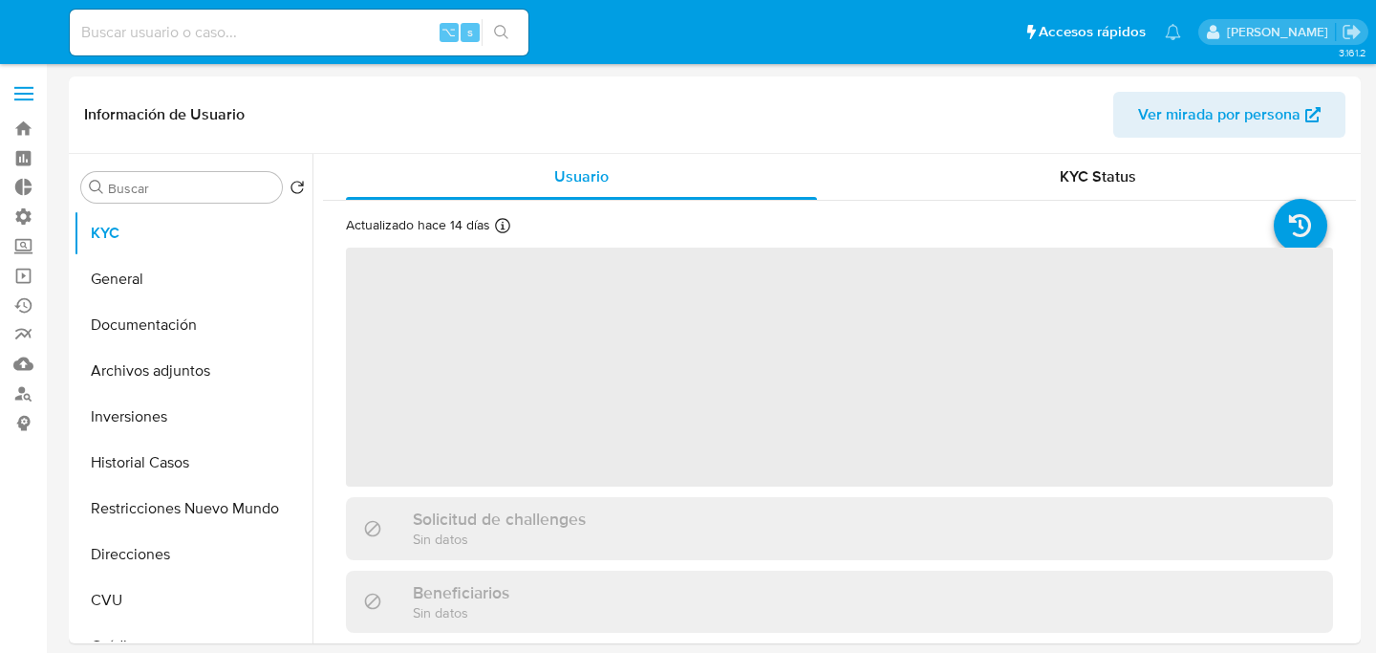
select select "10"
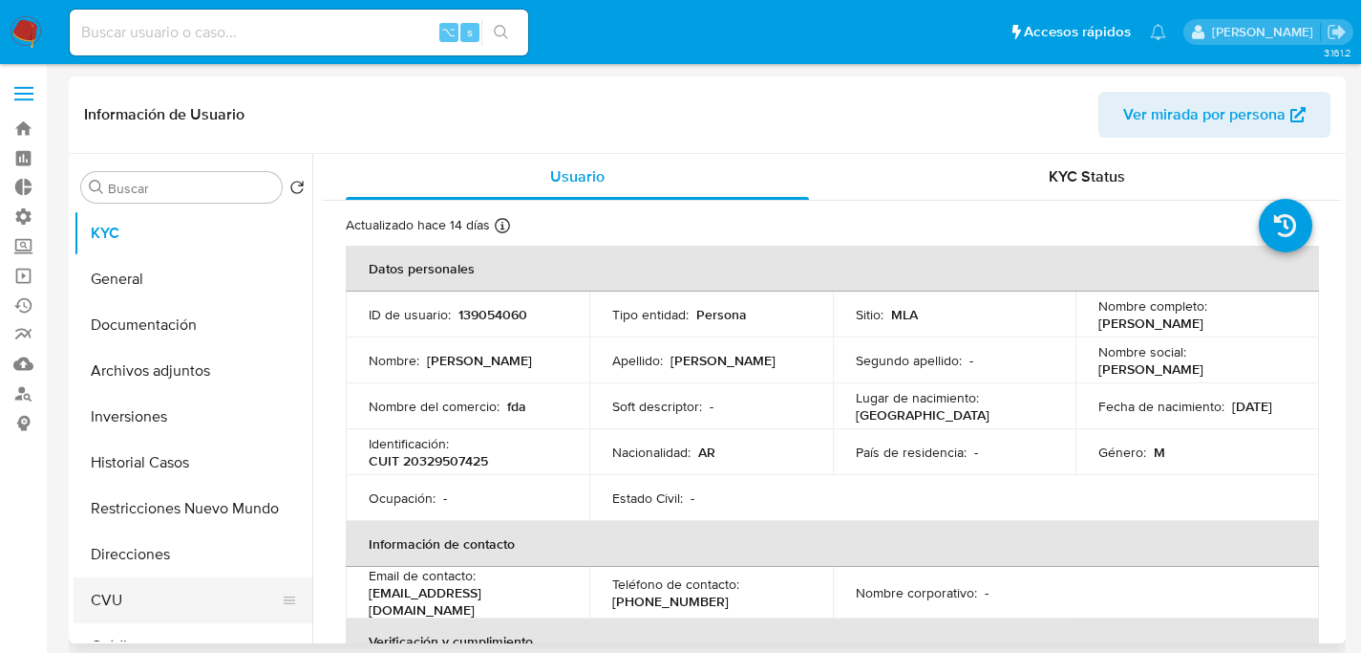
click at [118, 597] on button "CVU" at bounding box center [186, 600] width 224 height 46
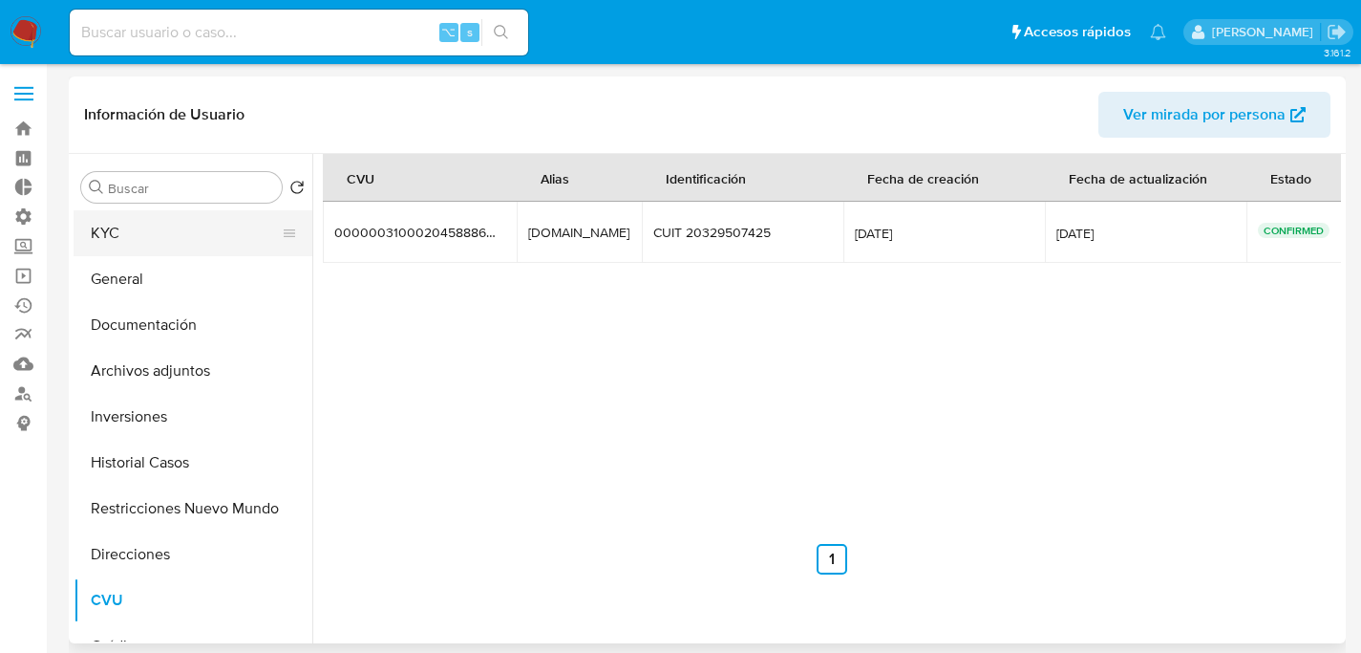
click at [161, 231] on button "KYC" at bounding box center [186, 233] width 224 height 46
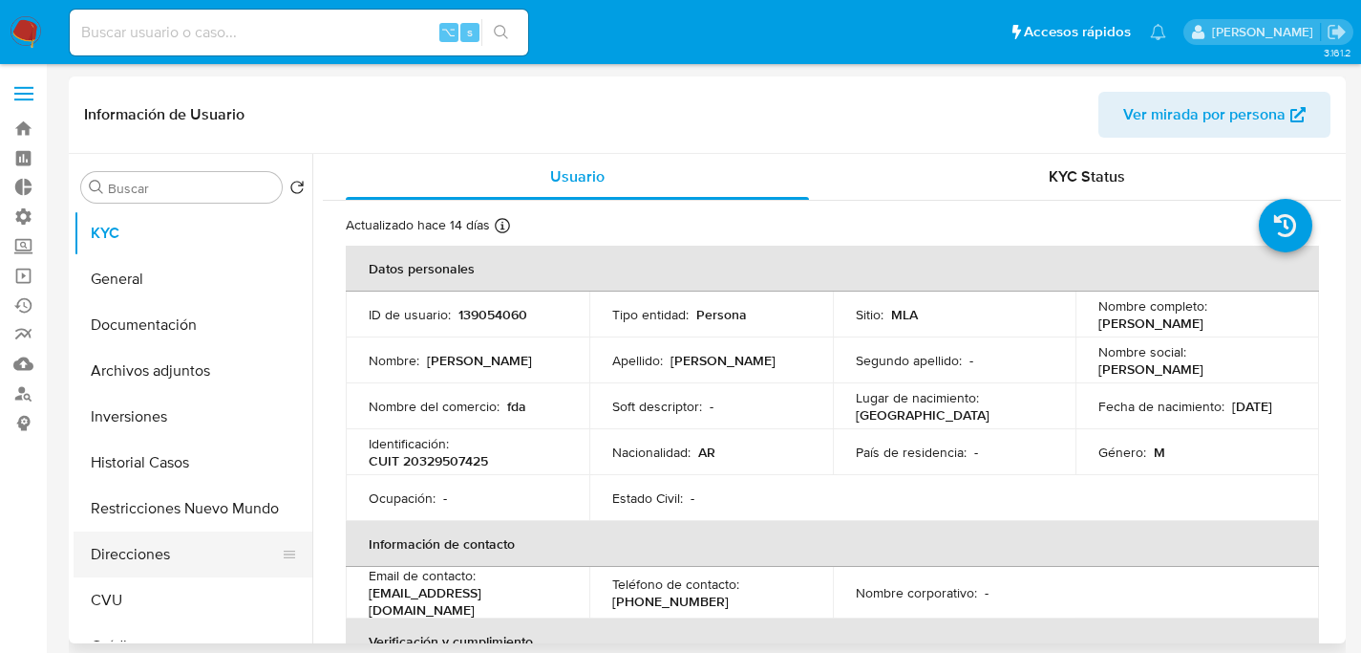
click at [166, 562] on button "Direcciones" at bounding box center [186, 554] width 224 height 46
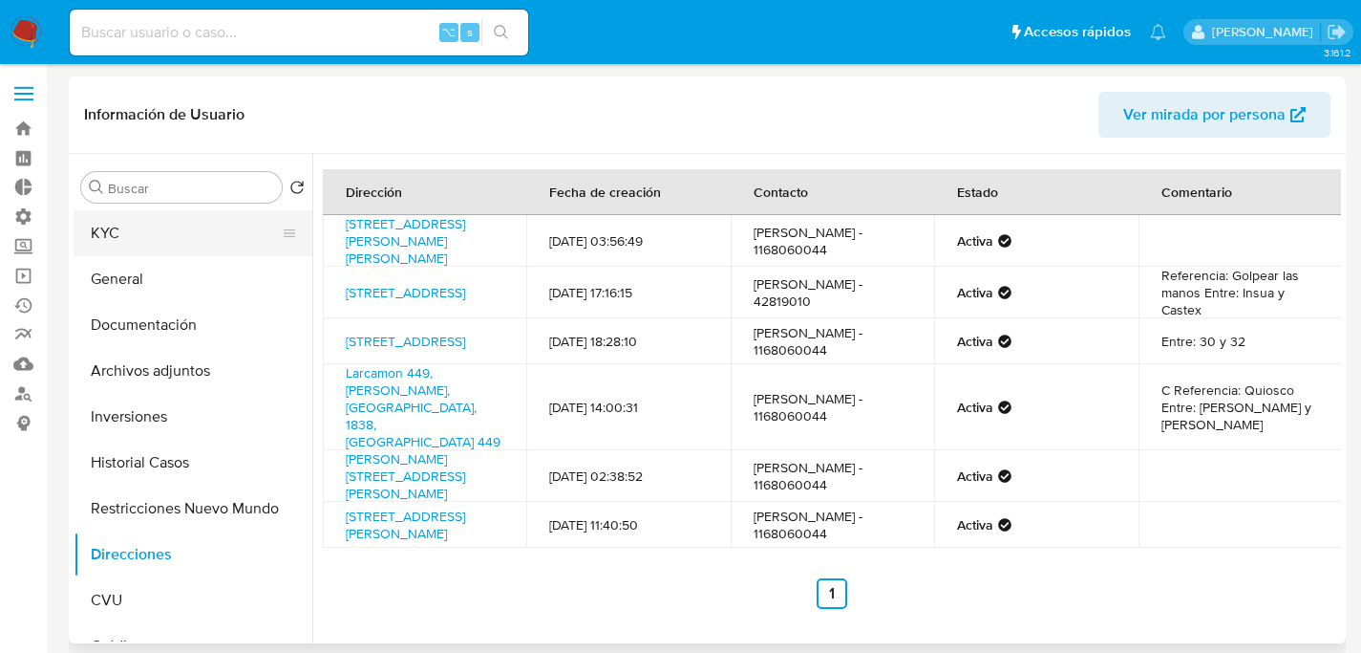
click at [185, 217] on button "KYC" at bounding box center [186, 233] width 224 height 46
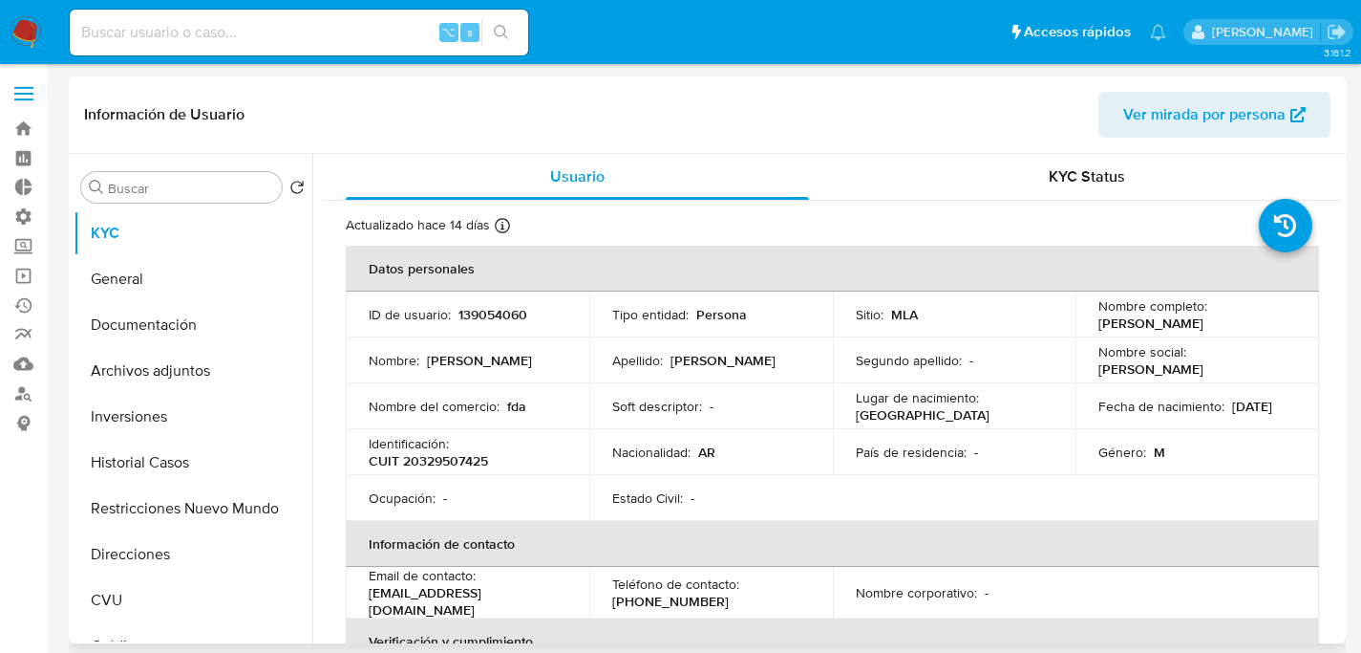
click at [74, 210] on button "KYC" at bounding box center [193, 233] width 239 height 46
click at [182, 537] on button "Direcciones" at bounding box center [186, 554] width 224 height 46
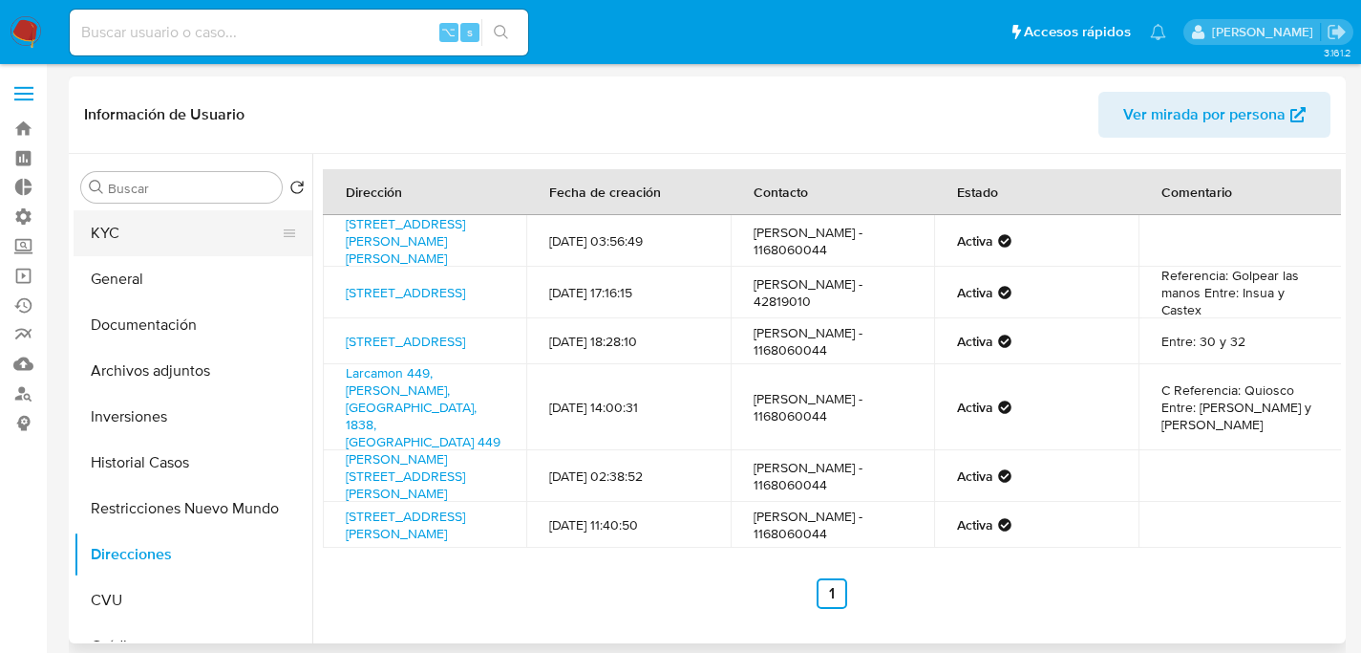
click at [153, 235] on button "KYC" at bounding box center [186, 233] width 224 height 46
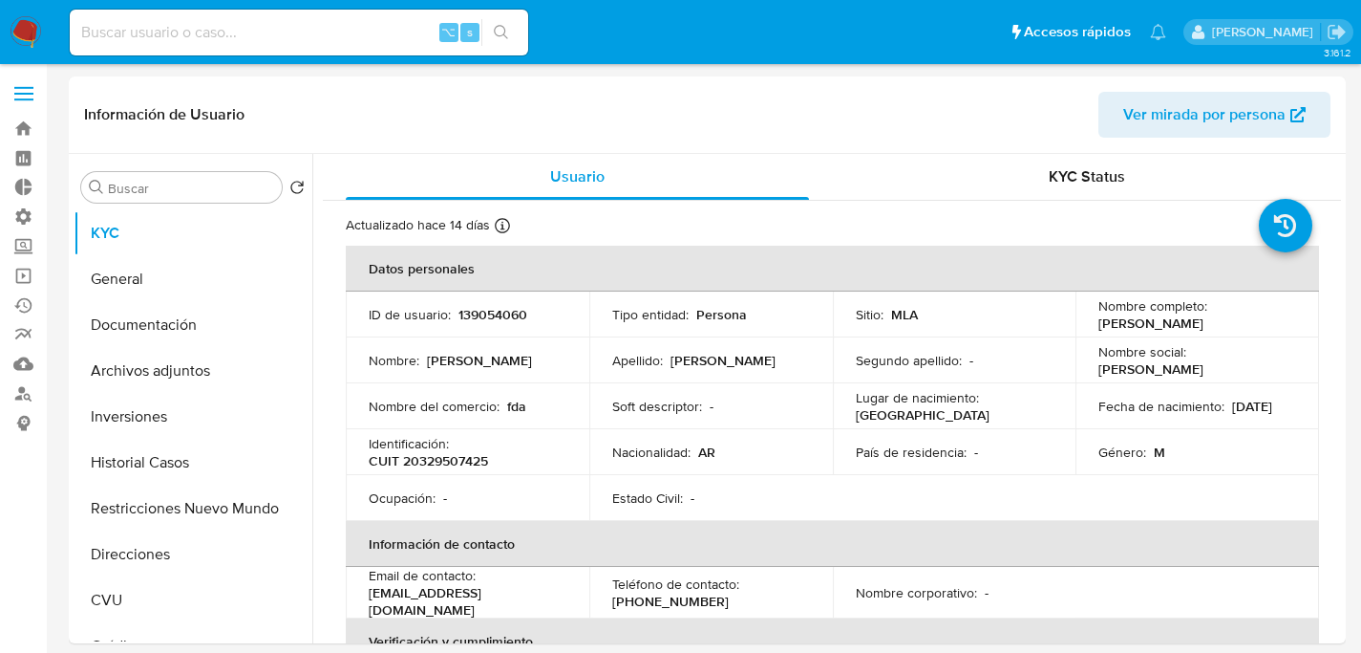
click at [285, 44] on input at bounding box center [299, 32] width 459 height 25
paste input "687343944"
type input "687343944"
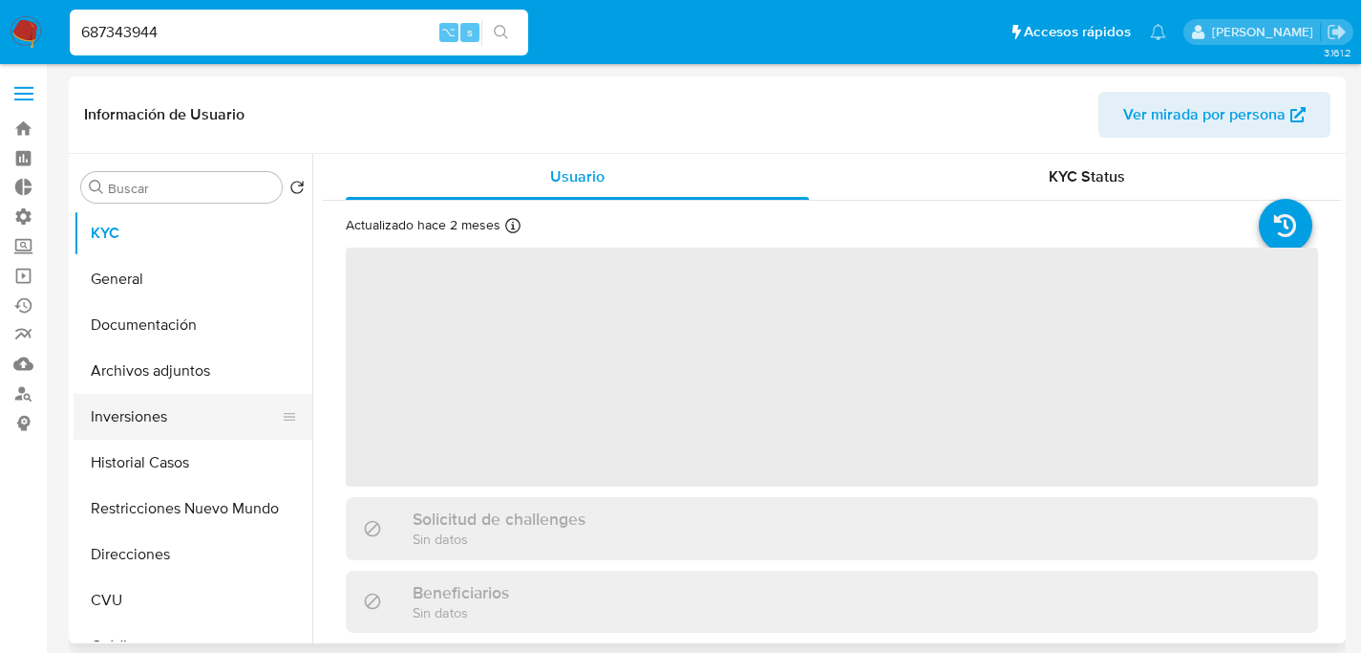
select select "10"
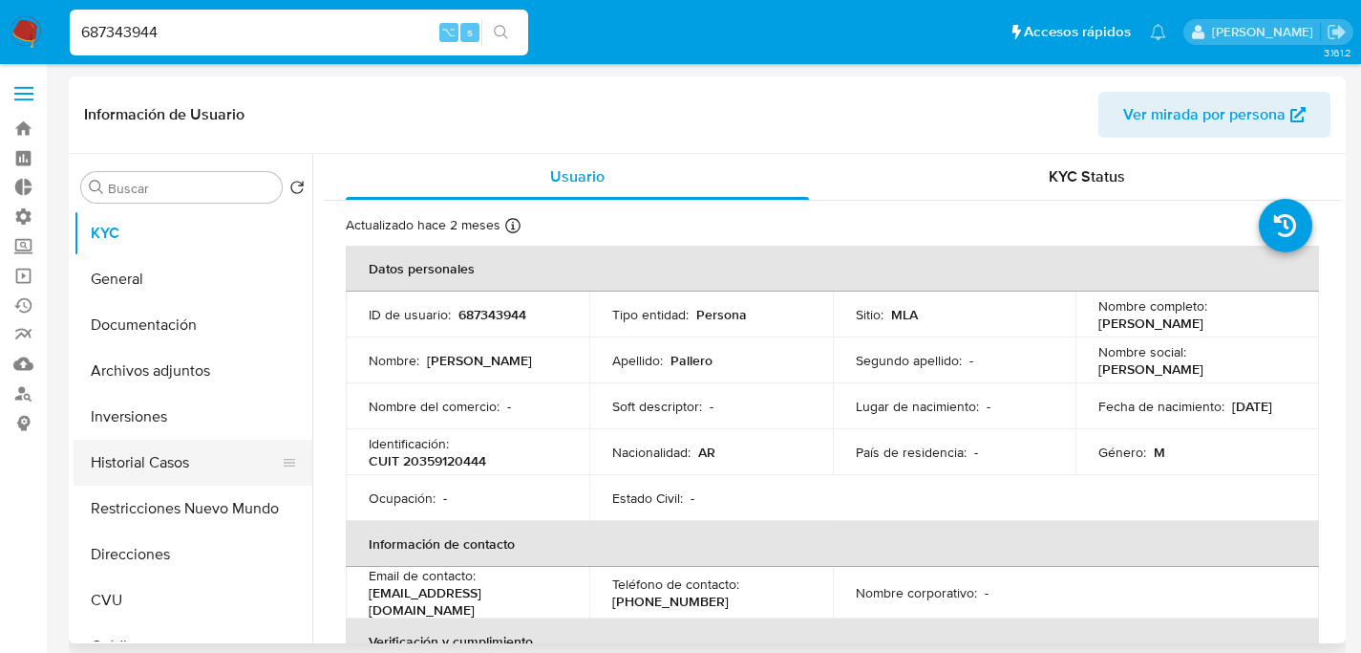
click at [149, 449] on button "Historial Casos" at bounding box center [186, 462] width 224 height 46
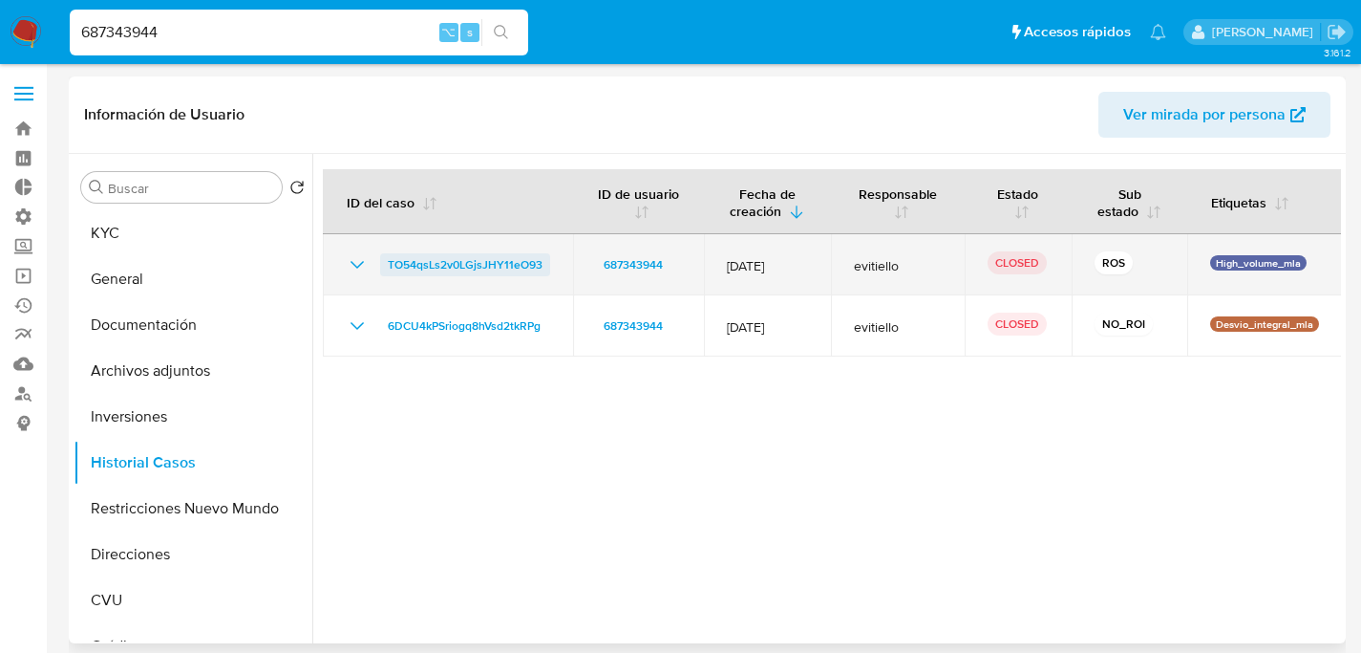
click at [463, 276] on span "TO54qsLs2v0LGjsJHY11eO93" at bounding box center [465, 264] width 155 height 23
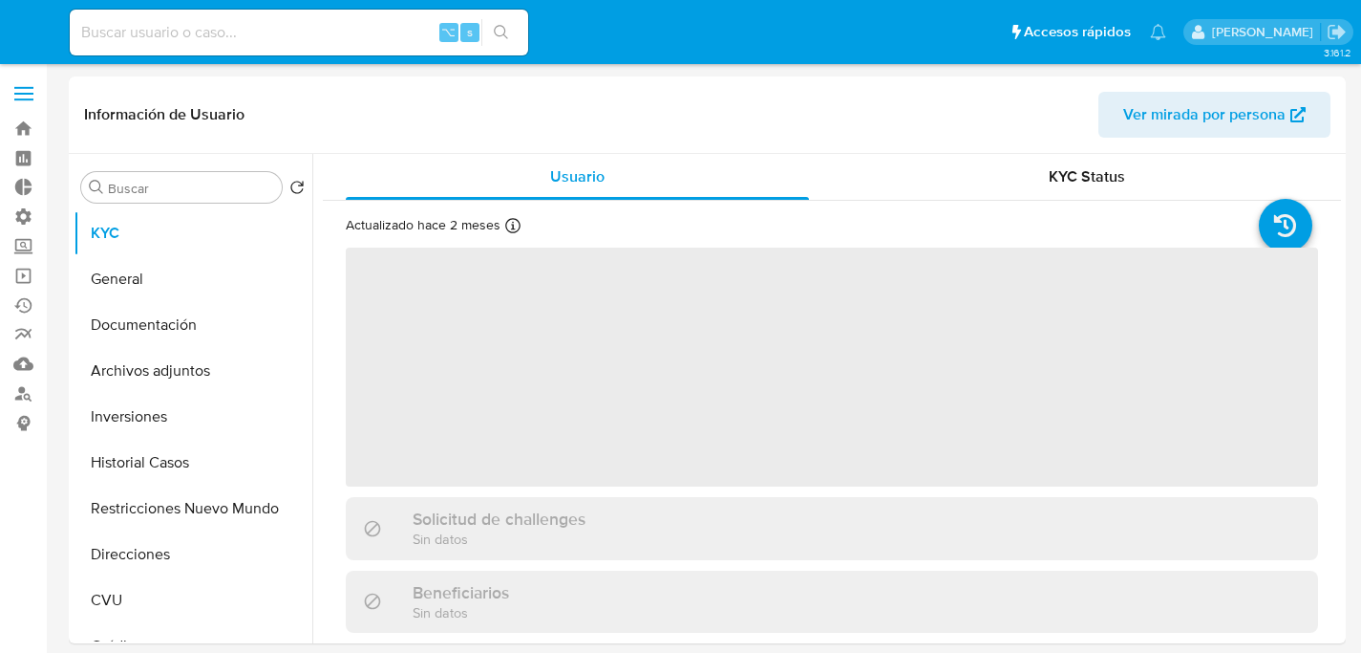
select select "10"
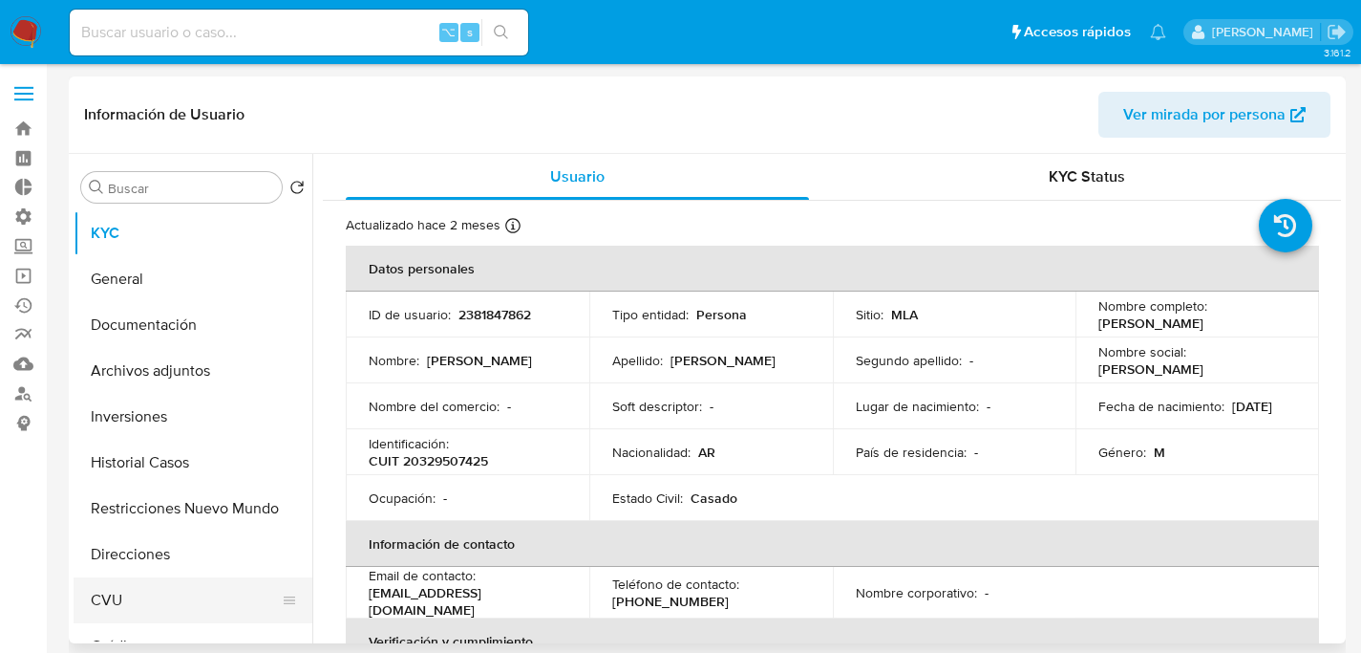
click at [144, 598] on button "CVU" at bounding box center [186, 600] width 224 height 46
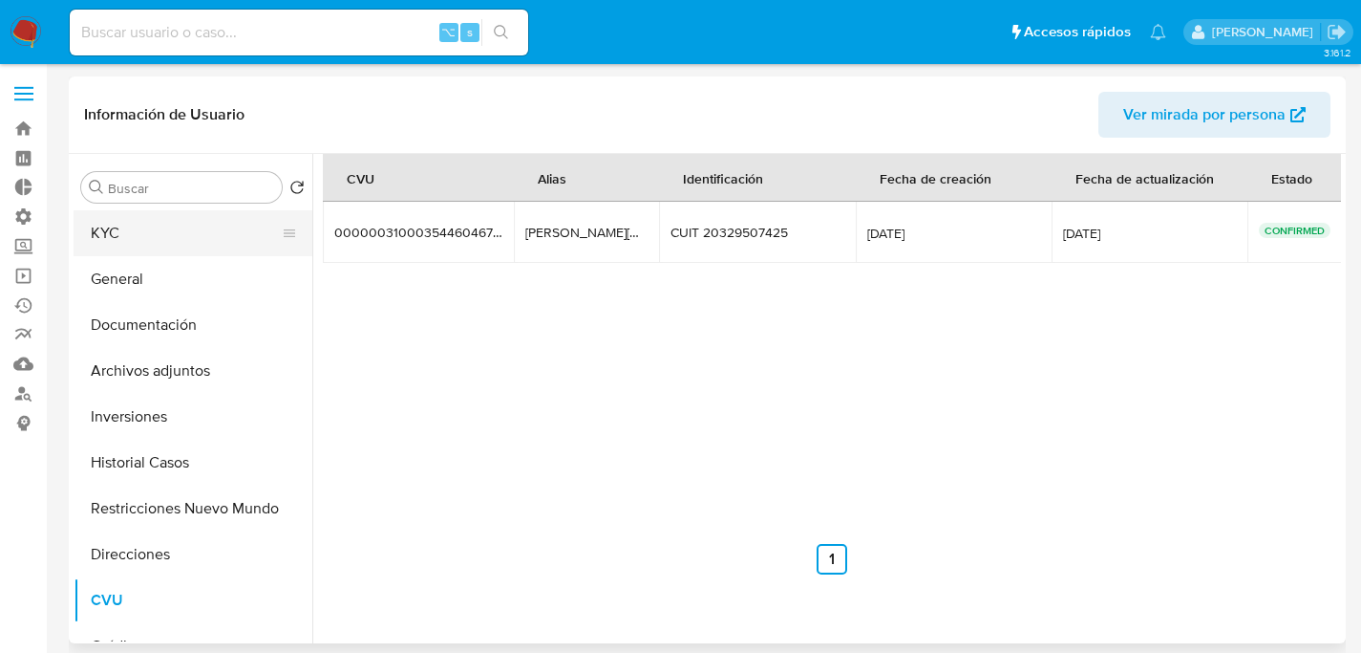
click at [150, 236] on button "KYC" at bounding box center [186, 233] width 224 height 46
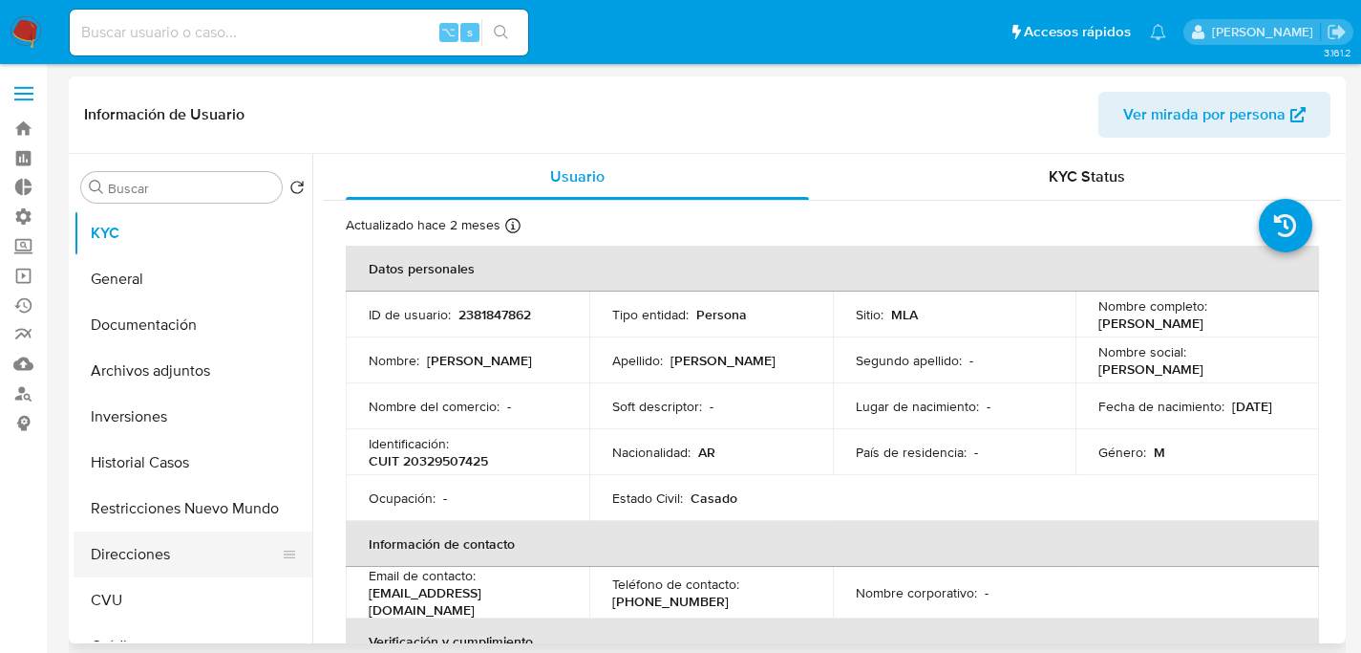
click at [169, 568] on button "Direcciones" at bounding box center [186, 554] width 224 height 46
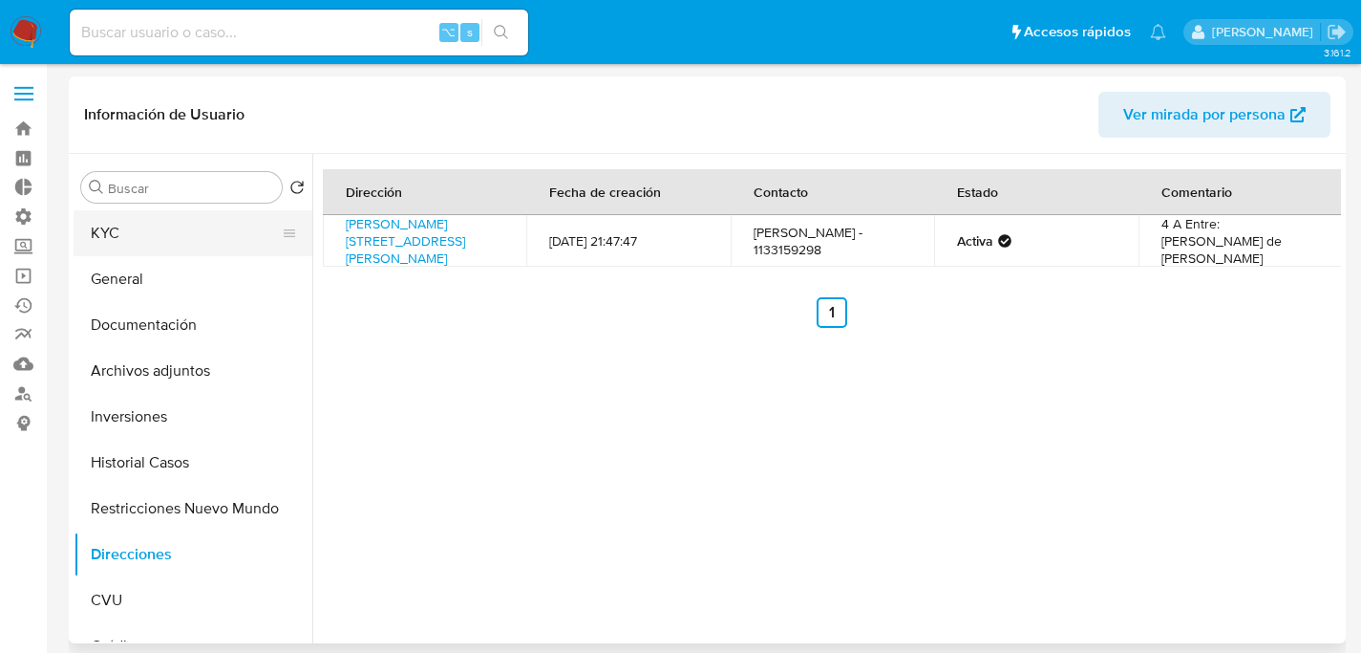
click at [199, 222] on button "KYC" at bounding box center [186, 233] width 224 height 46
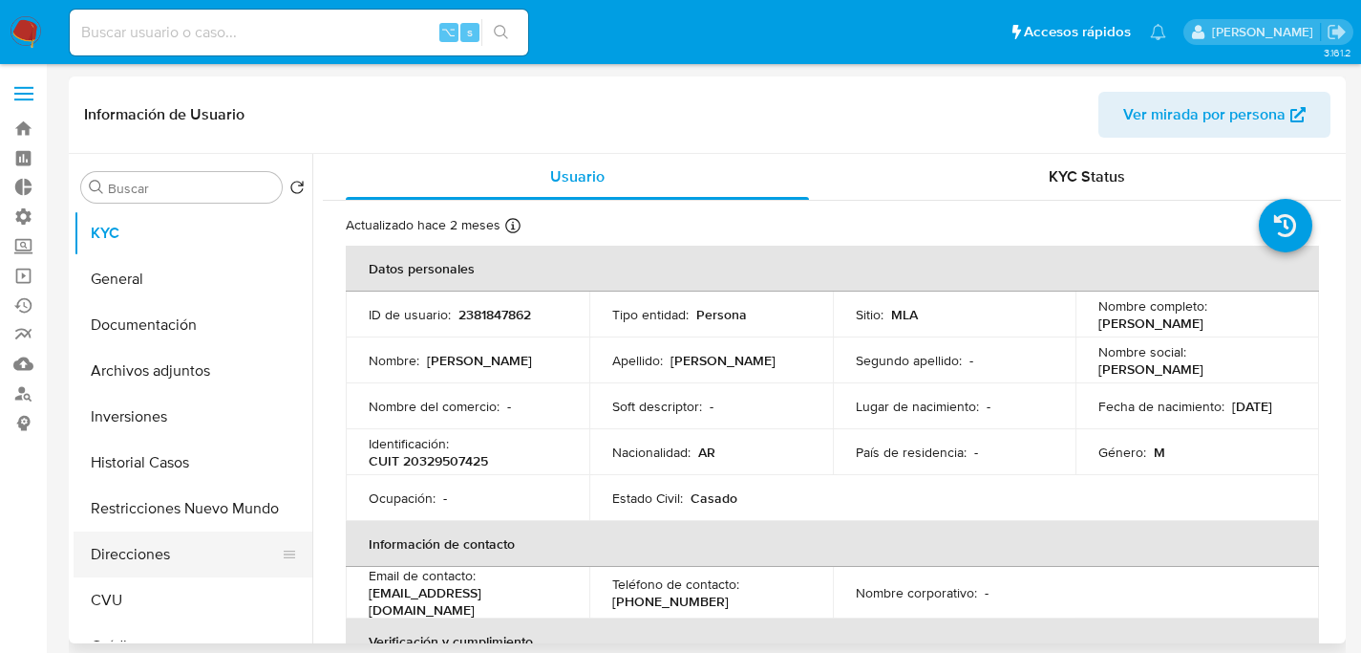
click at [123, 559] on button "Direcciones" at bounding box center [186, 554] width 224 height 46
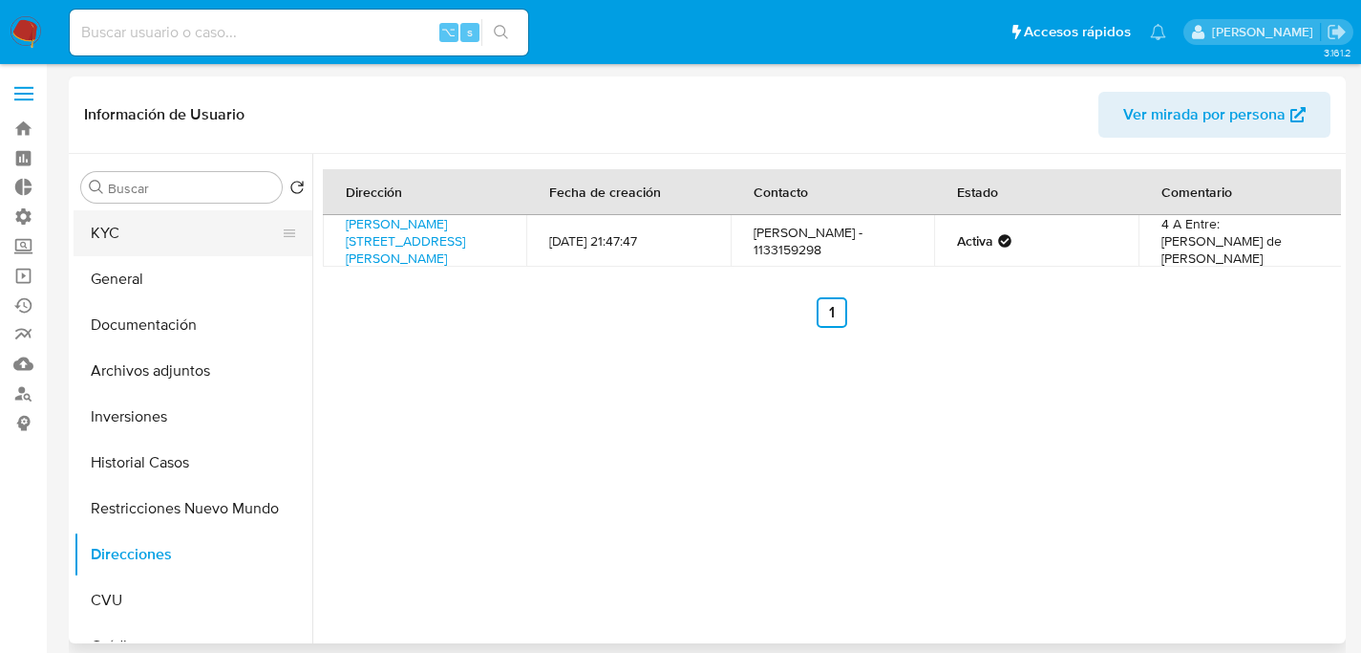
click at [120, 228] on button "KYC" at bounding box center [186, 233] width 224 height 46
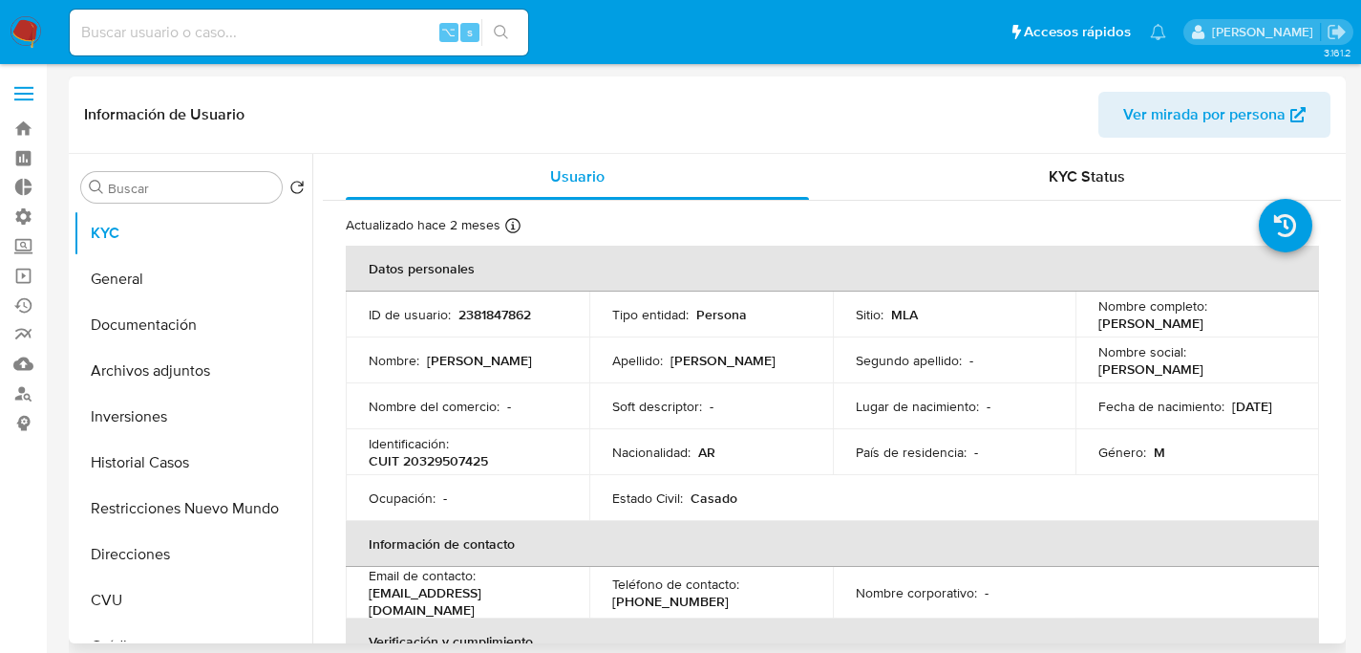
click at [478, 306] on p "2381847862" at bounding box center [495, 314] width 73 height 17
copy p "2381847862"
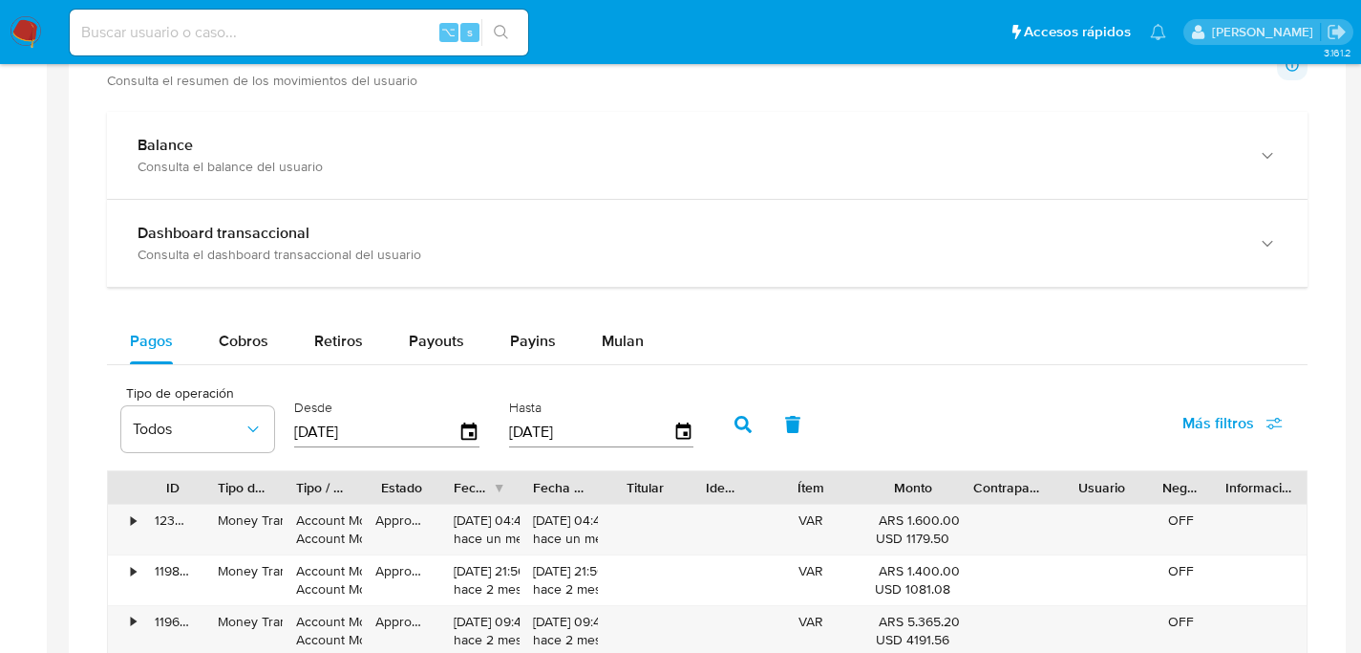
scroll to position [1048, 0]
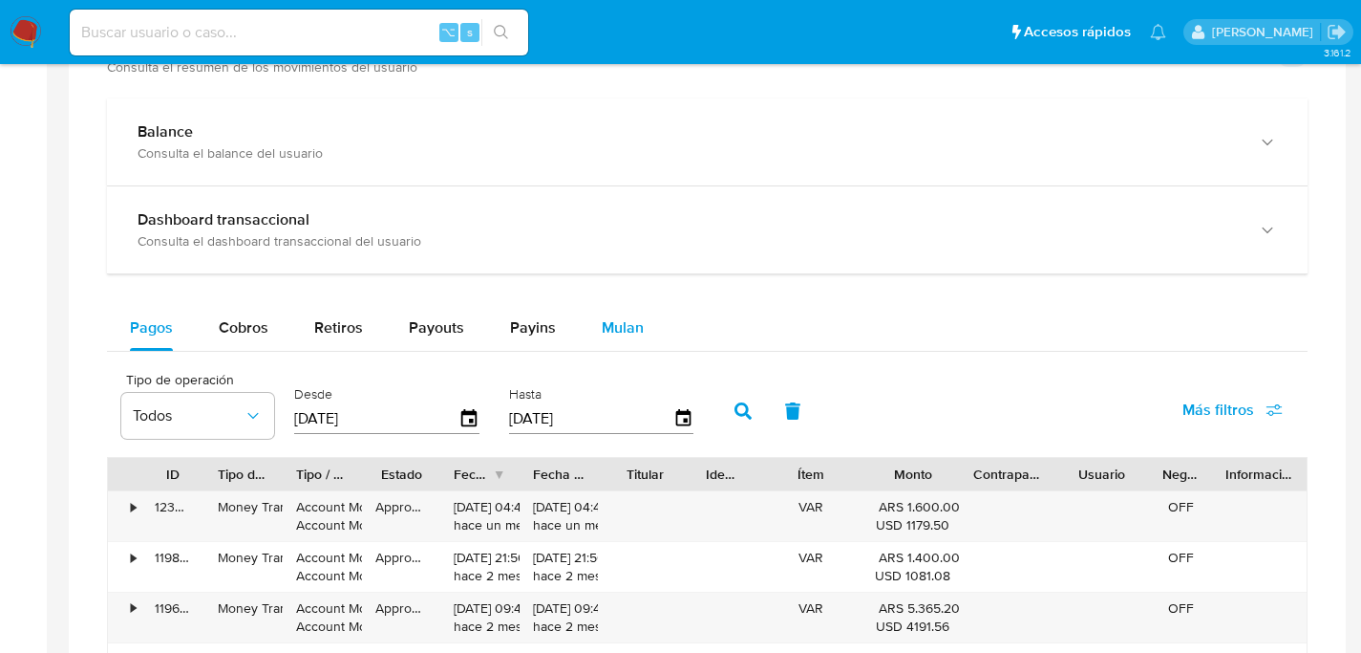
click at [617, 323] on span "Mulan" at bounding box center [623, 327] width 42 height 22
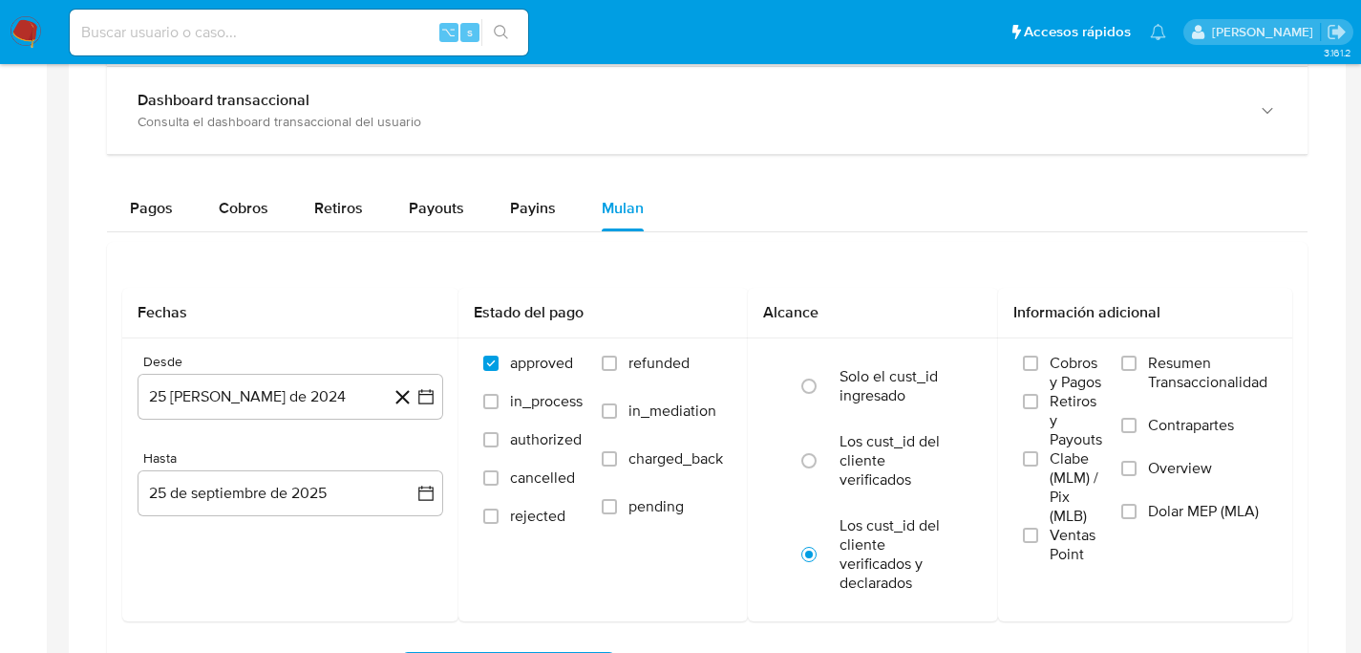
scroll to position [1171, 0]
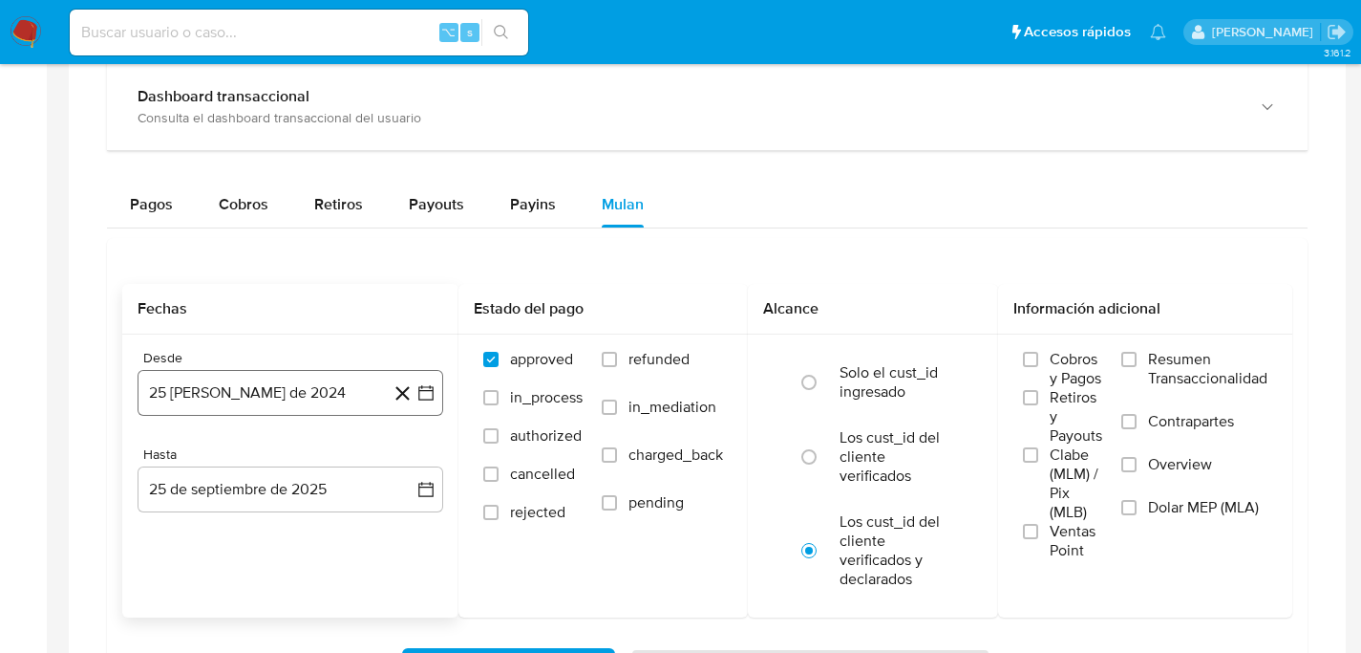
click at [200, 401] on button "25 de agosto de 2024" at bounding box center [291, 393] width 306 height 46
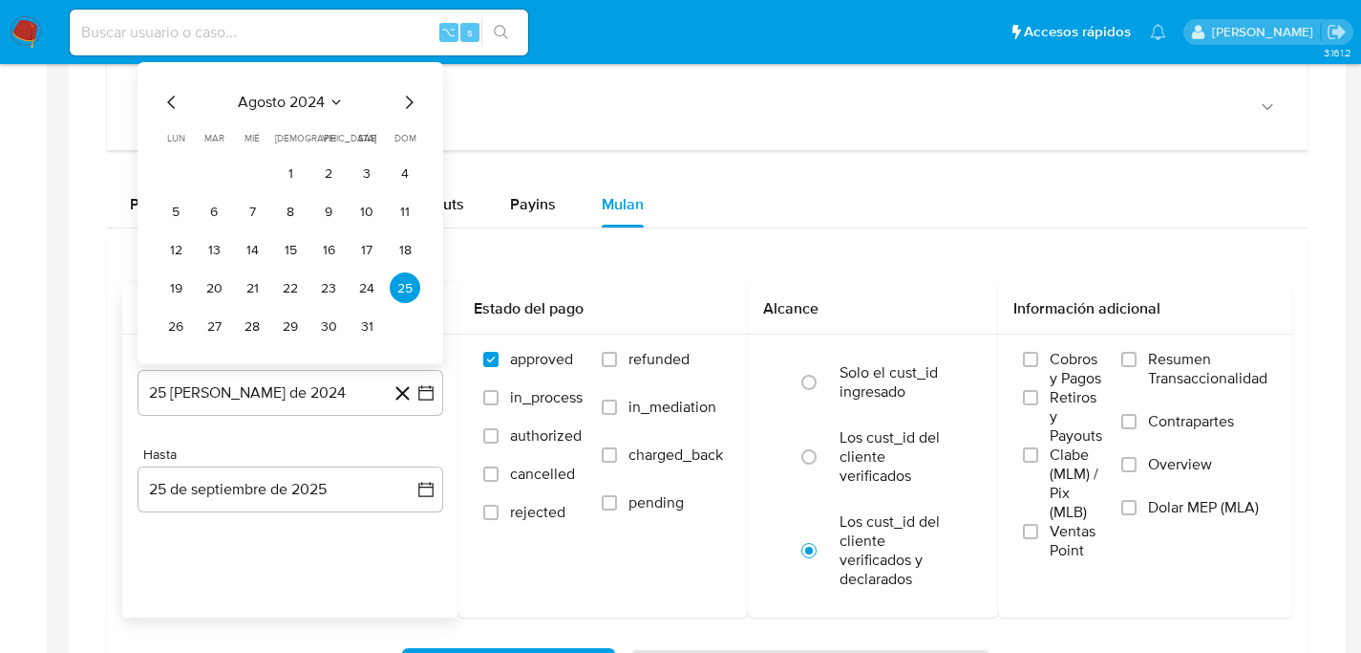
click at [410, 103] on icon "Mes siguiente" at bounding box center [408, 102] width 23 height 23
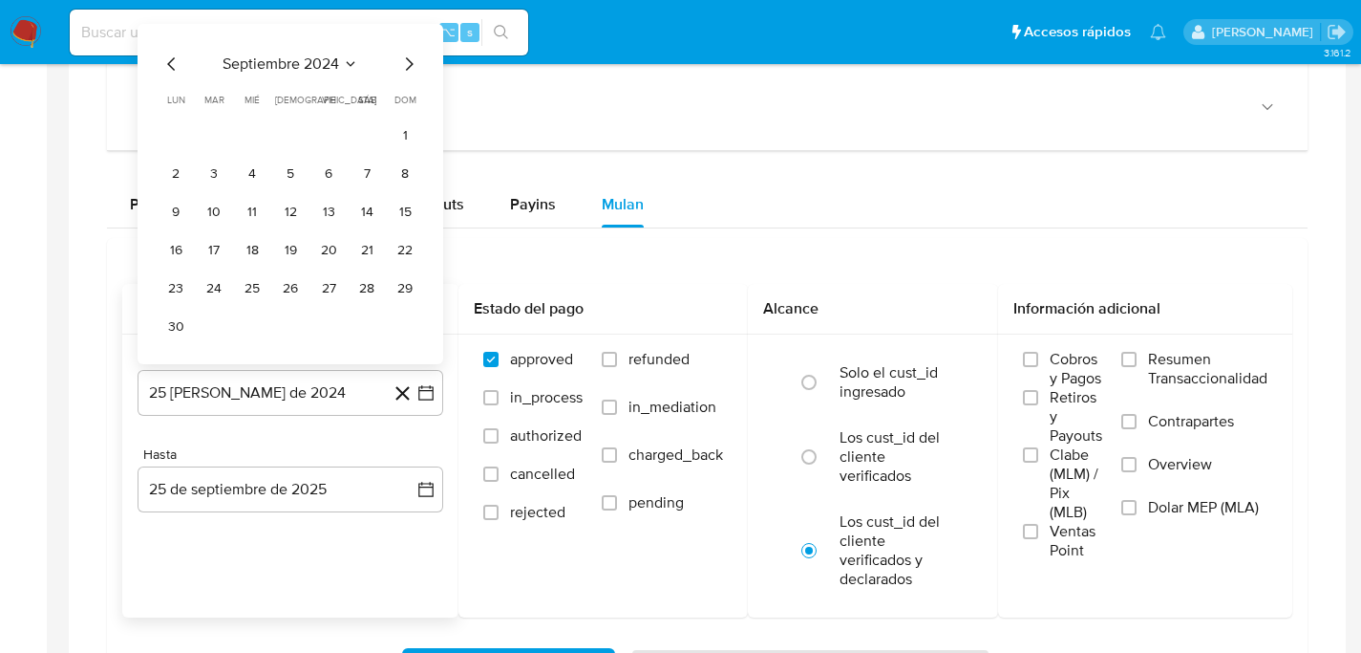
click at [410, 103] on span "dom" at bounding box center [406, 100] width 22 height 14
click at [414, 73] on icon "Mes siguiente" at bounding box center [408, 64] width 23 height 23
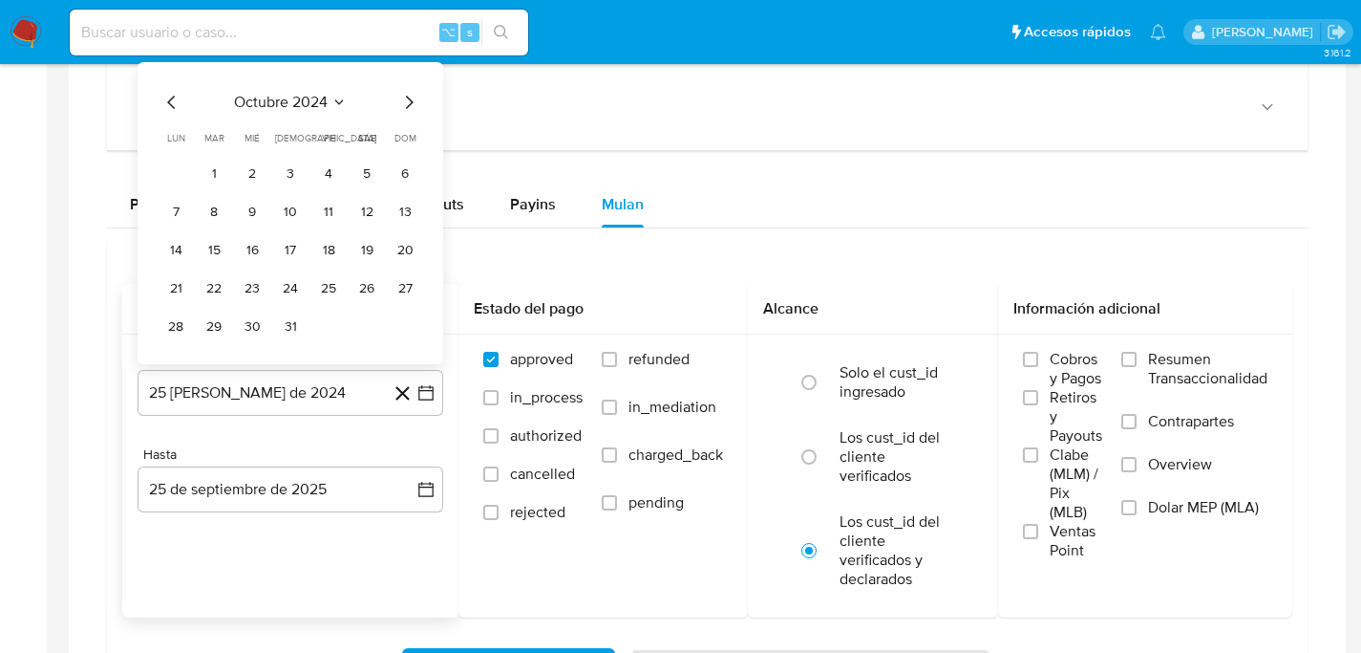
click at [411, 112] on icon "Mes siguiente" at bounding box center [408, 102] width 23 height 23
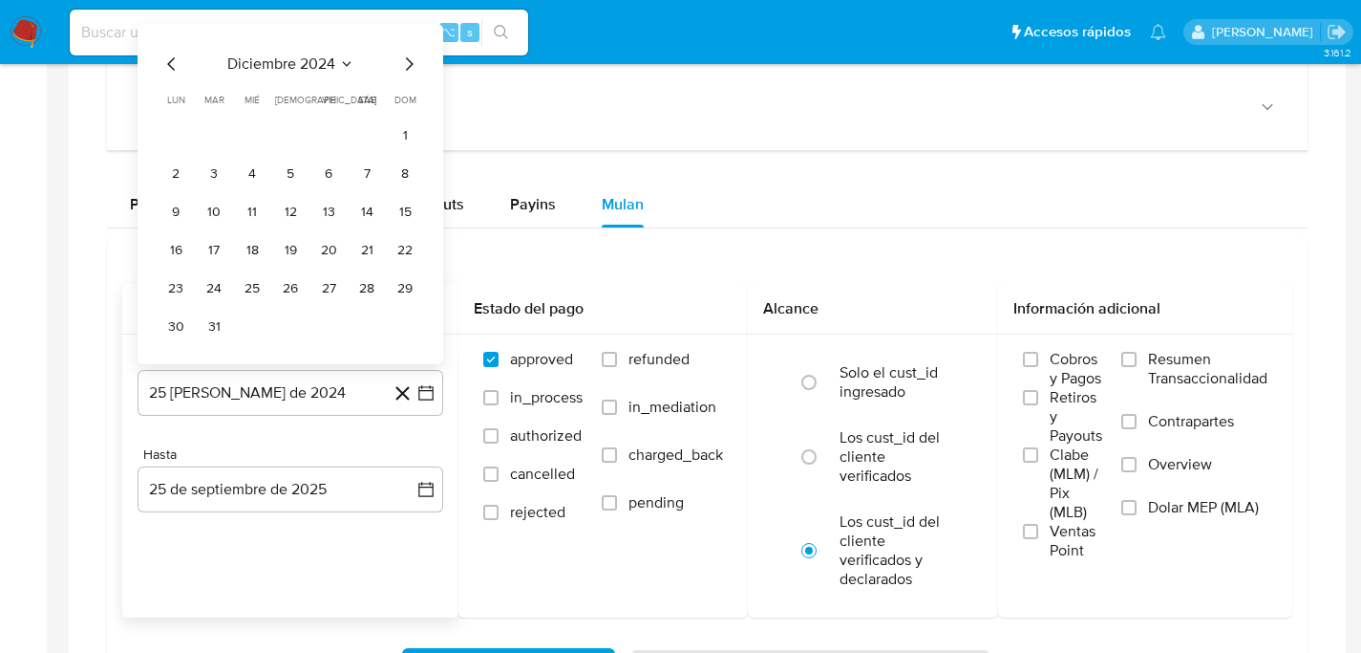
click at [411, 112] on table "lun lunes mar martes mié miércoles jue jueves vie viernes sáb sábado dom doming…" at bounding box center [291, 217] width 260 height 248
click at [406, 69] on icon "Mes siguiente" at bounding box center [408, 64] width 23 height 23
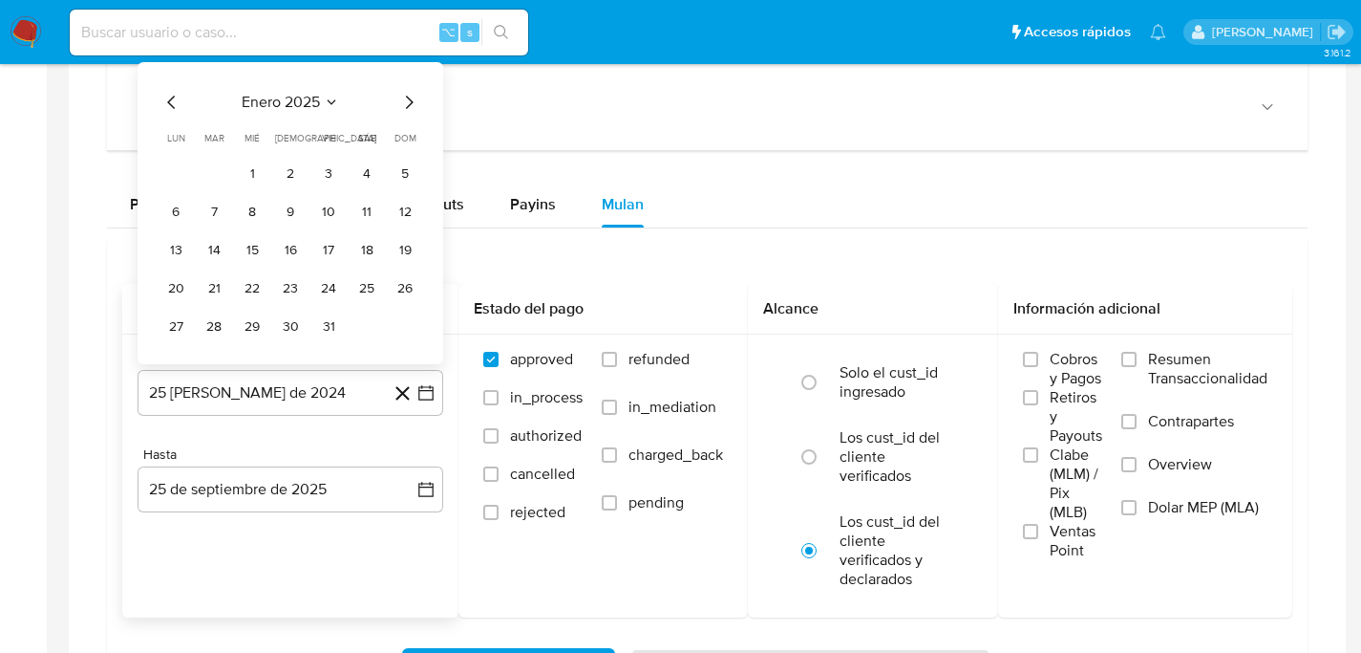
click at [403, 113] on icon "Mes siguiente" at bounding box center [408, 102] width 23 height 23
click at [407, 107] on icon "Mes siguiente" at bounding box center [408, 102] width 23 height 23
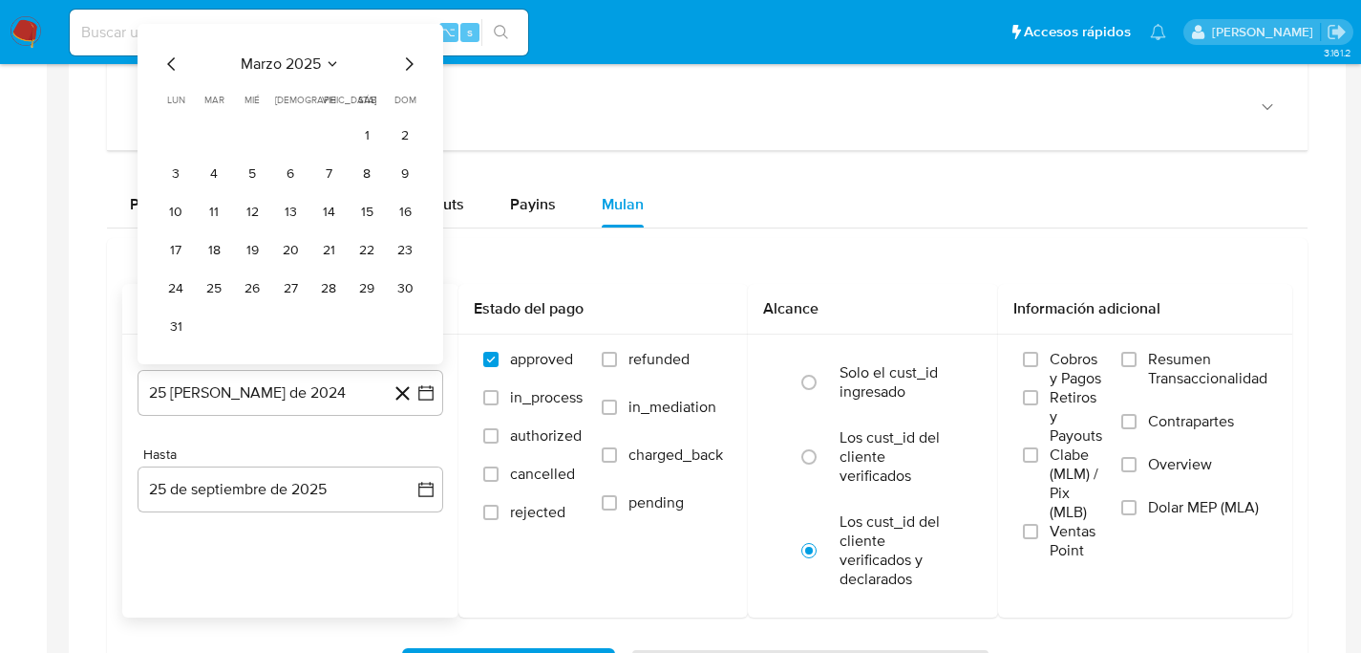
click at [407, 107] on span "dom" at bounding box center [406, 100] width 22 height 14
click at [409, 70] on icon "Mes siguiente" at bounding box center [410, 63] width 8 height 13
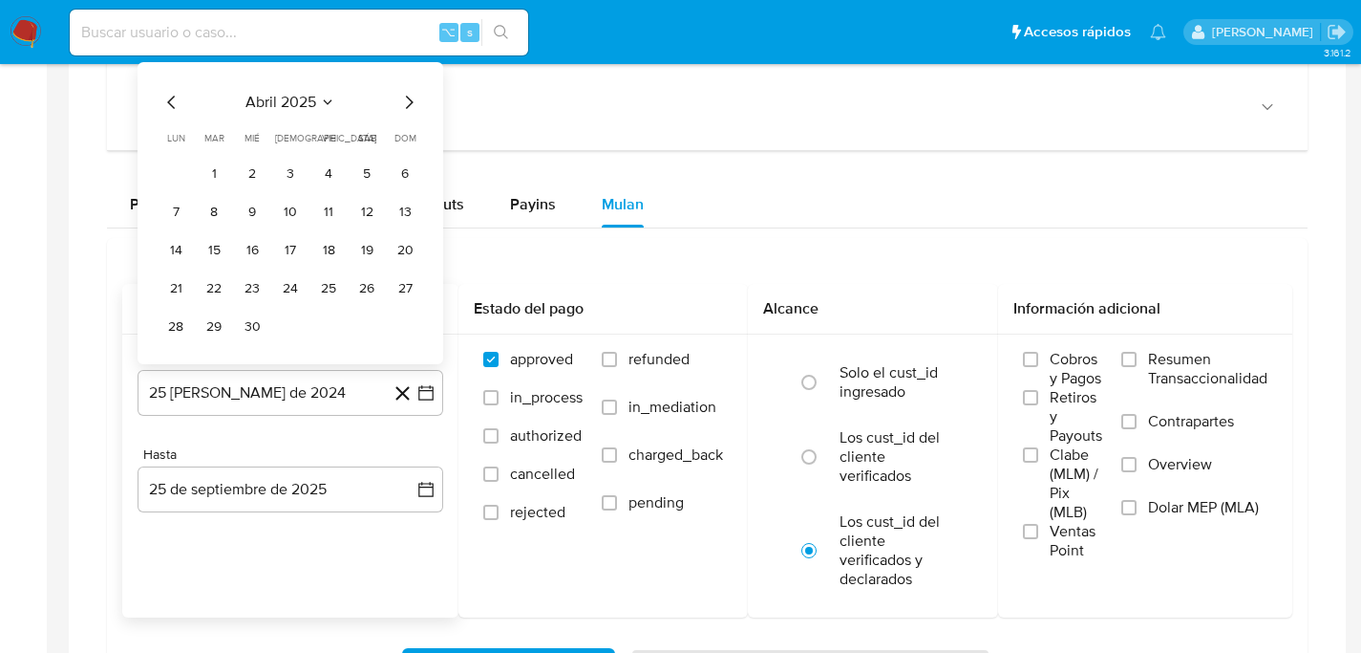
click at [407, 108] on icon "Mes siguiente" at bounding box center [410, 102] width 8 height 13
click at [294, 177] on button "1" at bounding box center [290, 173] width 31 height 31
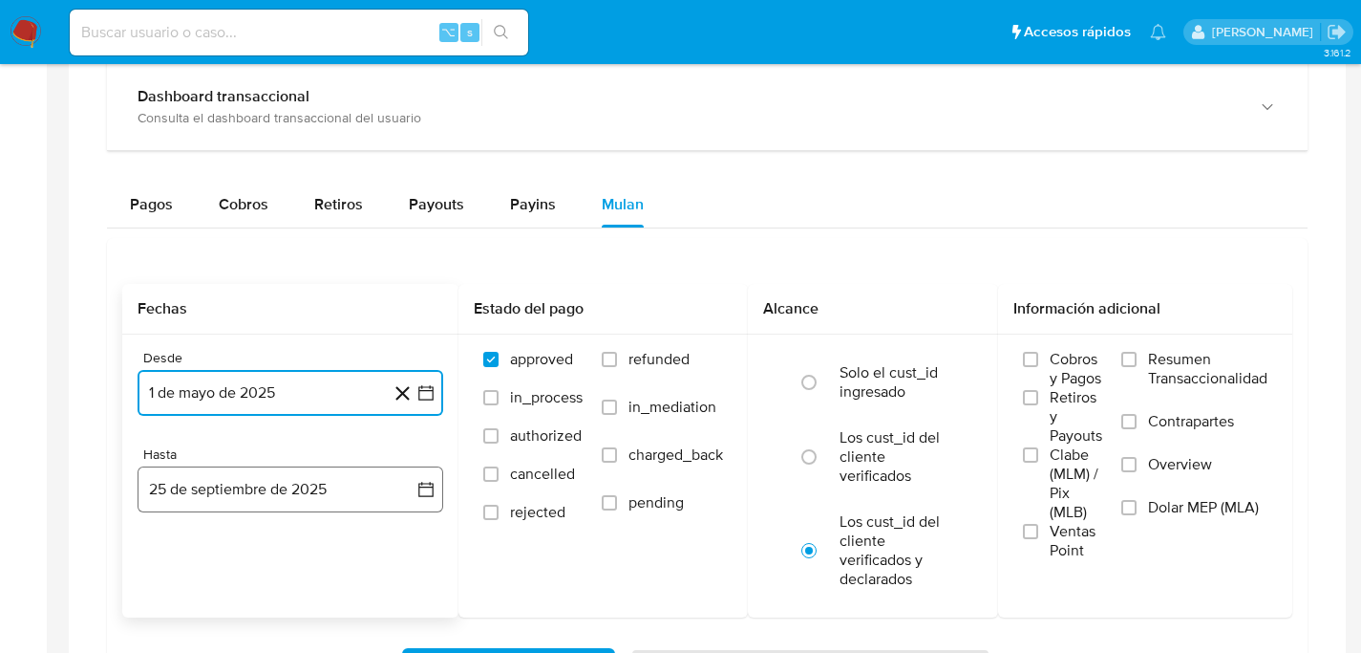
click at [235, 503] on button "25 de septiembre de 2025" at bounding box center [291, 489] width 306 height 46
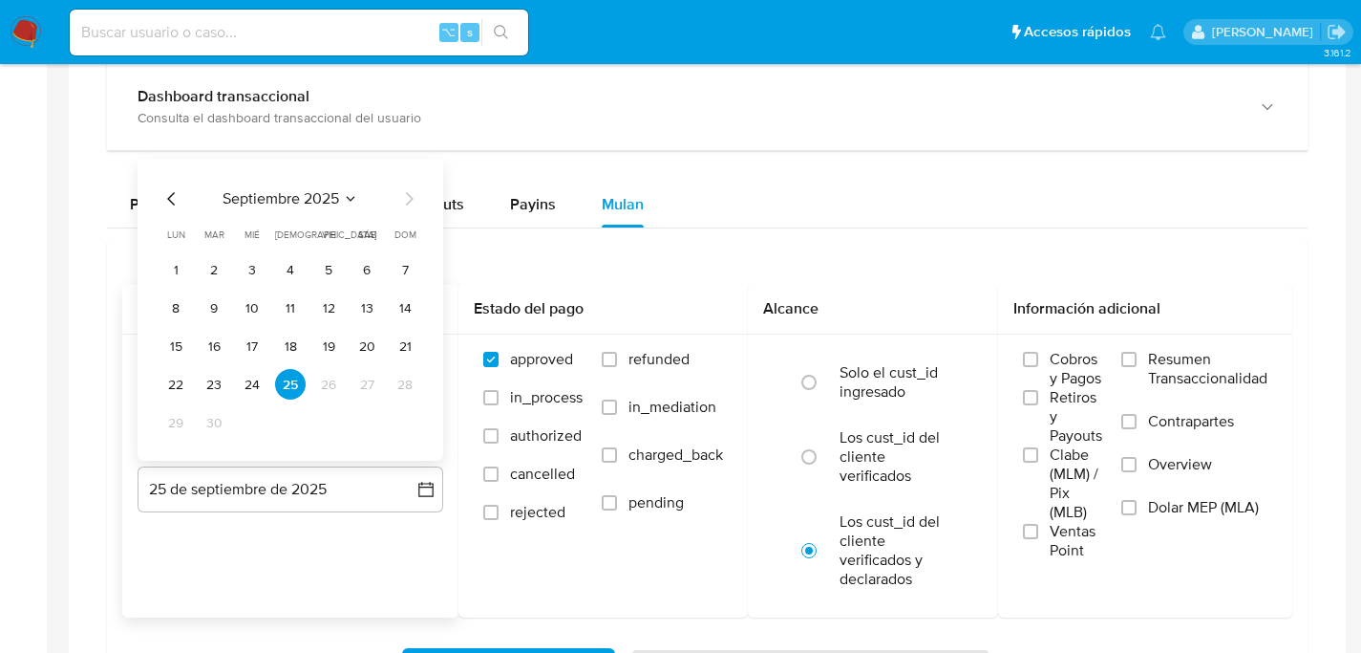
click at [178, 197] on icon "Mes anterior" at bounding box center [172, 198] width 23 height 23
click at [406, 415] on button "31" at bounding box center [405, 422] width 31 height 31
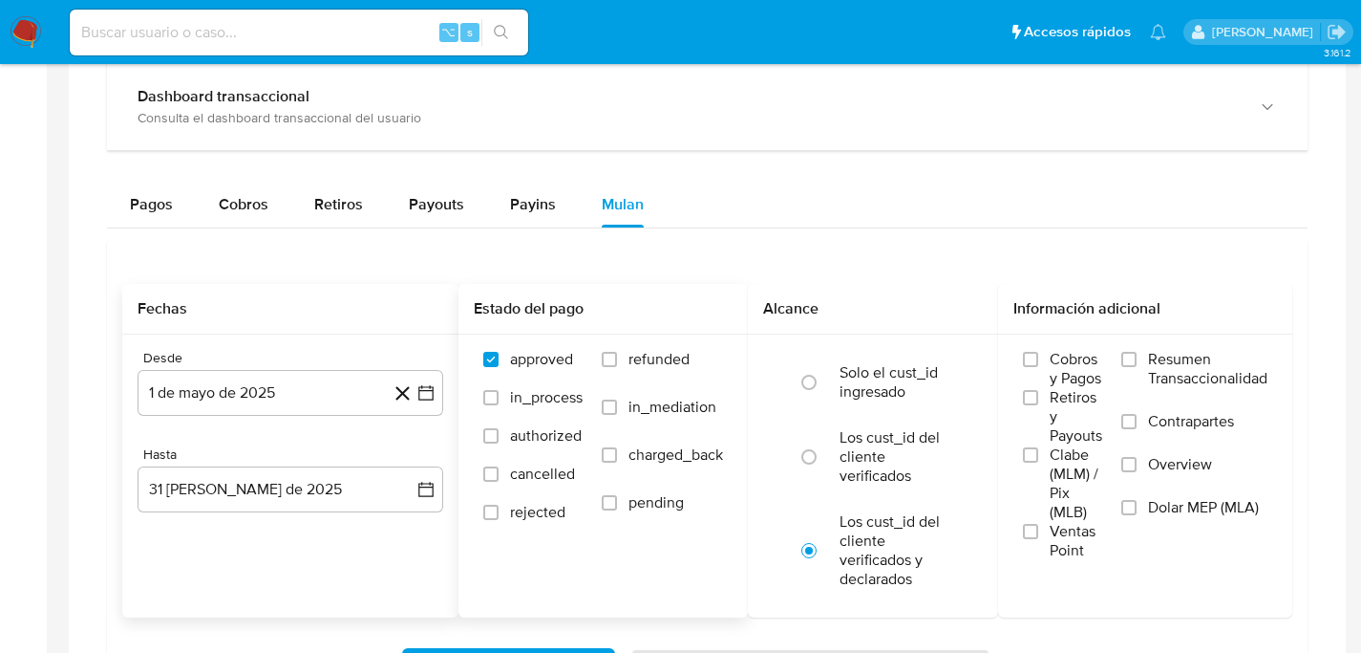
click at [621, 372] on label "refunded" at bounding box center [662, 374] width 121 height 48
click at [617, 367] on input "refunded" at bounding box center [609, 359] width 15 height 15
checkbox input "true"
click at [895, 477] on label "Los cust_id del cliente verificados" at bounding box center [893, 456] width 107 height 57
click at [824, 472] on input "radio" at bounding box center [809, 456] width 31 height 31
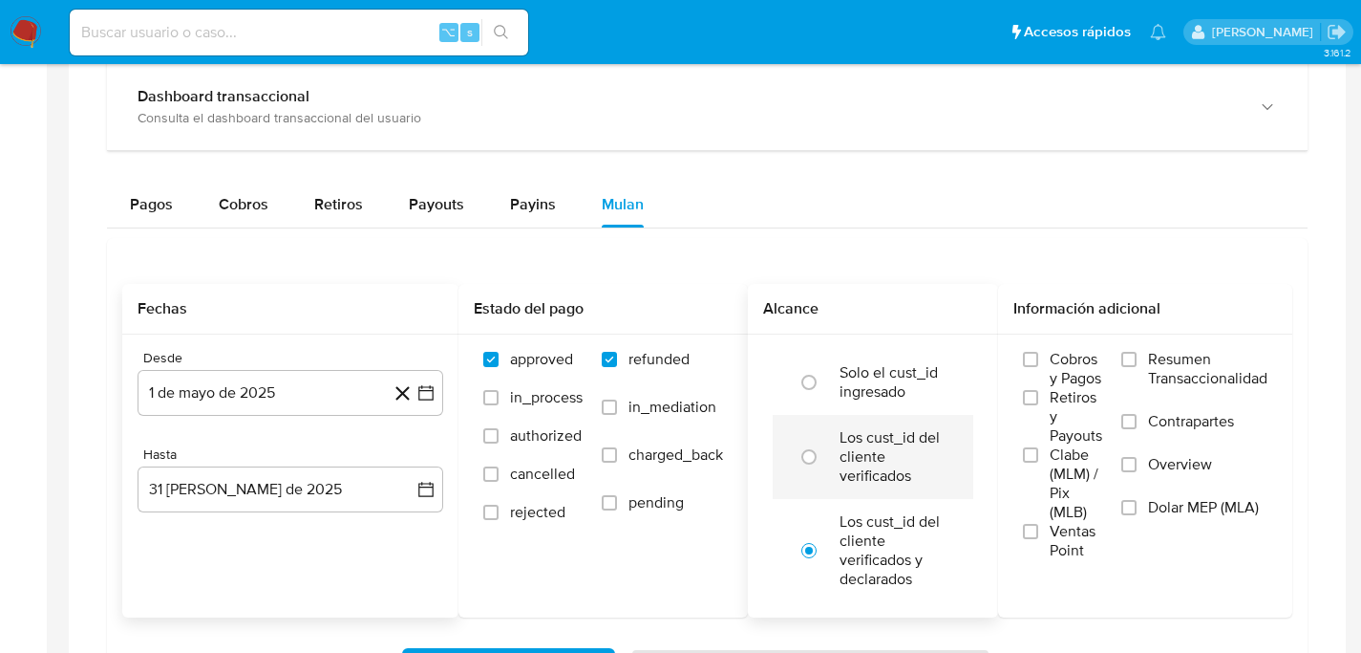
radio input "true"
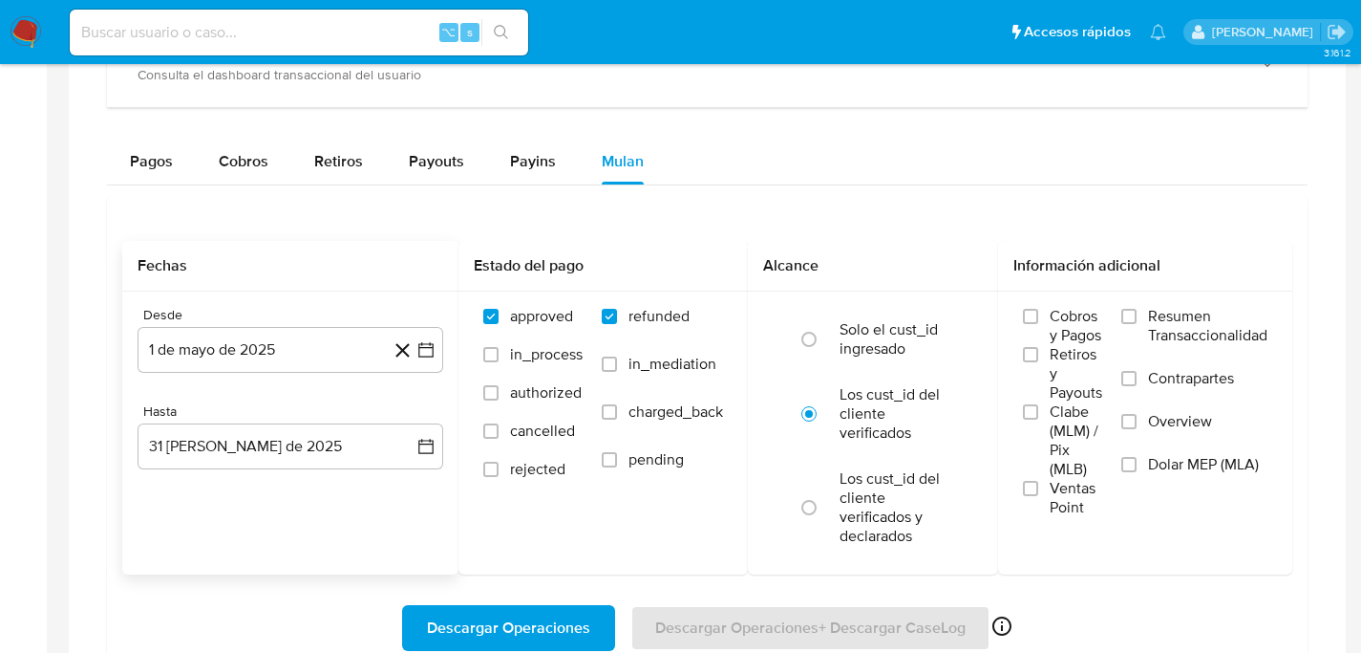
scroll to position [1303, 0]
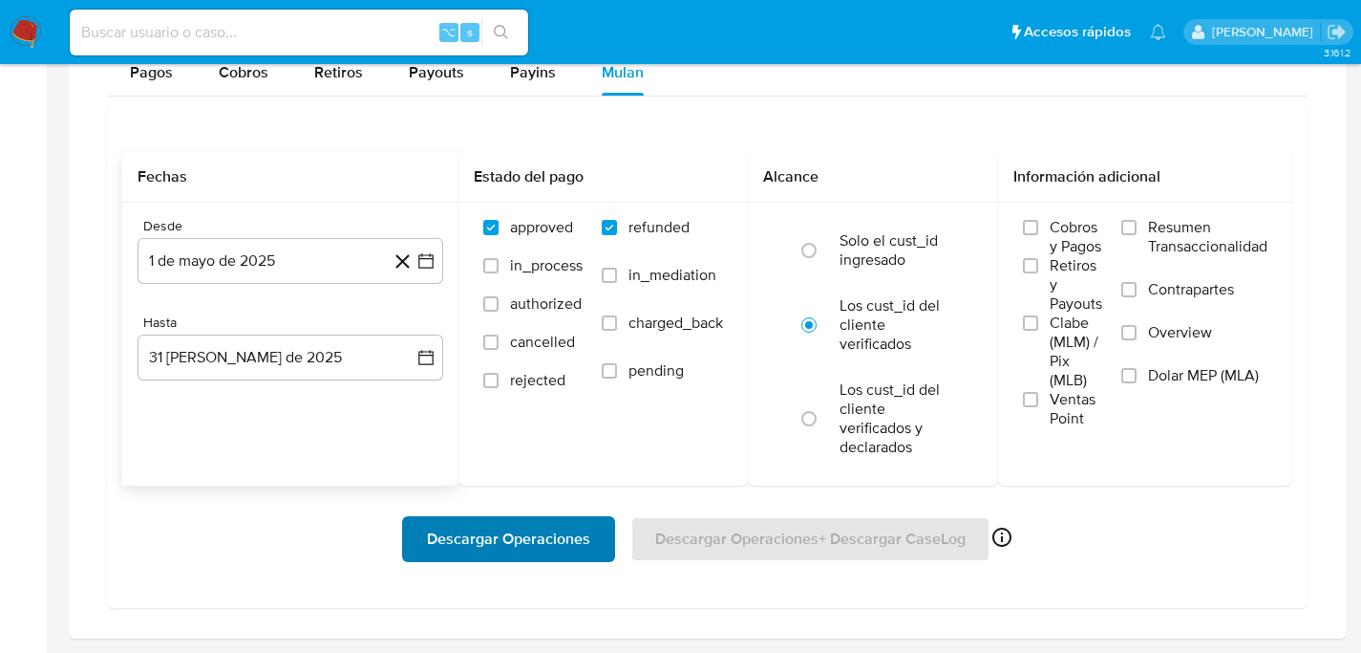
click at [521, 549] on span "Descargar Operaciones" at bounding box center [508, 539] width 163 height 42
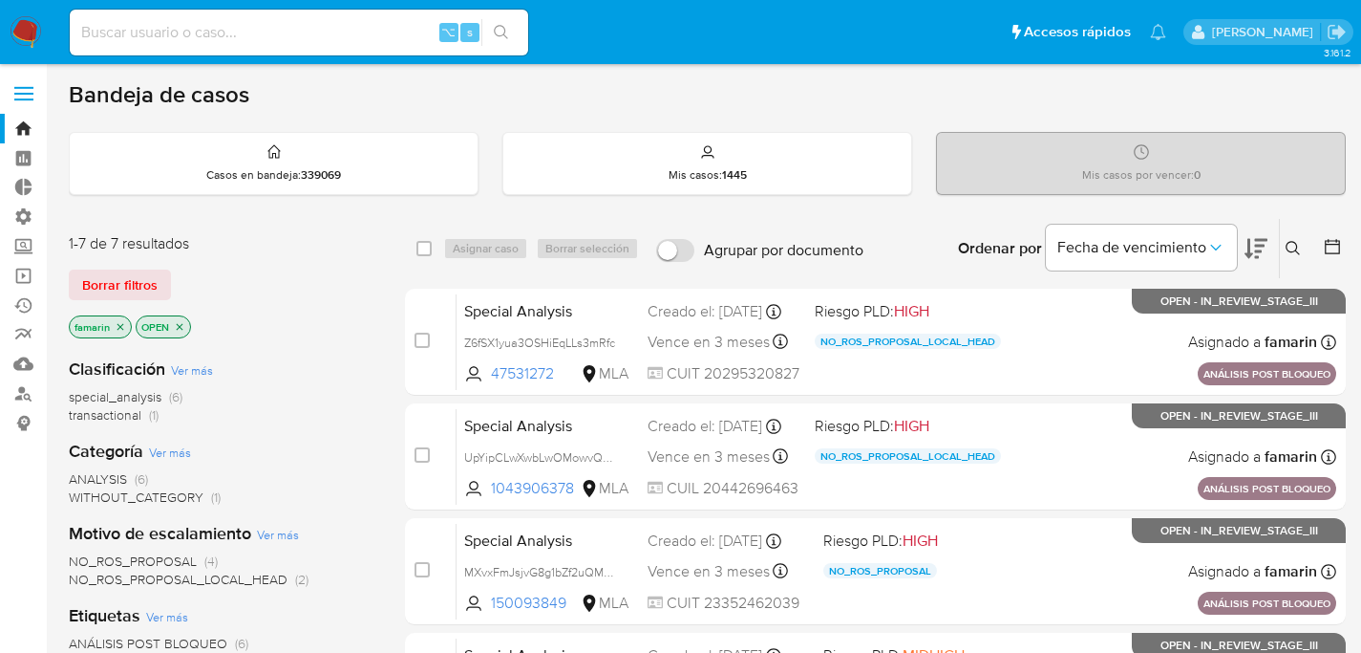
click at [264, 56] on div "⌥ s" at bounding box center [299, 33] width 459 height 54
click at [273, 41] on input at bounding box center [299, 32] width 459 height 25
paste input "136569182"
type input "136569182"
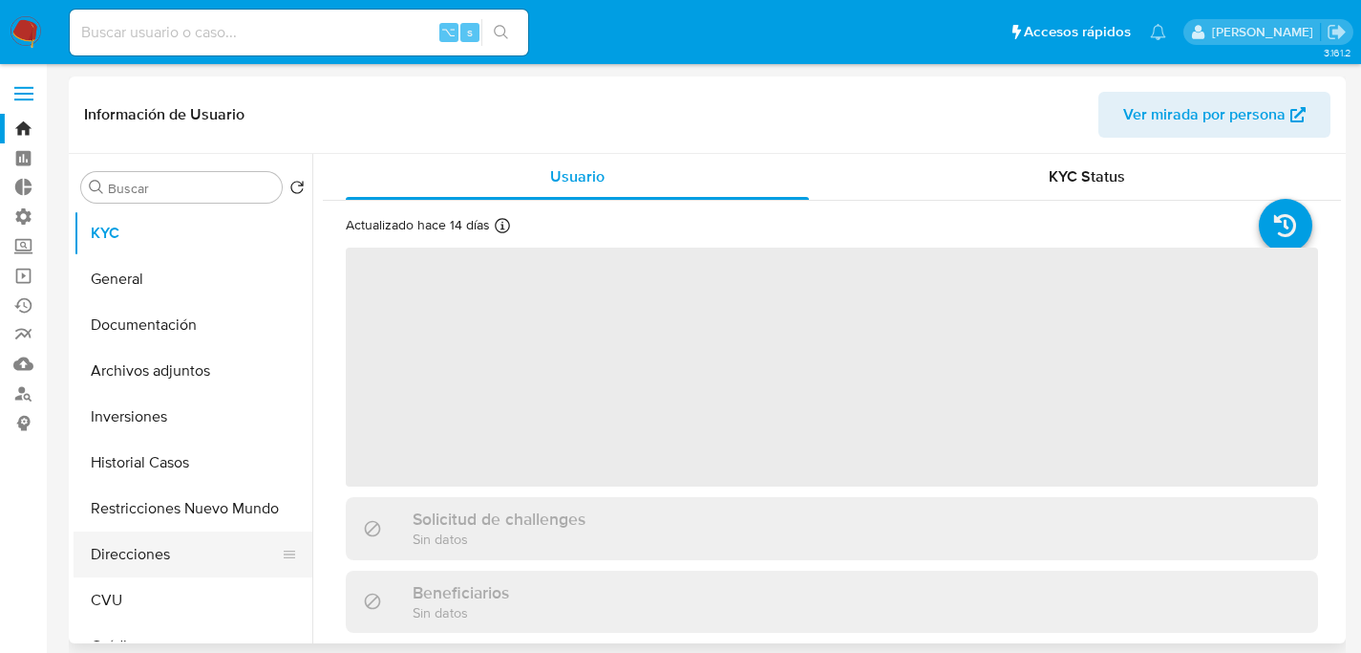
click at [122, 544] on button "Direcciones" at bounding box center [186, 554] width 224 height 46
select select "10"
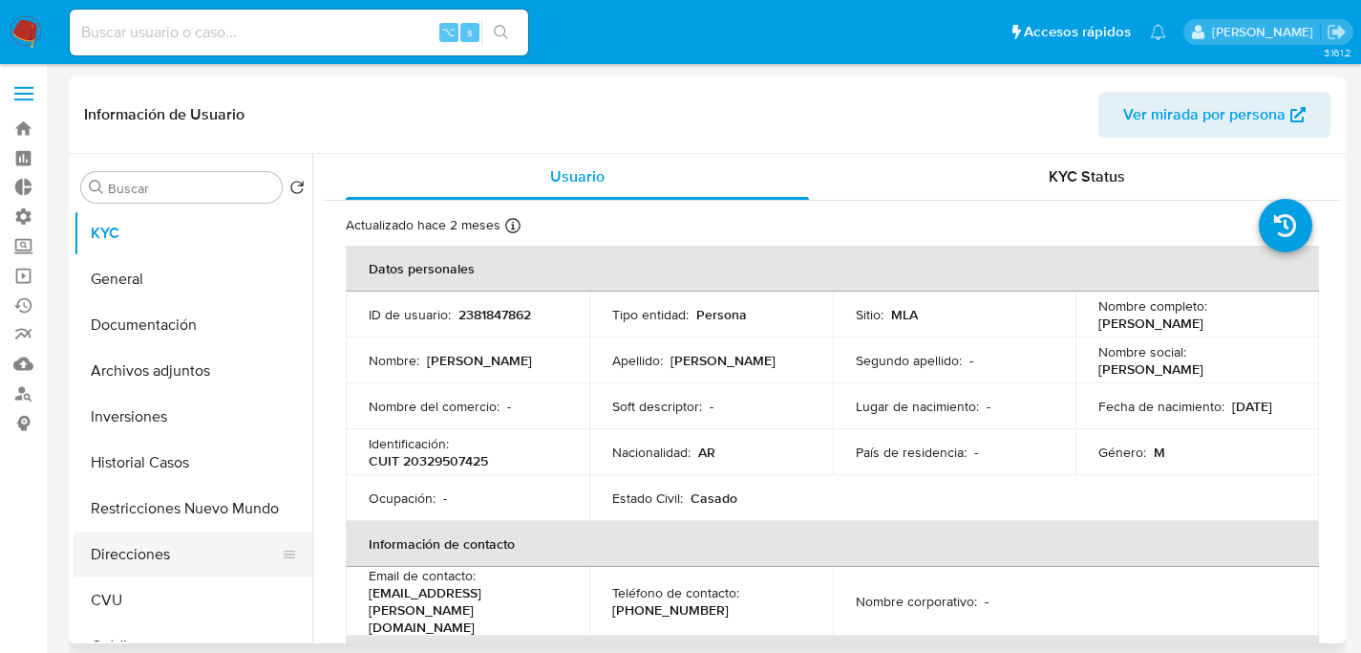
click at [163, 539] on button "Direcciones" at bounding box center [186, 554] width 224 height 46
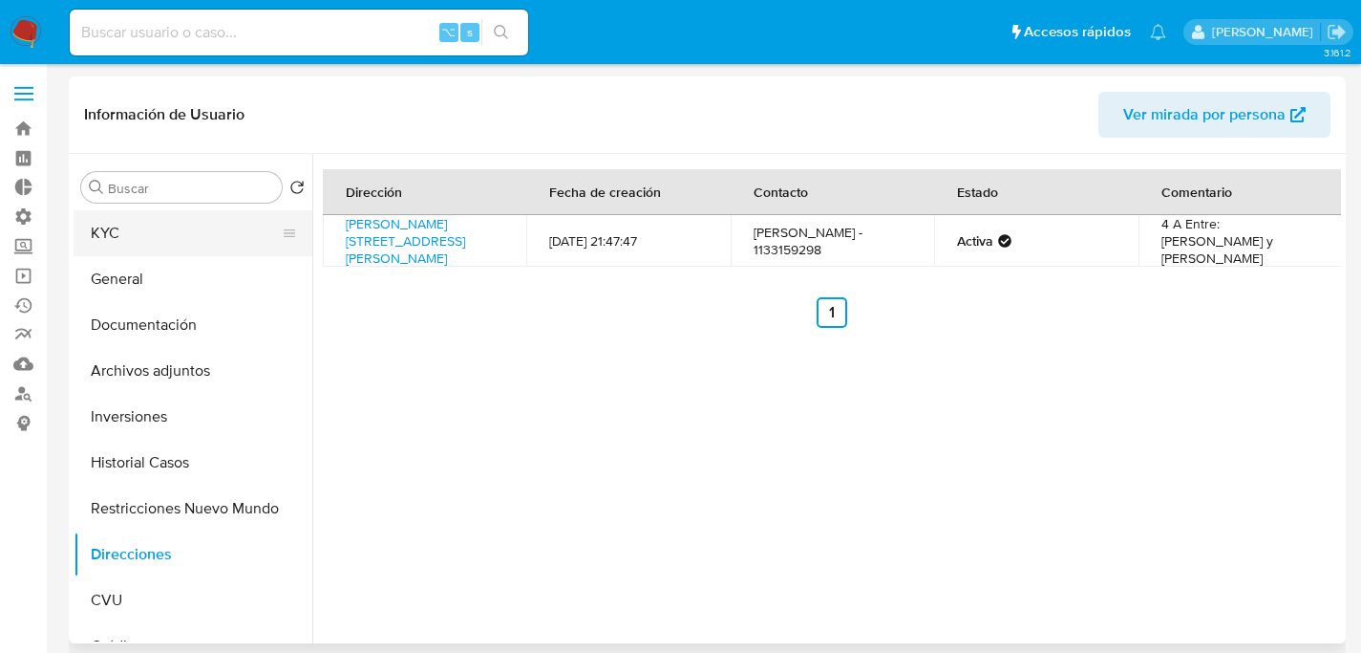
click at [119, 241] on button "KYC" at bounding box center [186, 233] width 224 height 46
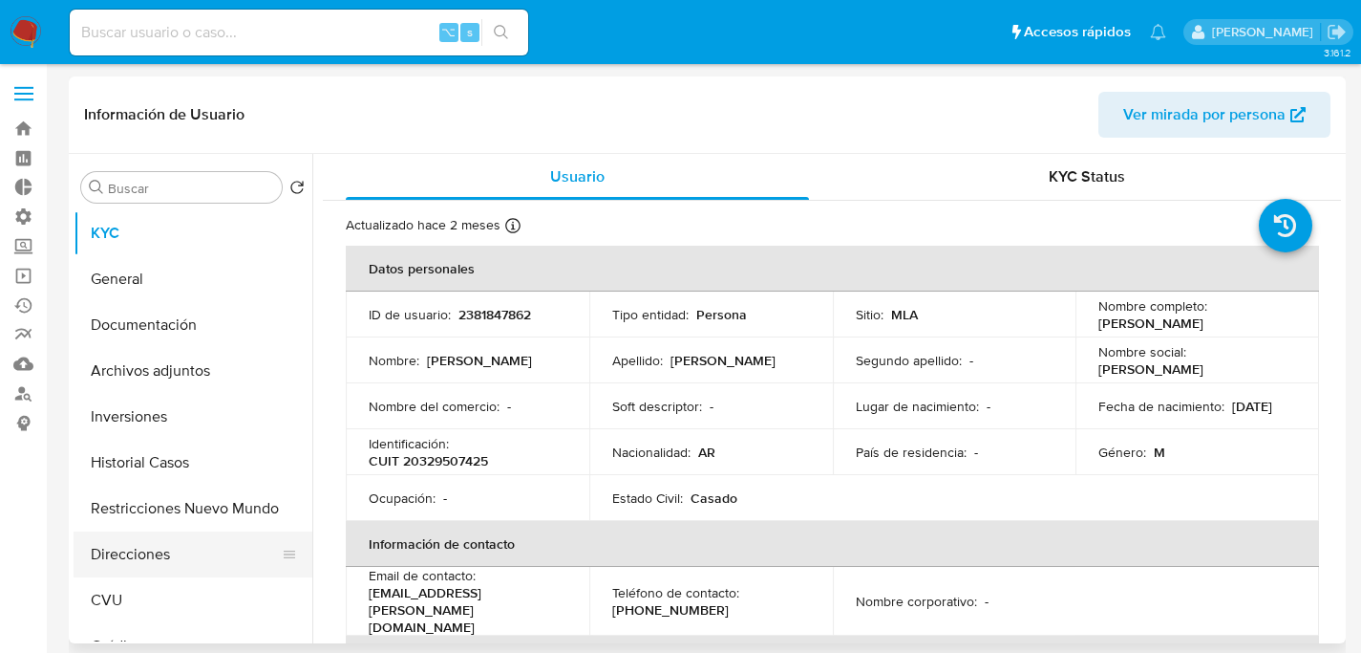
click at [175, 553] on button "Direcciones" at bounding box center [186, 554] width 224 height 46
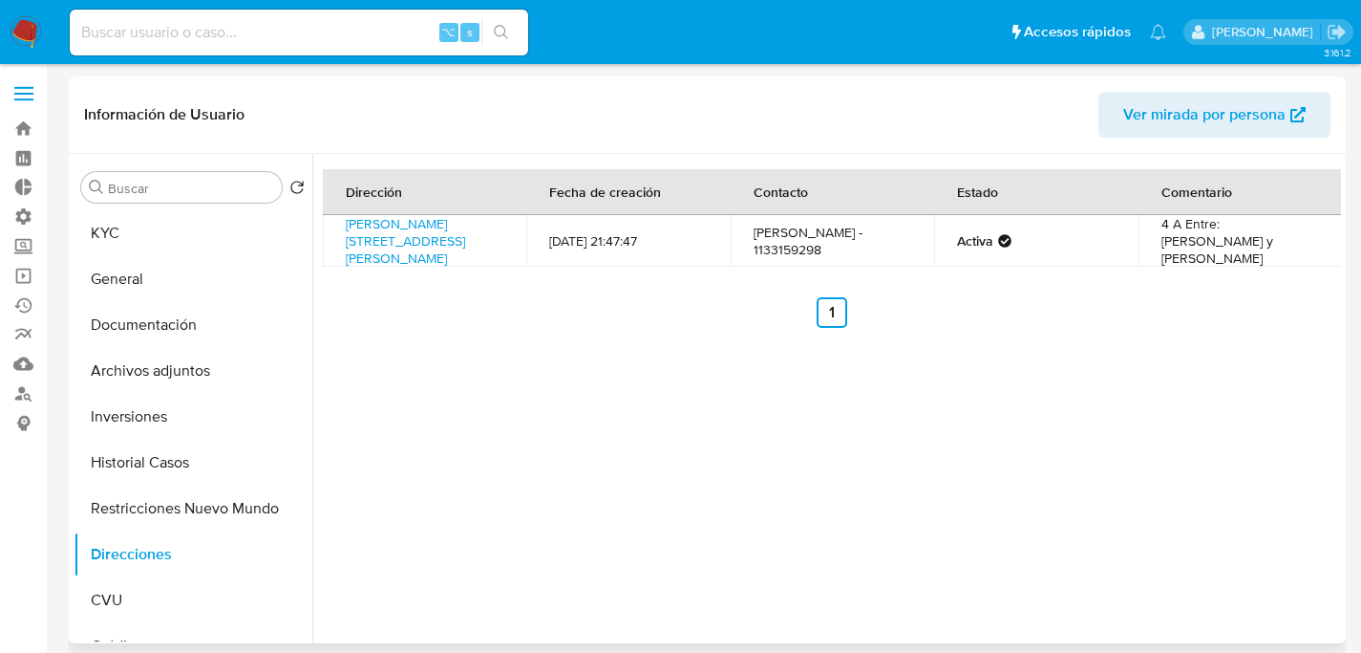
click at [74, 531] on button "Direcciones" at bounding box center [193, 554] width 239 height 46
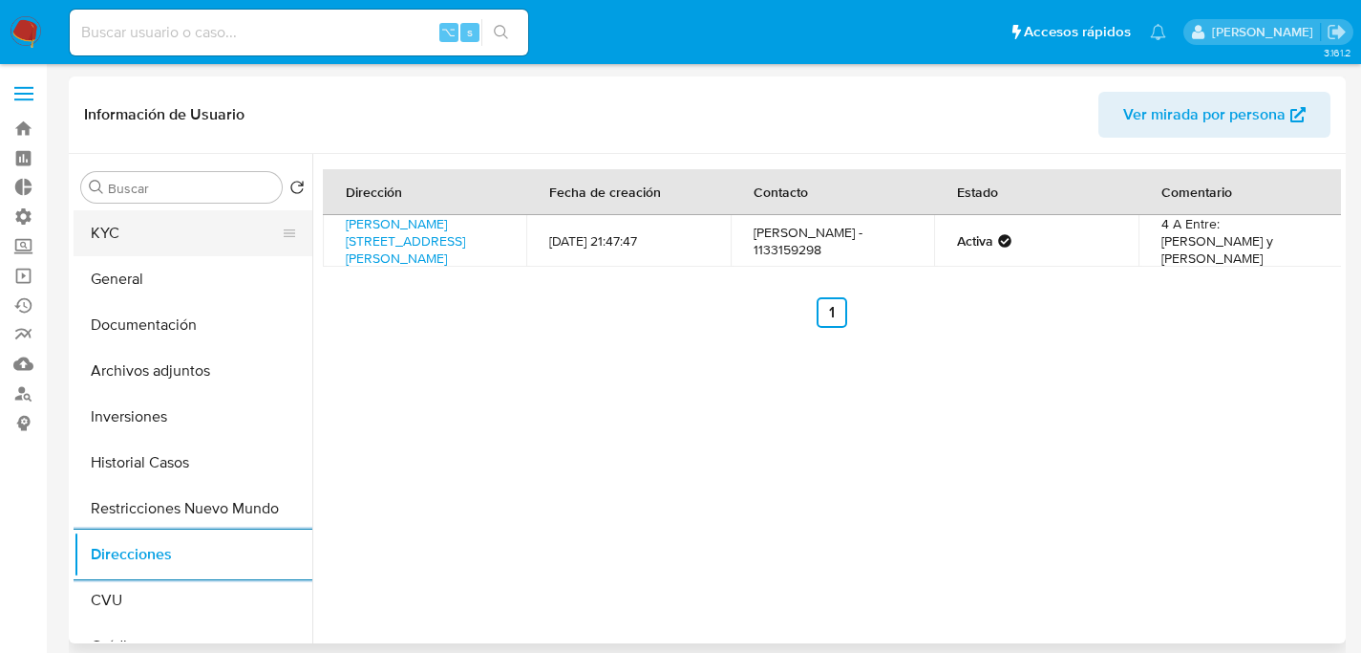
click at [144, 234] on button "KYC" at bounding box center [186, 233] width 224 height 46
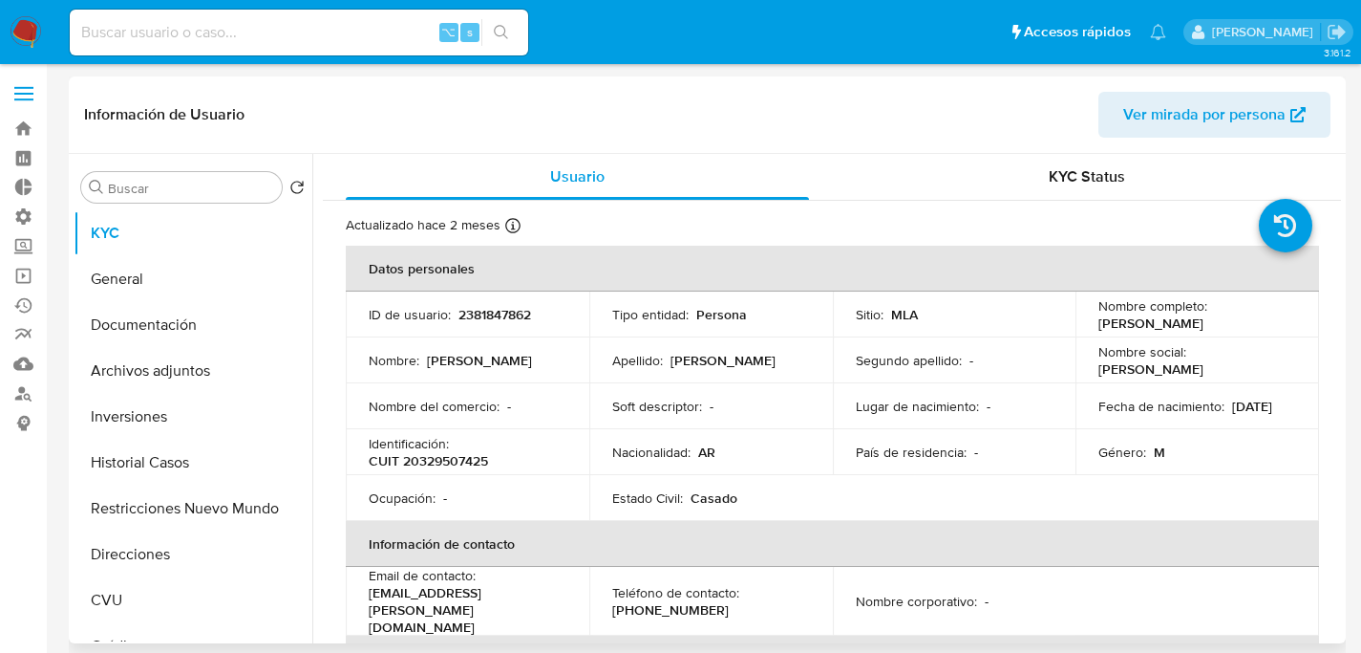
click at [436, 460] on p "CUIT 20329507425" at bounding box center [428, 460] width 119 height 17
copy p "20329507425"
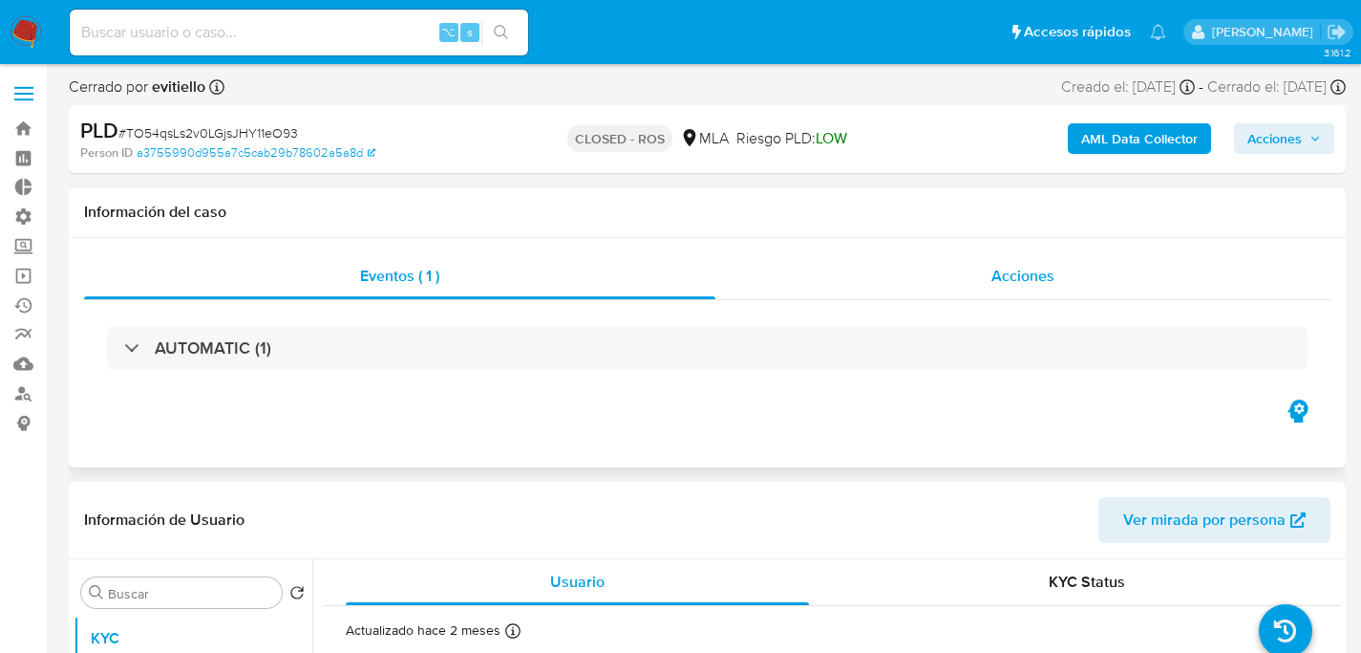
click at [997, 275] on span "Acciones" at bounding box center [1023, 276] width 63 height 22
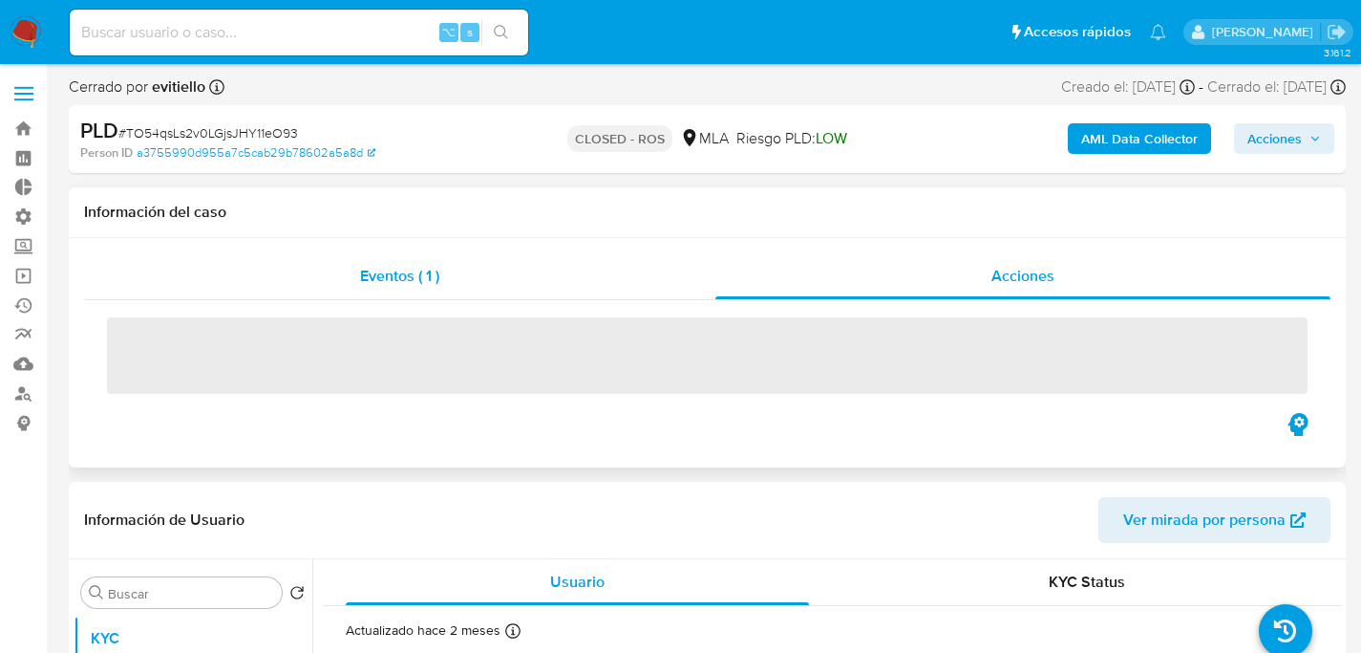
select select "10"
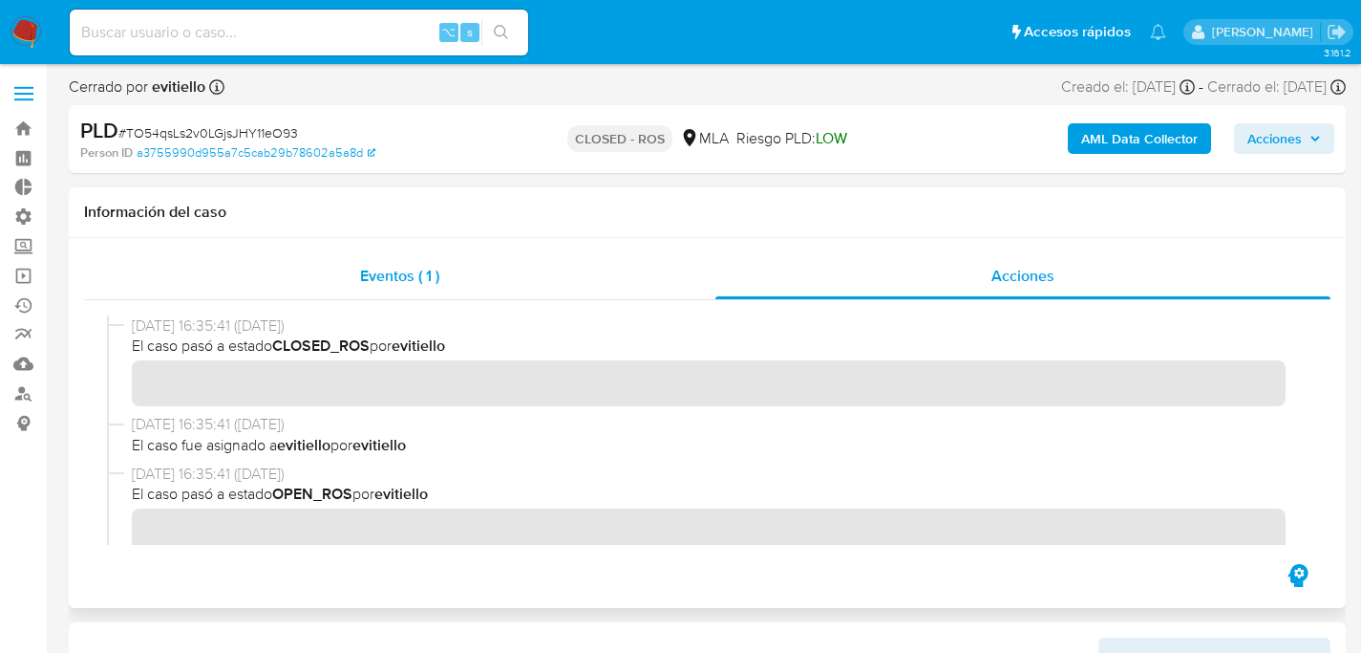
click at [373, 278] on span "Eventos ( 1 )" at bounding box center [399, 276] width 79 height 22
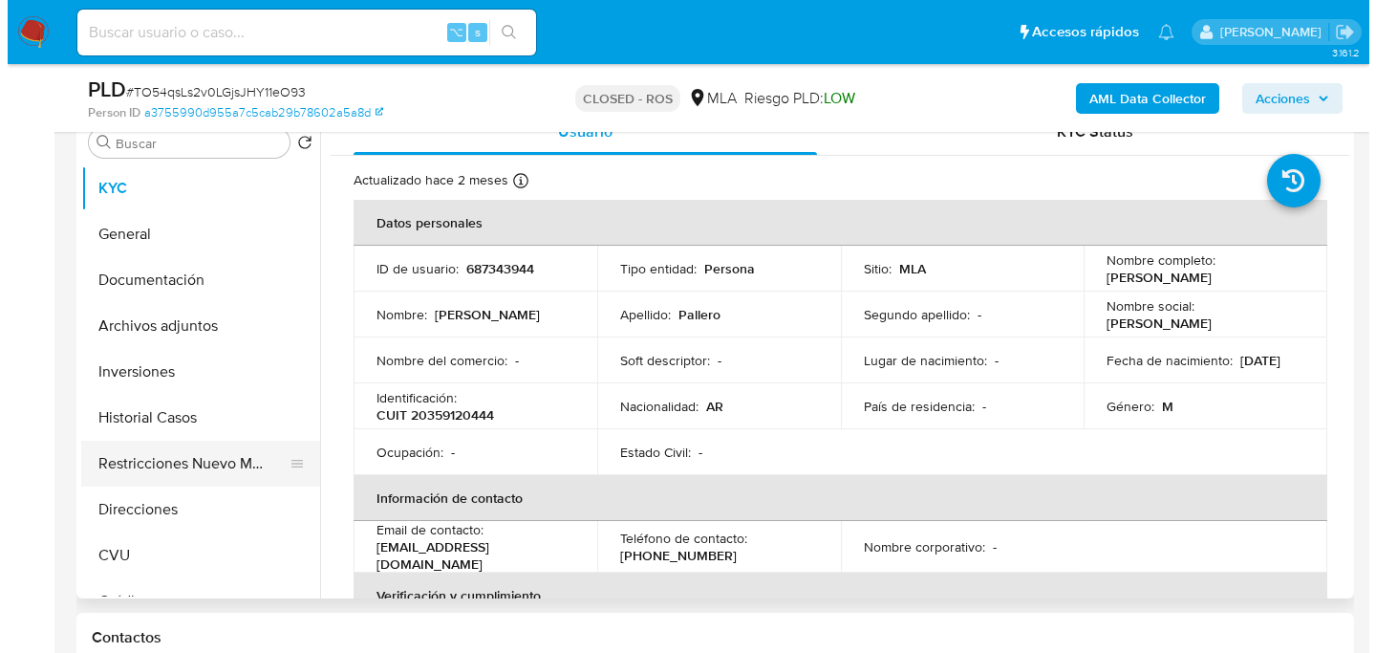
scroll to position [384, 0]
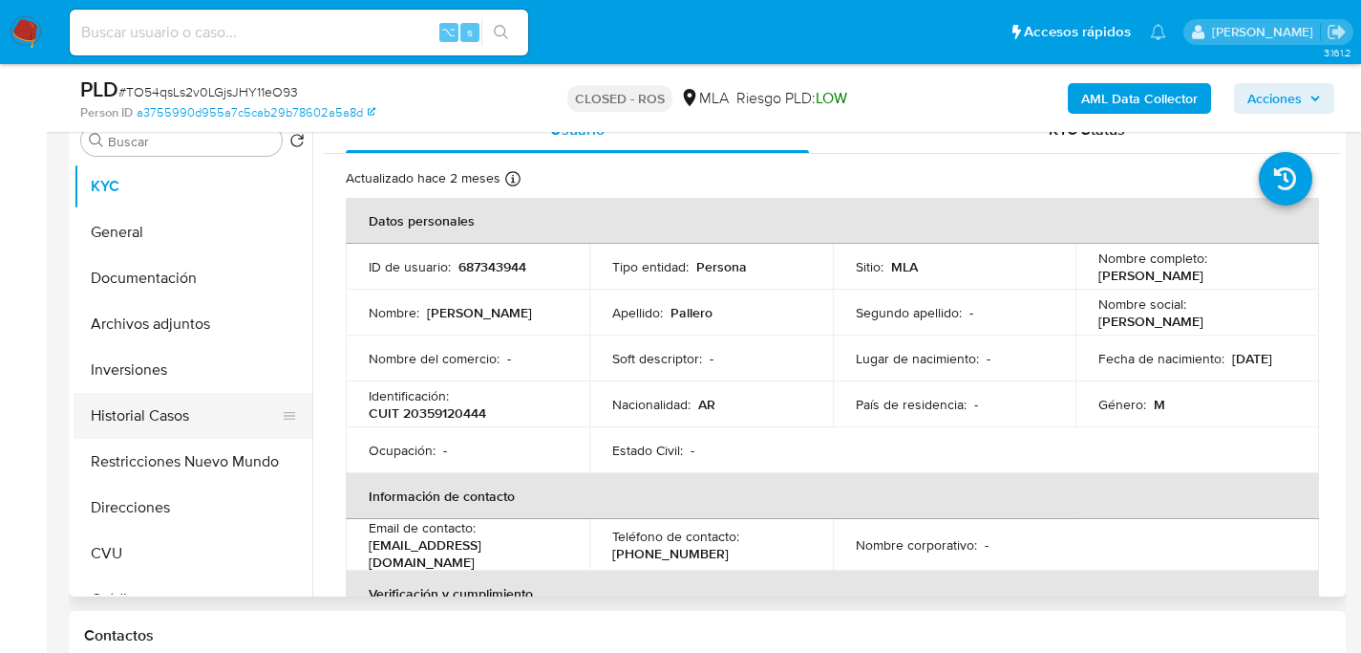
click at [146, 421] on button "Historial Casos" at bounding box center [186, 416] width 224 height 46
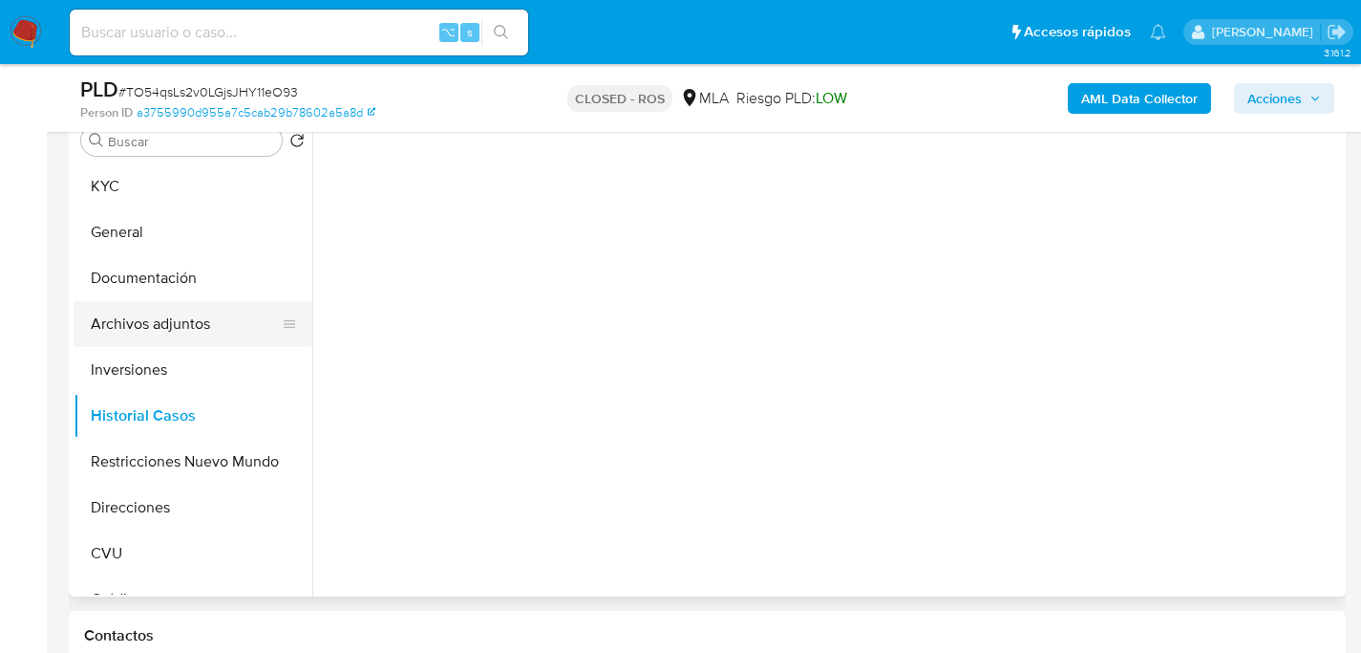
click at [204, 322] on button "Archivos adjuntos" at bounding box center [186, 324] width 224 height 46
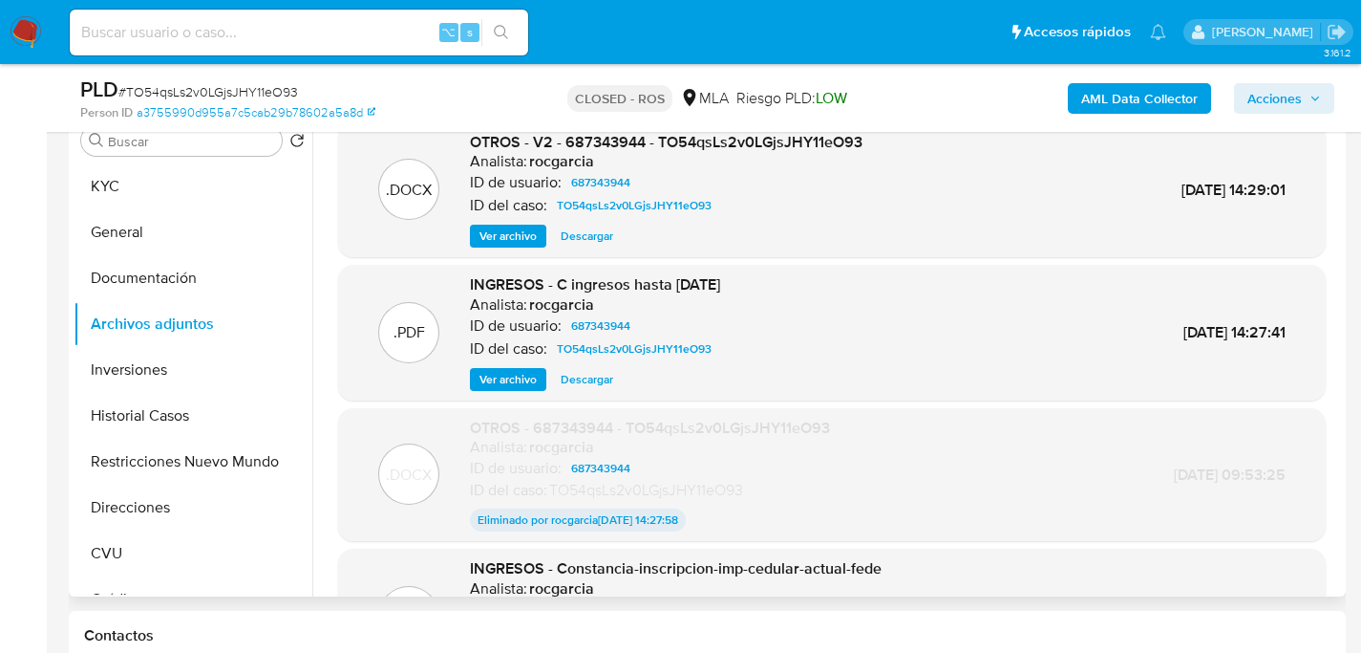
click at [508, 226] on span "Ver archivo" at bounding box center [508, 235] width 57 height 19
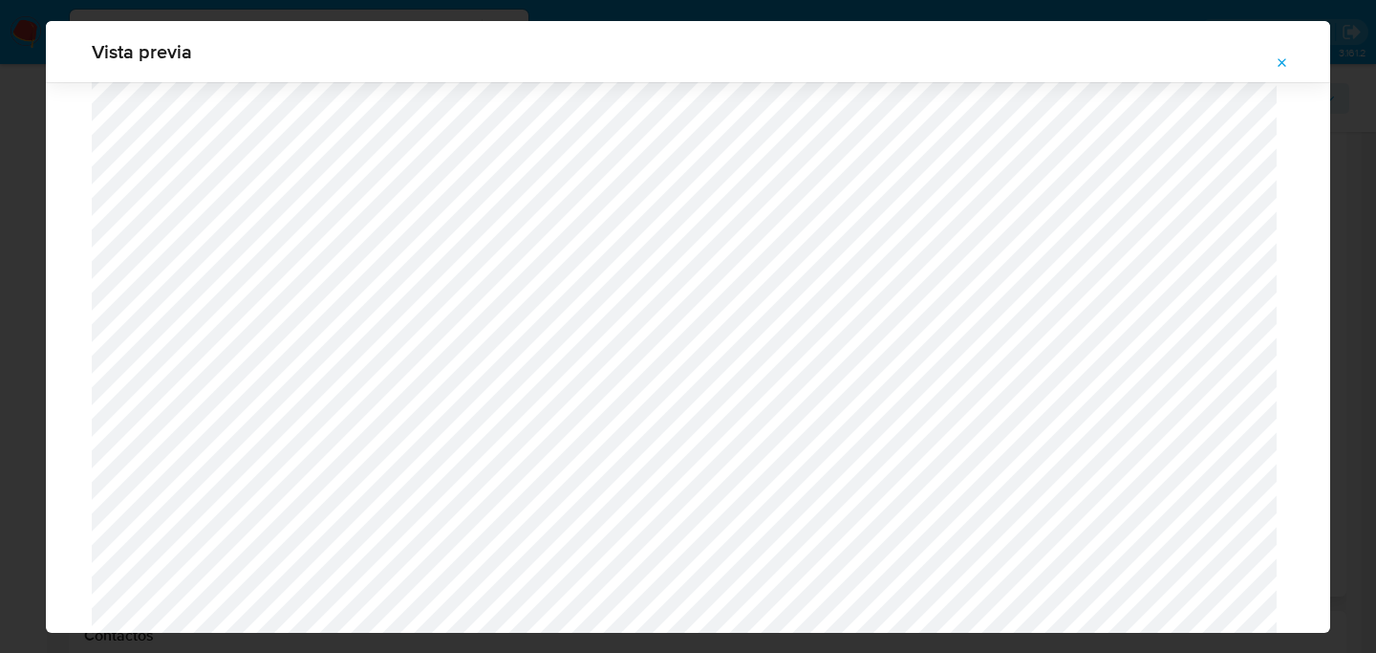
scroll to position [1620, 0]
click at [1273, 60] on button "Attachment preview" at bounding box center [1282, 63] width 42 height 31
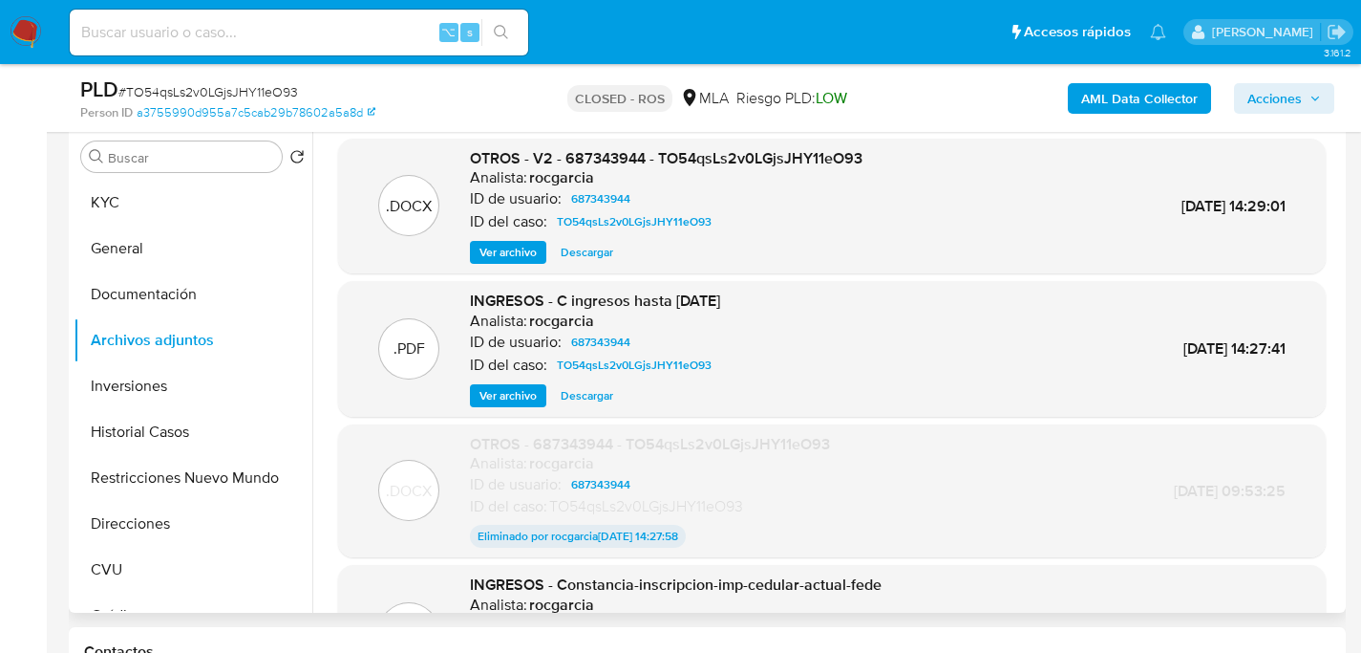
scroll to position [133, 0]
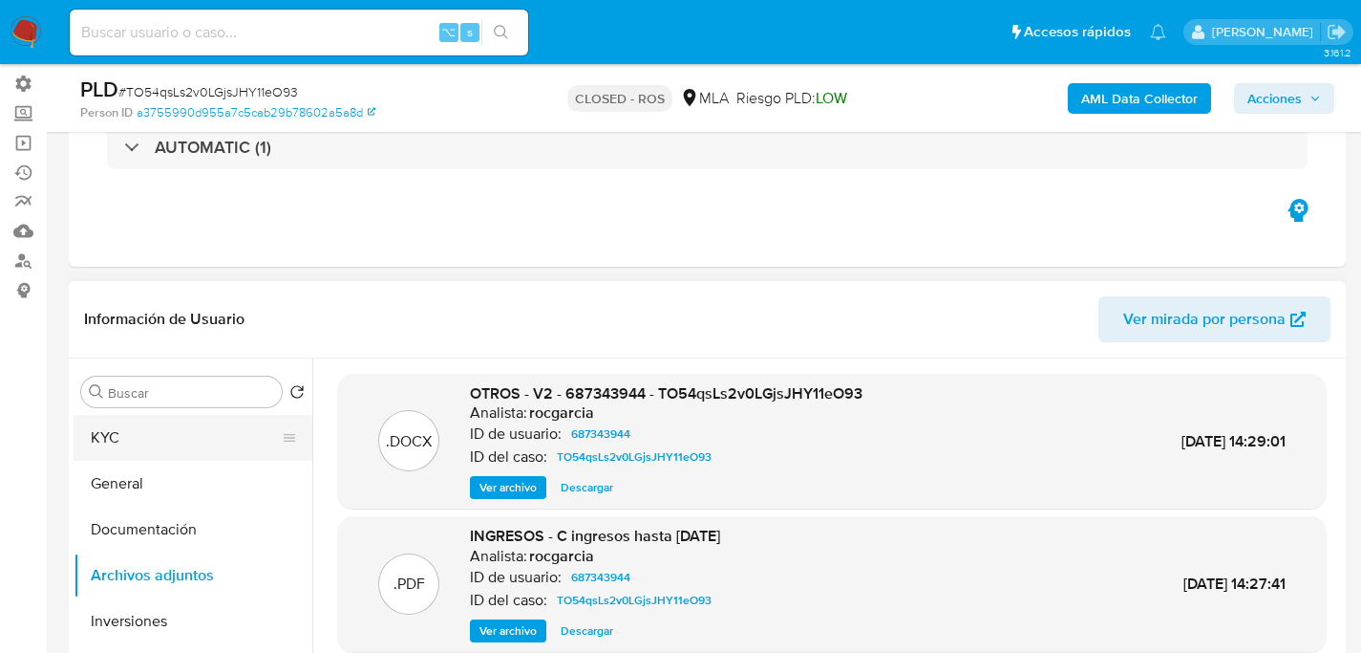
click at [165, 429] on button "KYC" at bounding box center [186, 438] width 224 height 46
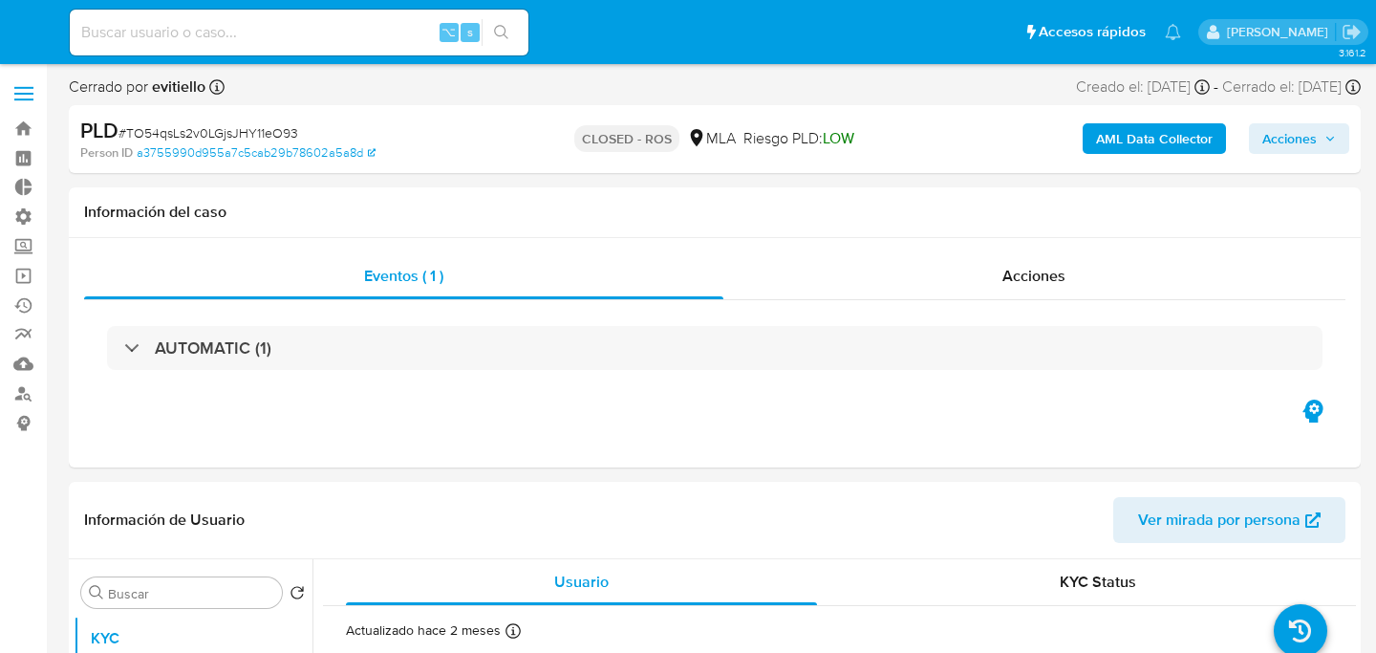
select select "10"
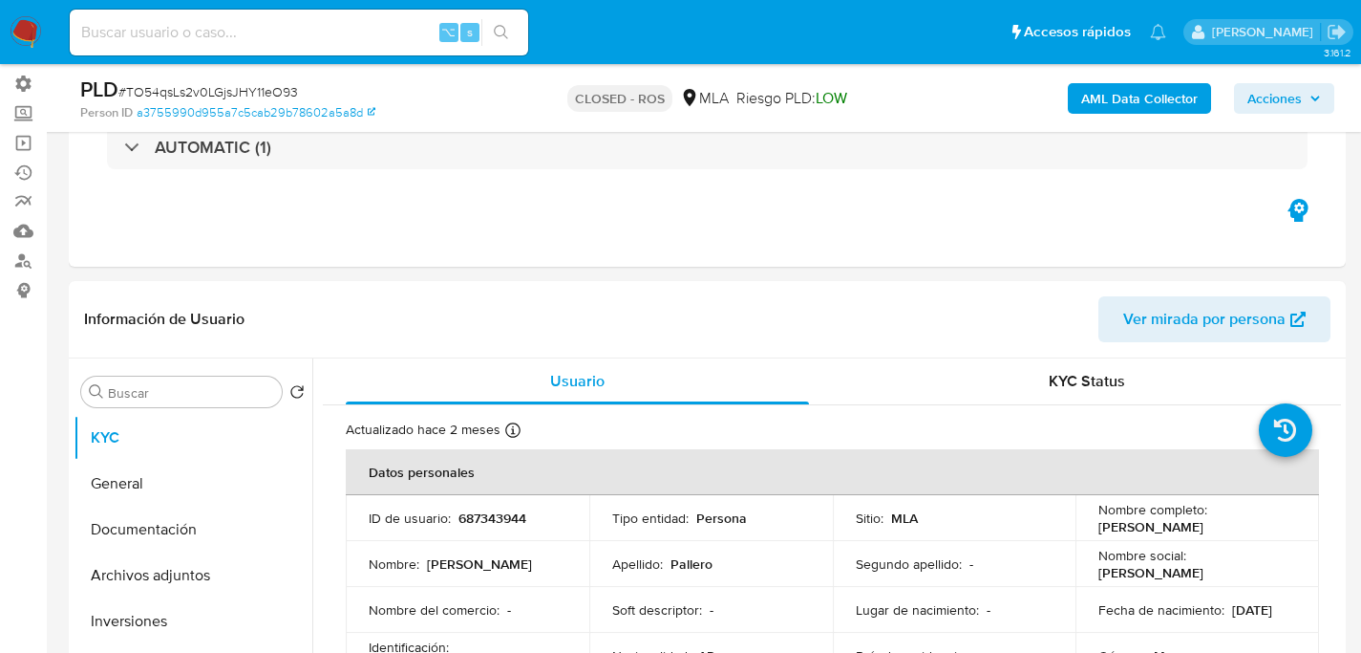
scroll to position [353, 0]
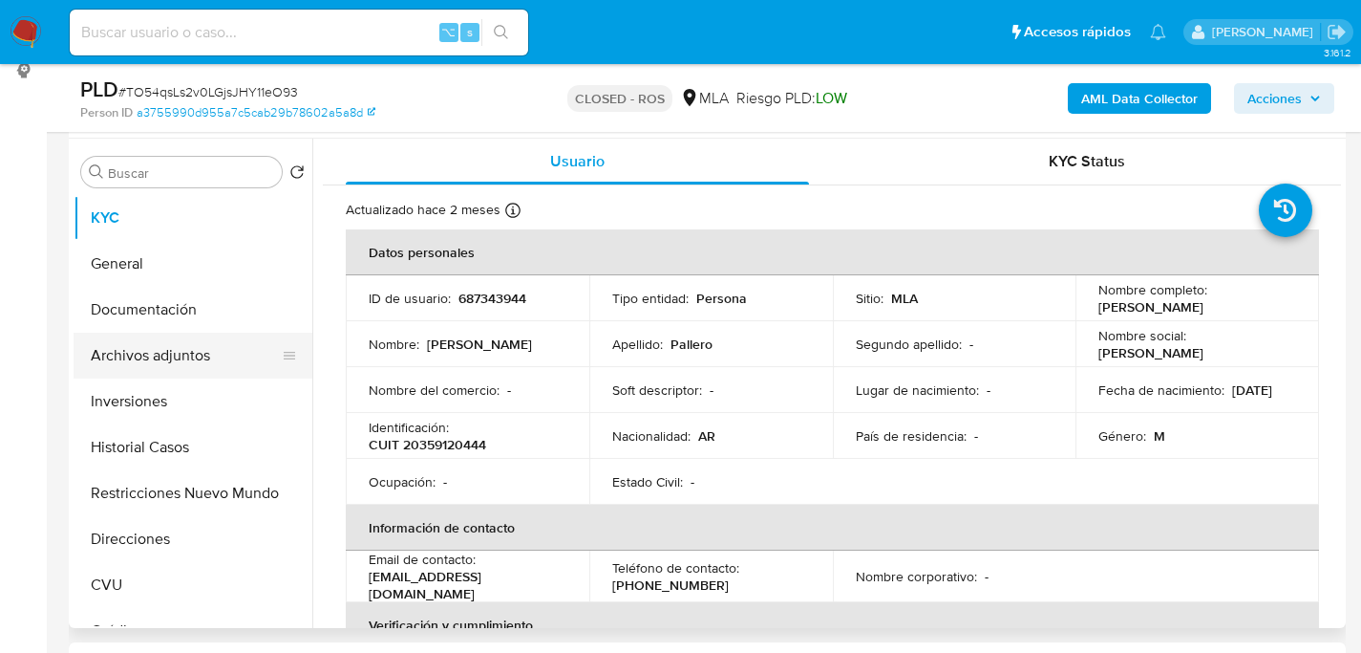
click at [125, 356] on button "Archivos adjuntos" at bounding box center [186, 355] width 224 height 46
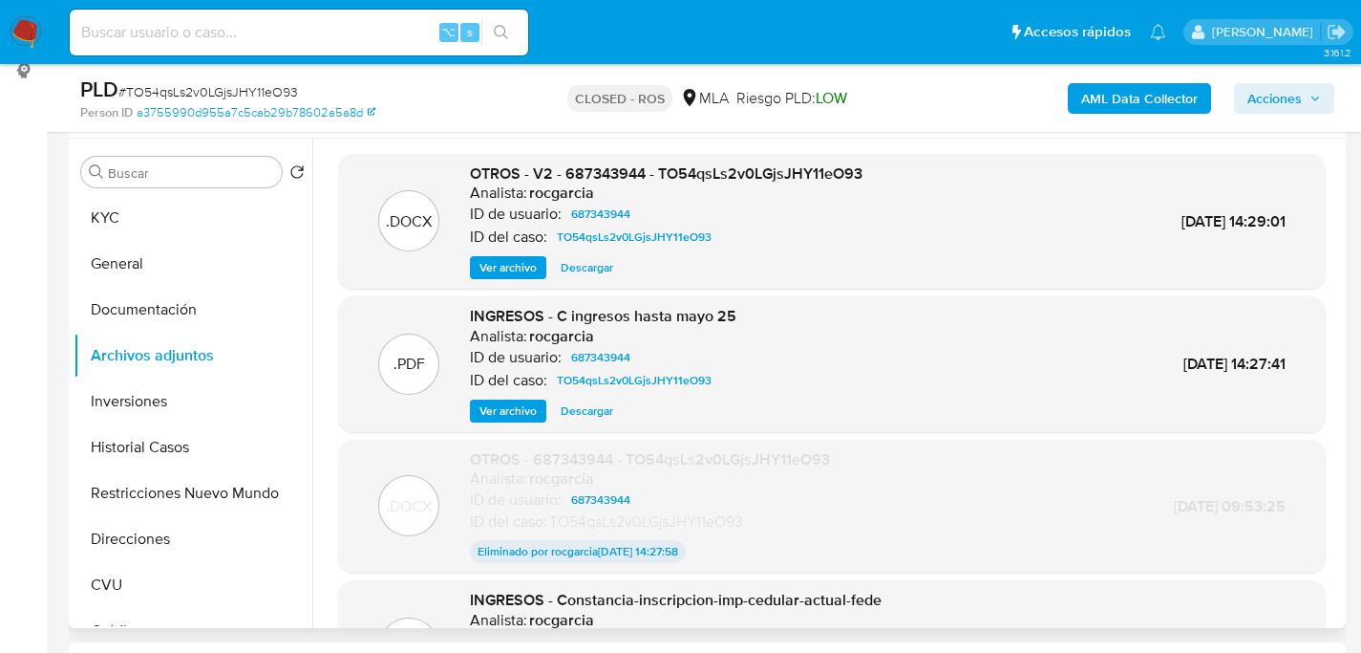
click at [579, 270] on span "Descargar" at bounding box center [587, 267] width 53 height 19
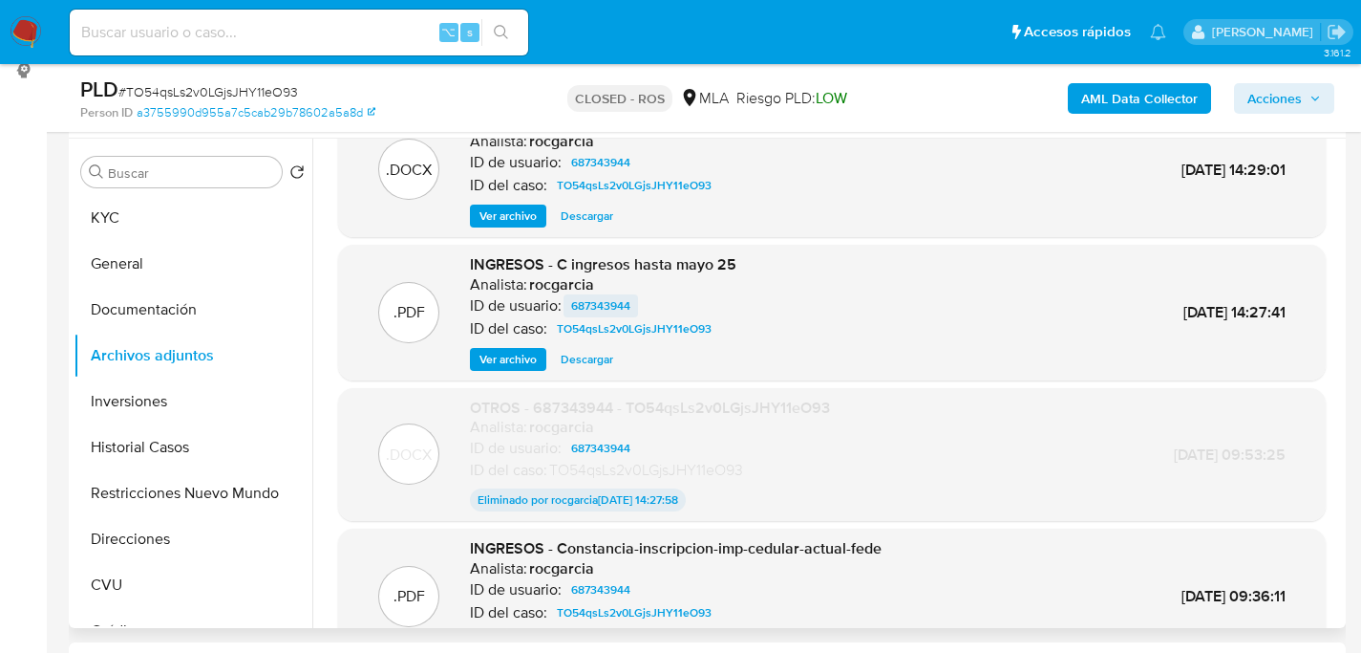
scroll to position [54, 0]
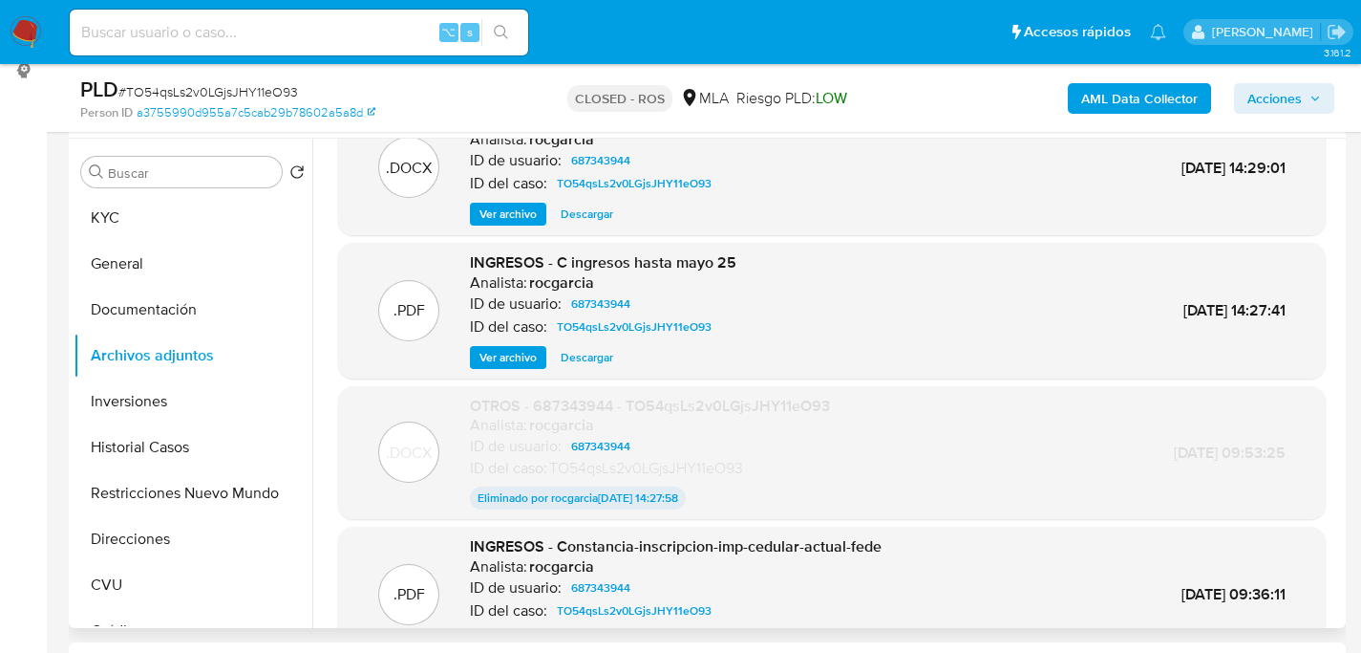
click at [588, 351] on span "Descargar" at bounding box center [587, 357] width 53 height 19
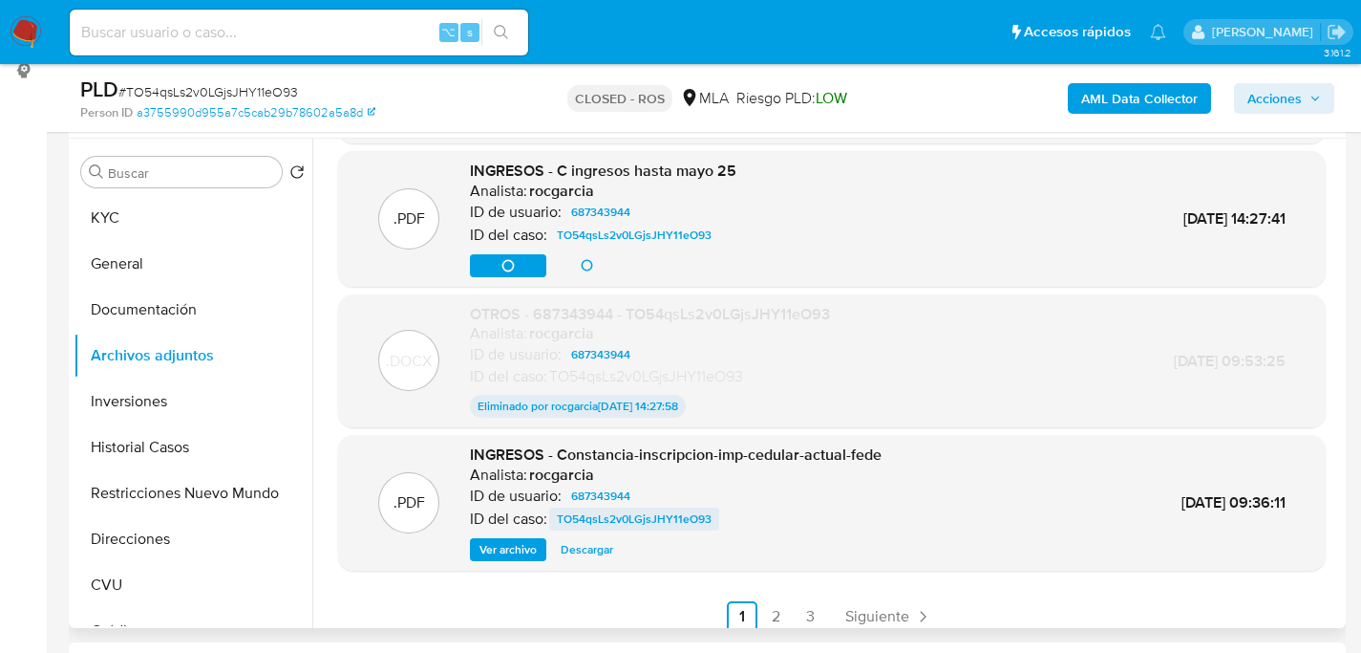
scroll to position [154, 0]
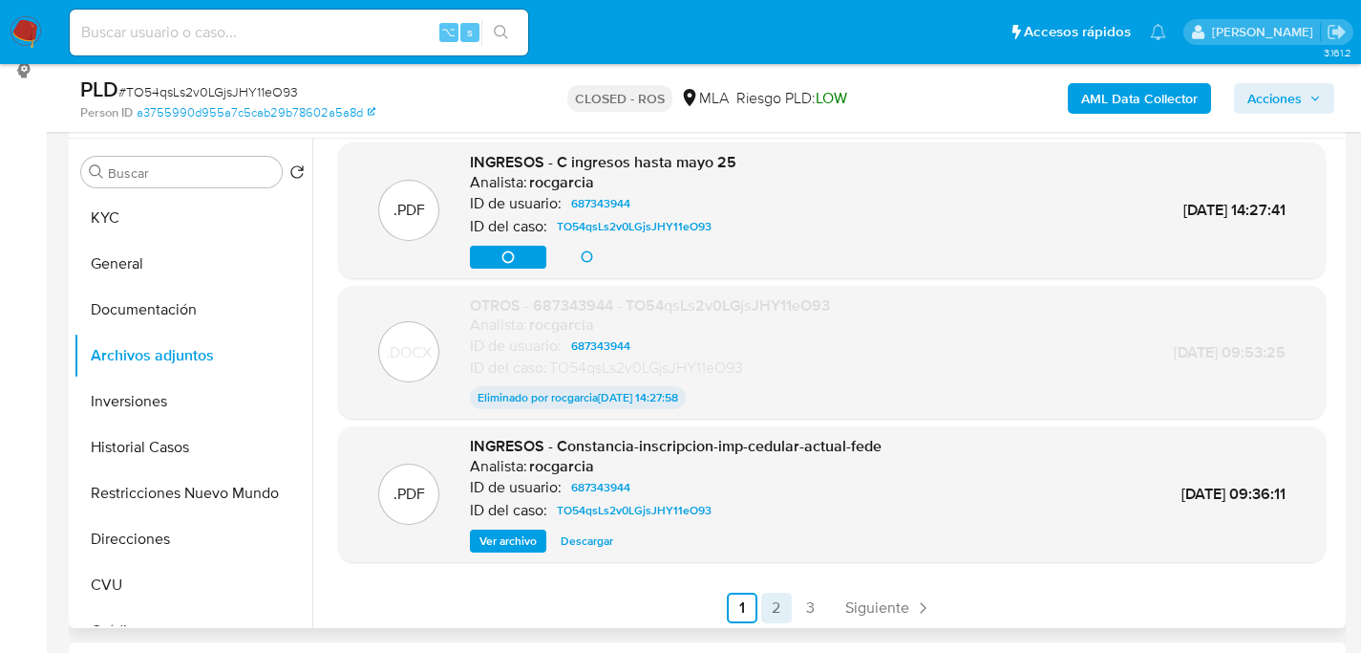
click at [773, 597] on link "2" at bounding box center [776, 607] width 31 height 31
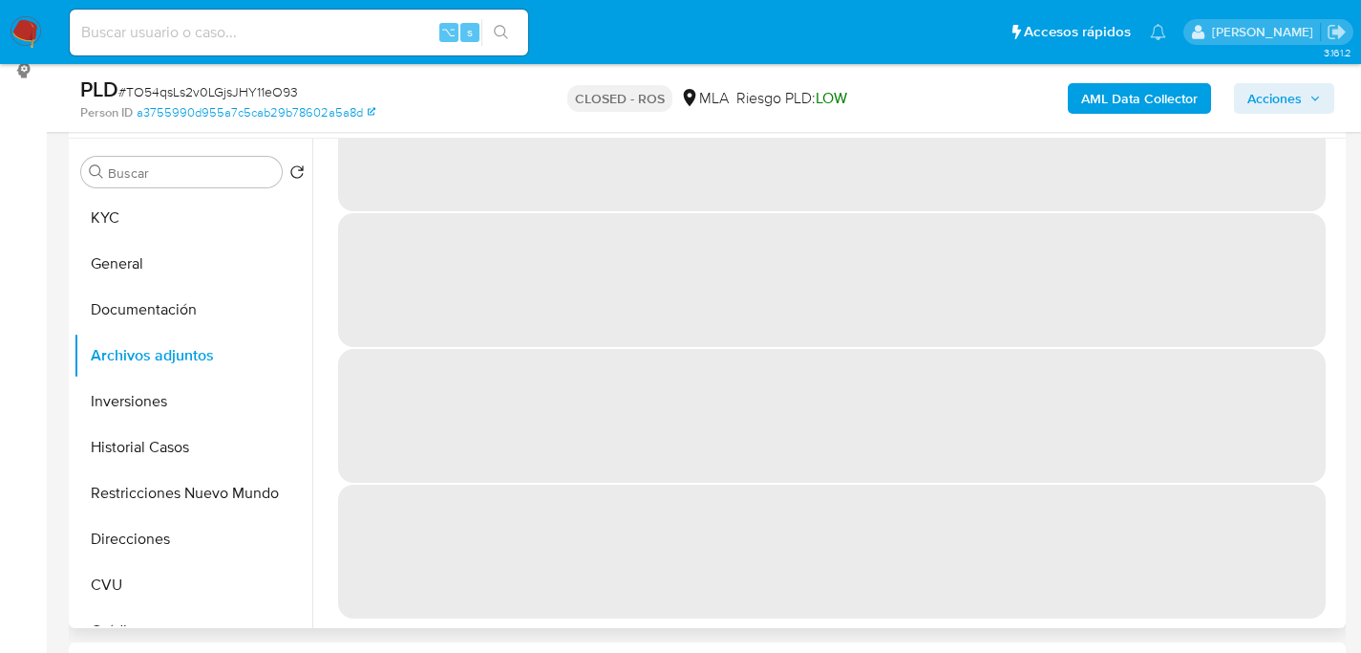
scroll to position [0, 0]
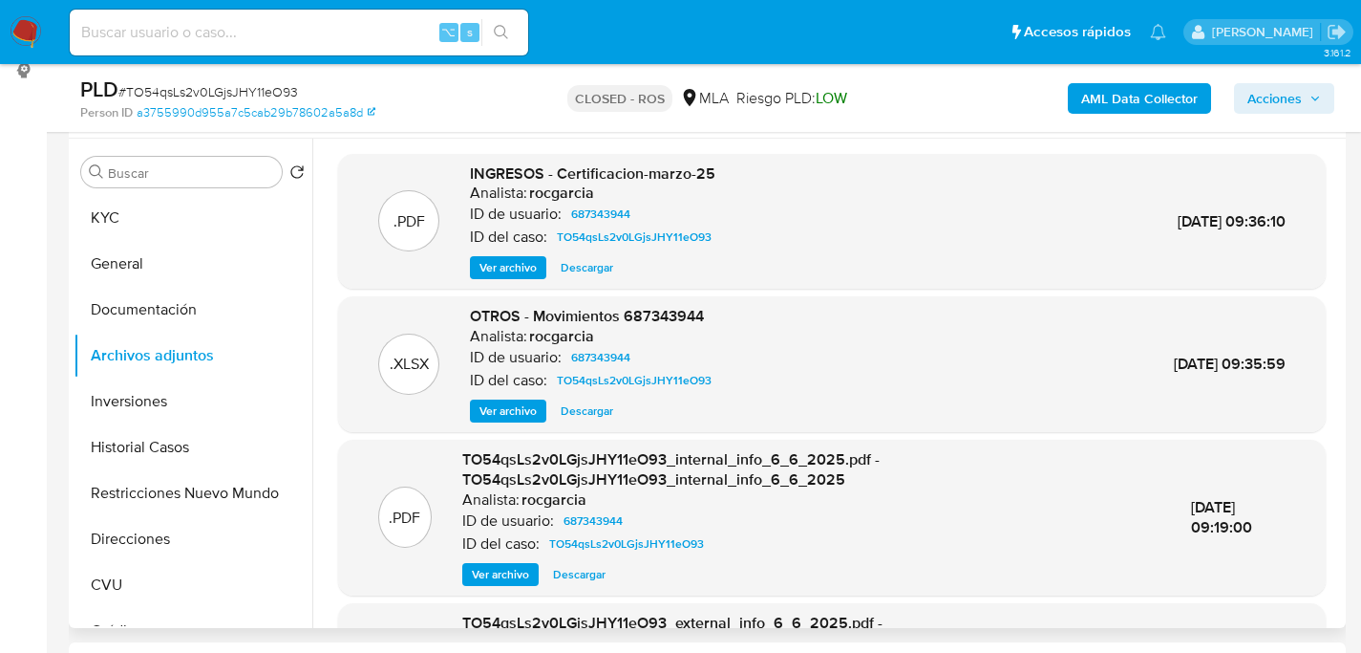
click at [679, 136] on div "Información de Usuario Ver mirada por persona" at bounding box center [707, 99] width 1277 height 77
click at [584, 264] on span "Descargar" at bounding box center [587, 267] width 53 height 19
click at [582, 411] on span "Descargar" at bounding box center [587, 410] width 53 height 19
click at [102, 230] on button "KYC" at bounding box center [186, 218] width 224 height 46
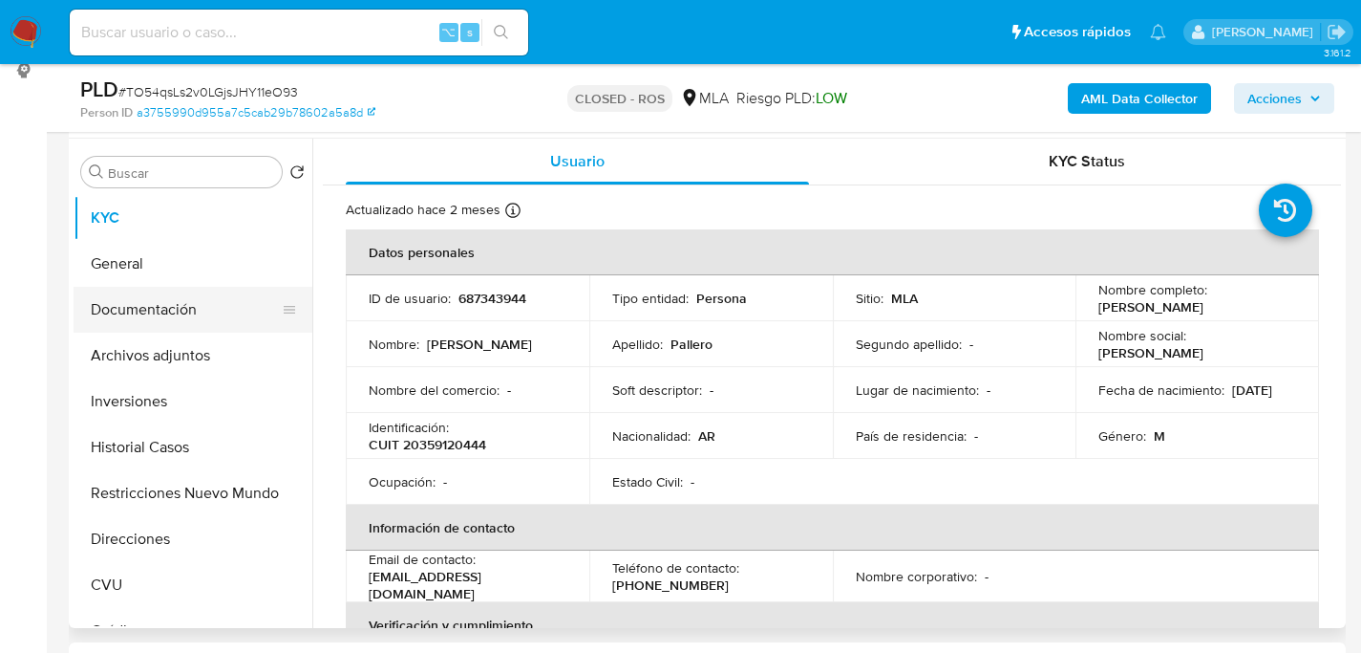
click at [103, 330] on button "Documentación" at bounding box center [186, 310] width 224 height 46
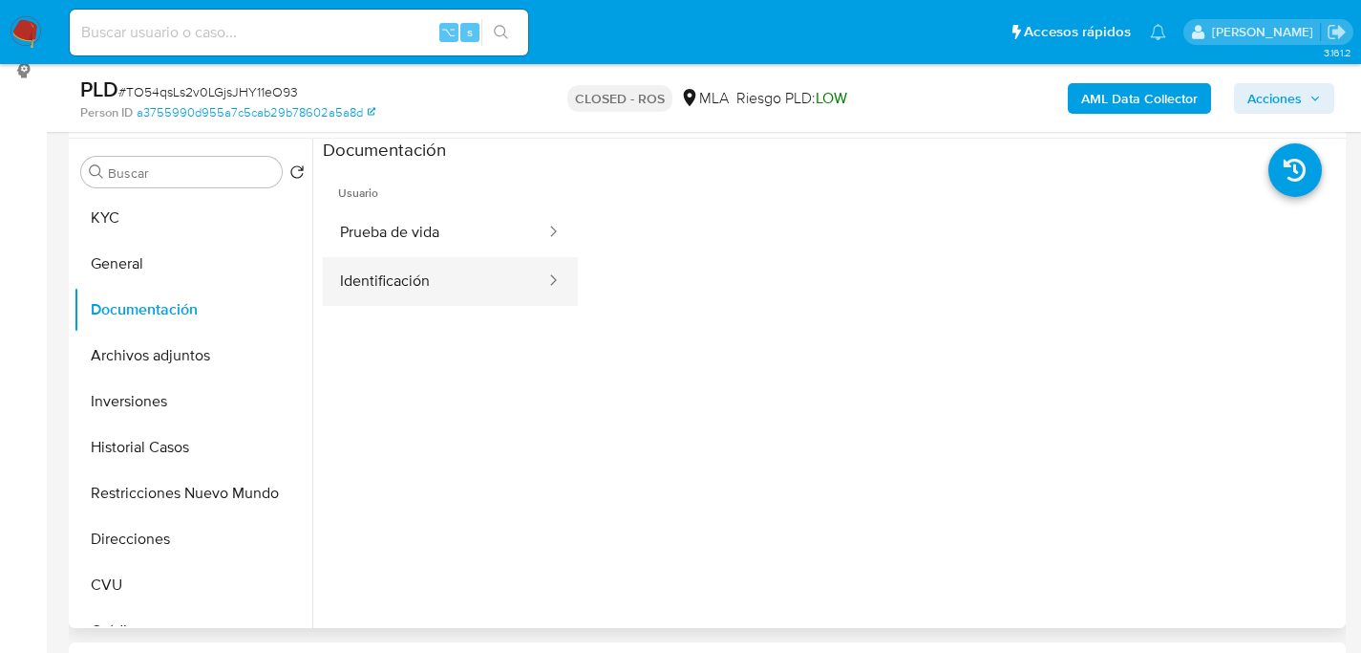
click at [481, 263] on button "Identificación" at bounding box center [435, 281] width 225 height 49
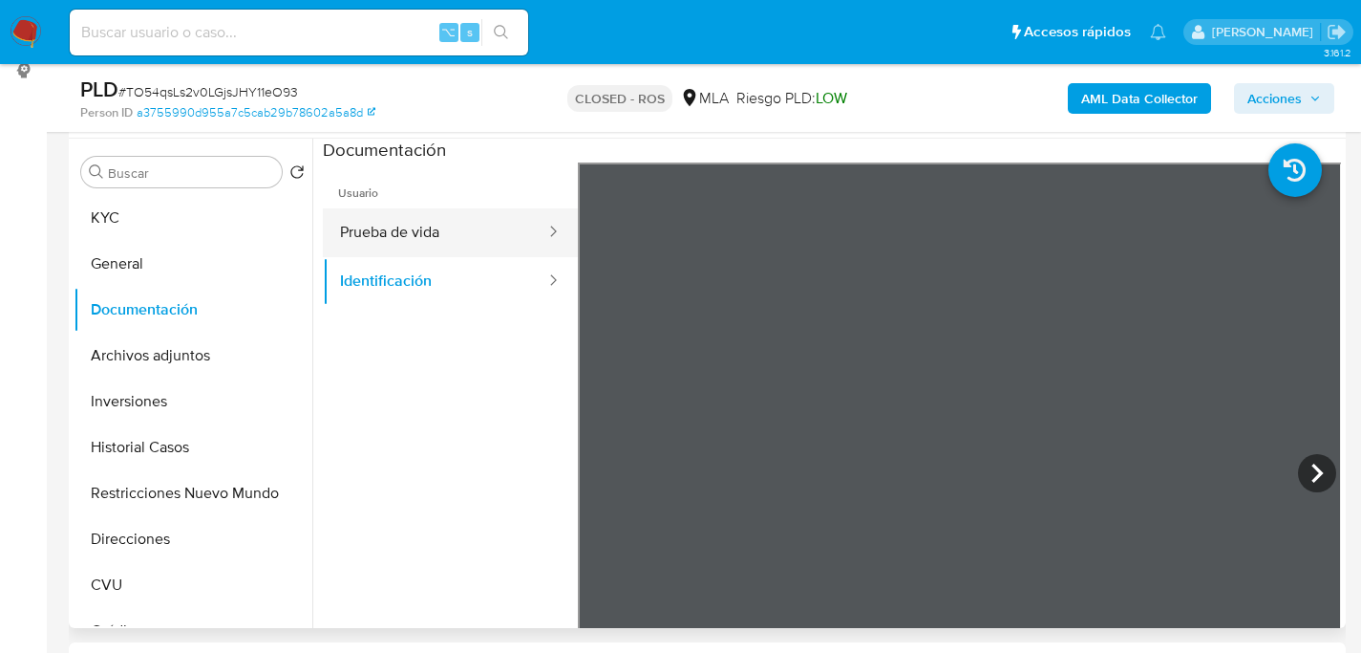
click at [476, 210] on button "Prueba de vida" at bounding box center [435, 232] width 225 height 49
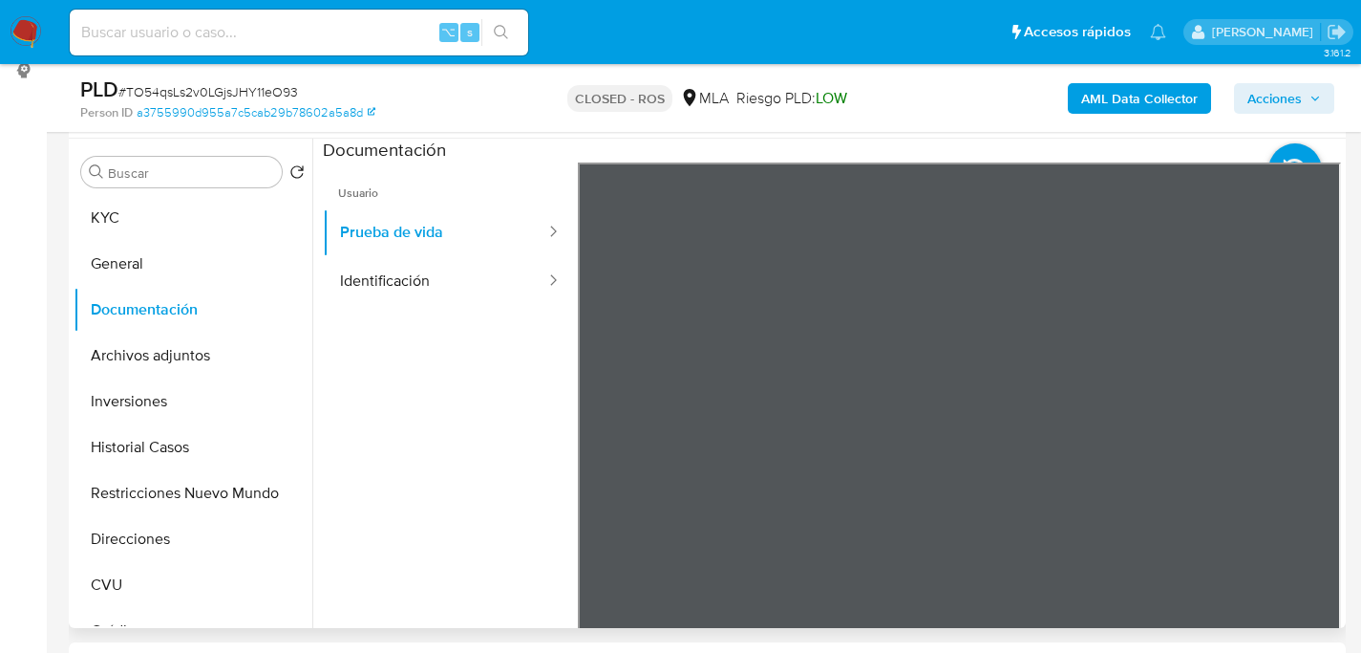
scroll to position [40, 0]
drag, startPoint x: 317, startPoint y: 264, endPoint x: 332, endPoint y: 267, distance: 14.6
click at [317, 264] on div at bounding box center [826, 383] width 1029 height 489
click at [366, 269] on button "Identificación" at bounding box center [435, 281] width 225 height 49
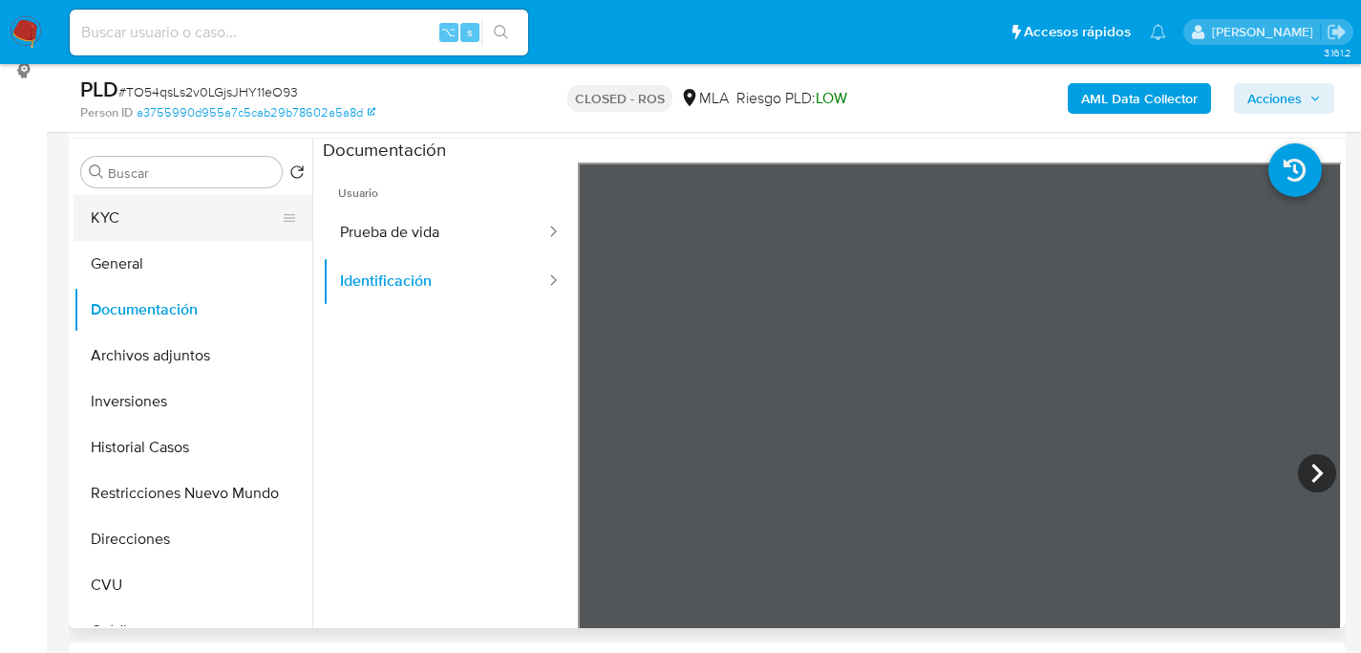
click at [127, 227] on button "KYC" at bounding box center [186, 218] width 224 height 46
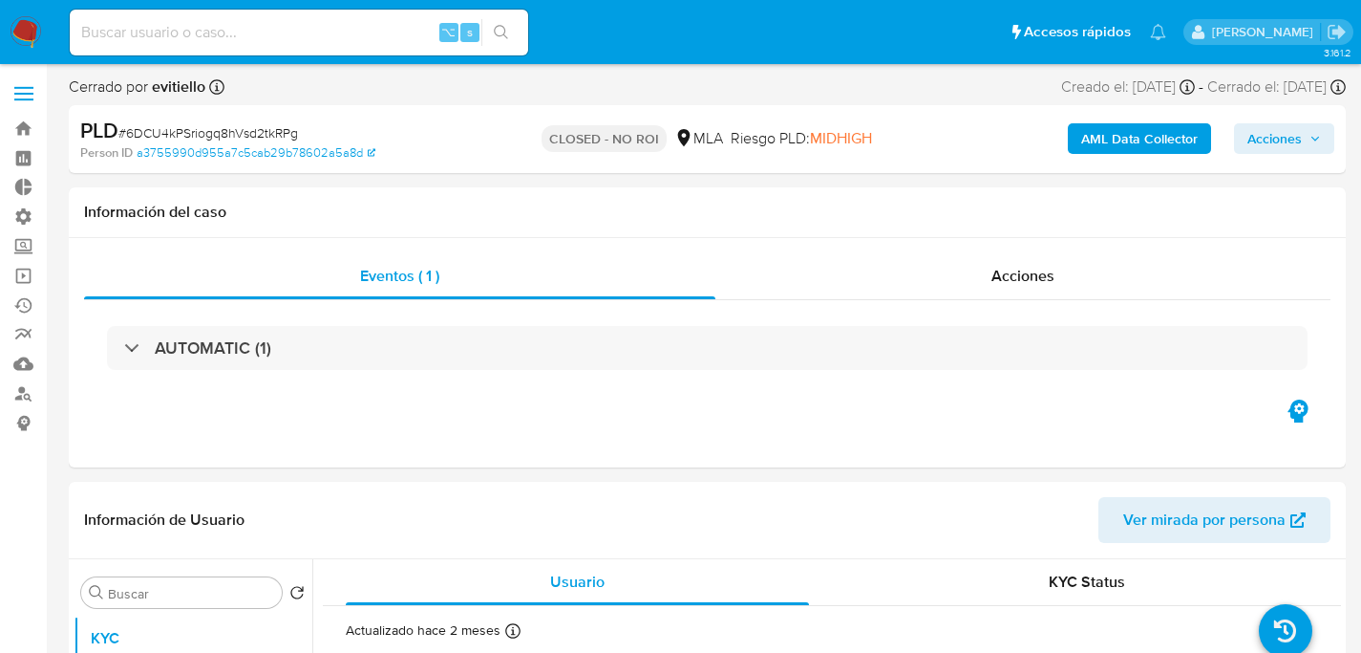
select select "10"
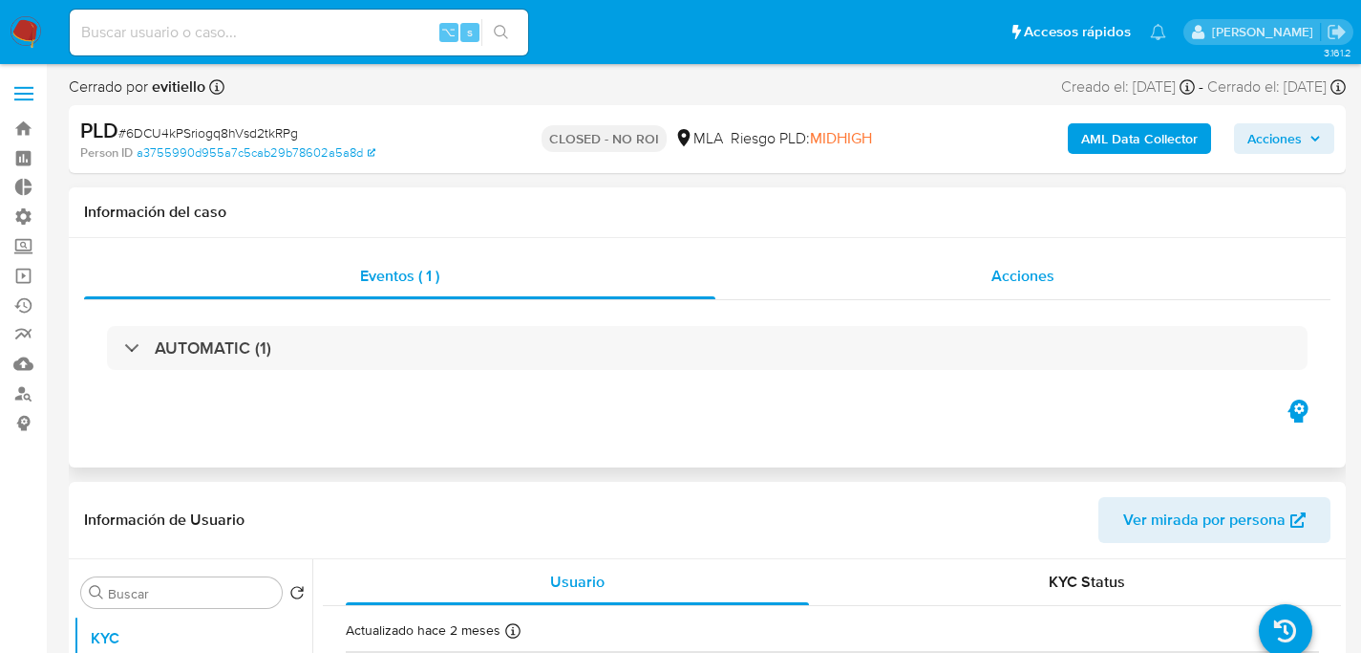
click at [936, 282] on div "Acciones" at bounding box center [1023, 276] width 615 height 46
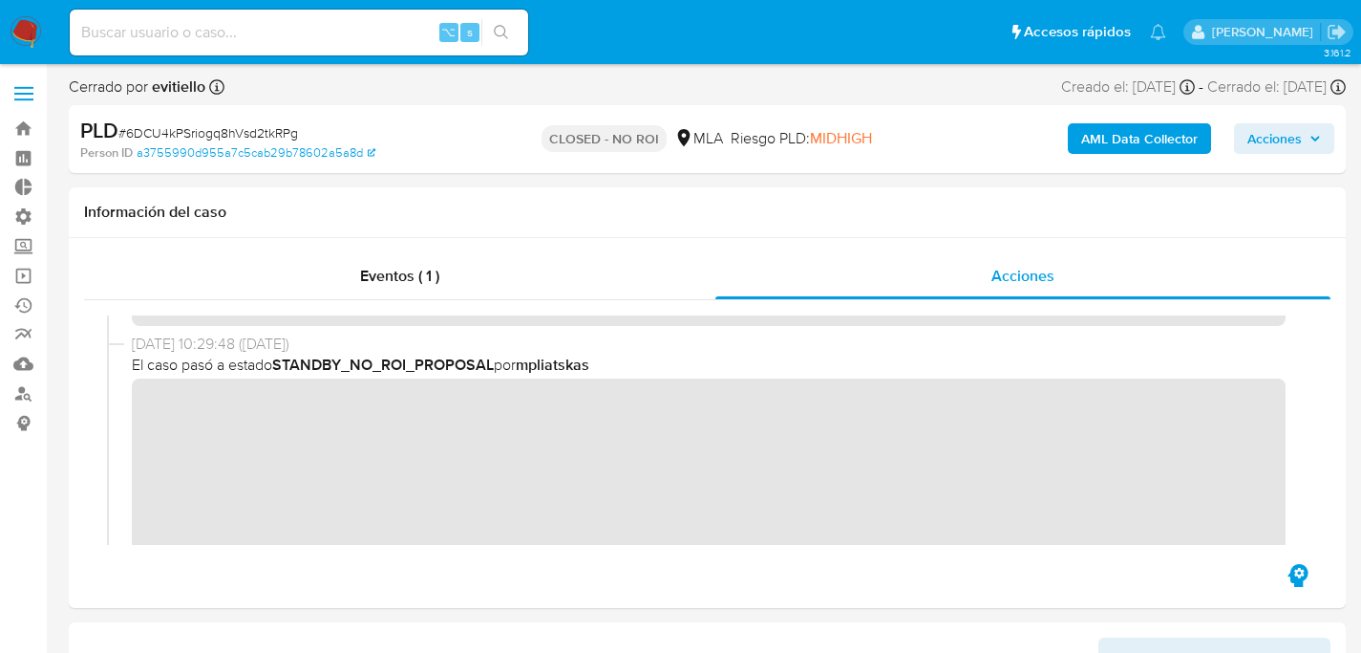
scroll to position [286, 0]
